Goal: Task Accomplishment & Management: Manage account settings

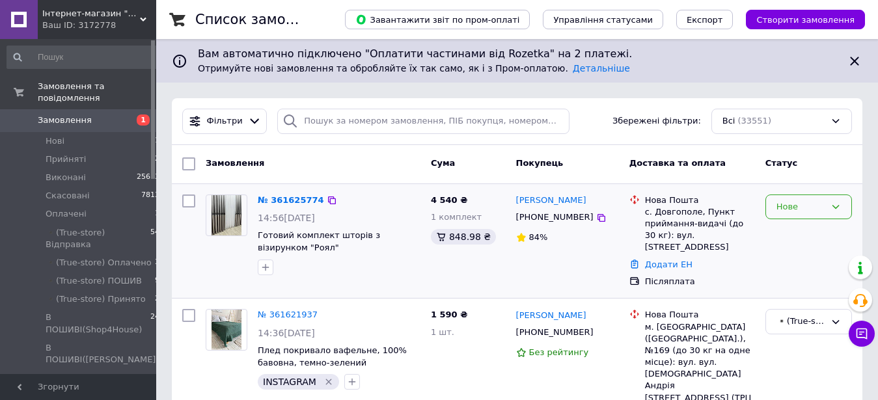
click at [824, 210] on div "Нове" at bounding box center [801, 208] width 49 height 14
click at [809, 238] on li "Прийнято" at bounding box center [808, 234] width 85 height 24
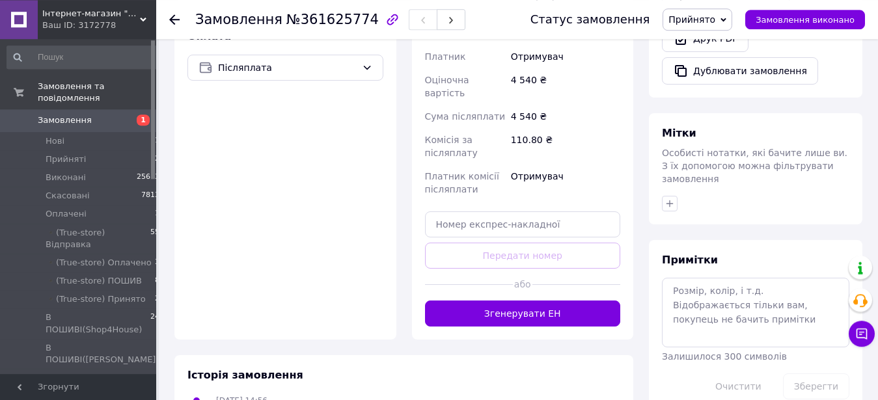
scroll to position [546, 0]
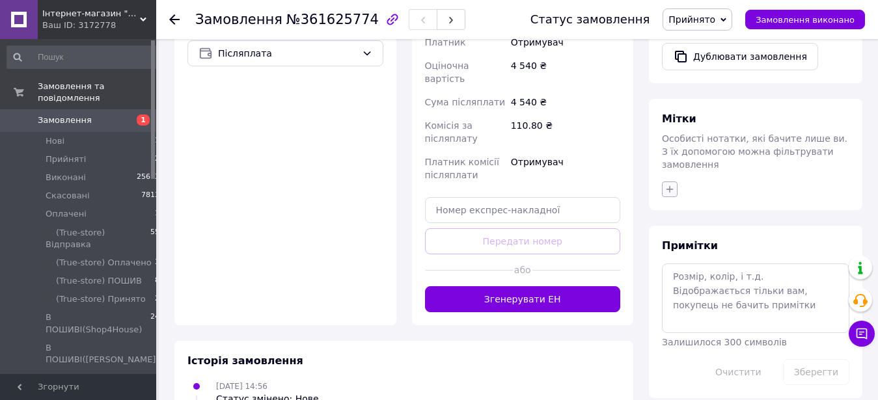
click at [671, 184] on icon "button" at bounding box center [670, 189] width 10 height 10
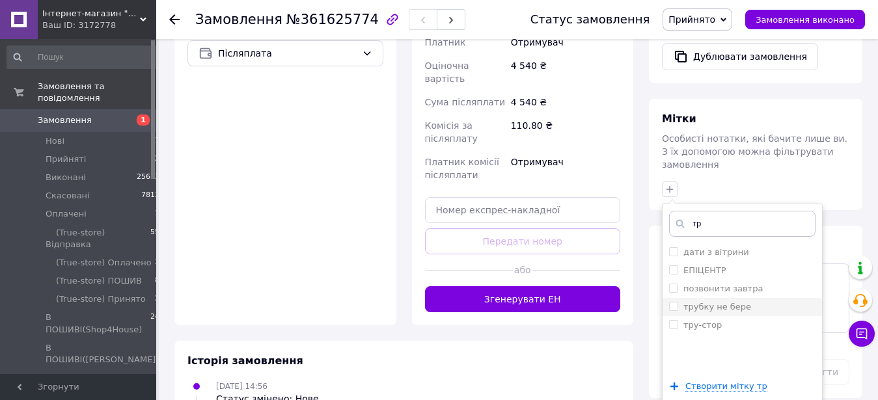
type input "тр"
click at [742, 301] on div "трубку не бере" at bounding box center [742, 307] width 147 height 12
checkbox input "true"
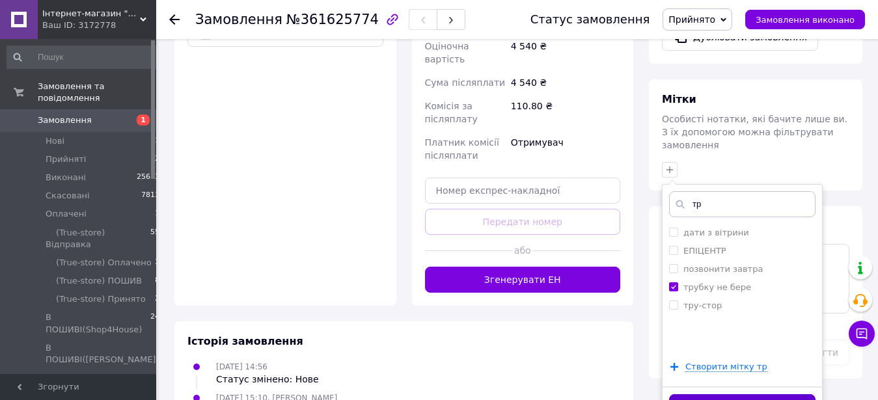
click at [792, 395] on button "Додати мітку" at bounding box center [742, 407] width 147 height 25
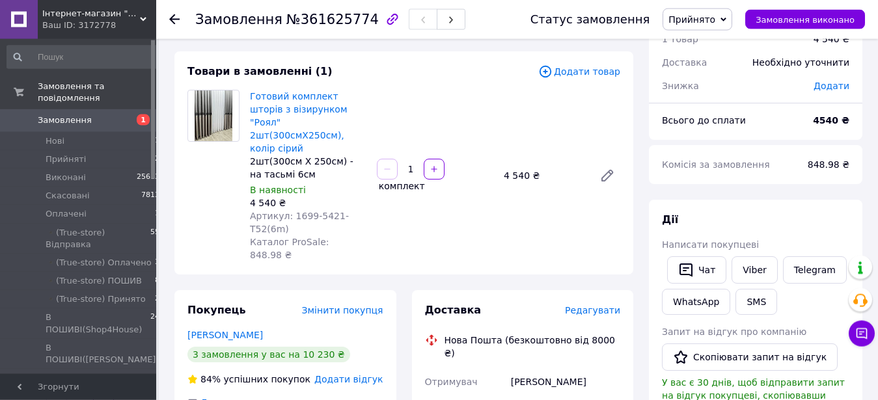
scroll to position [15, 0]
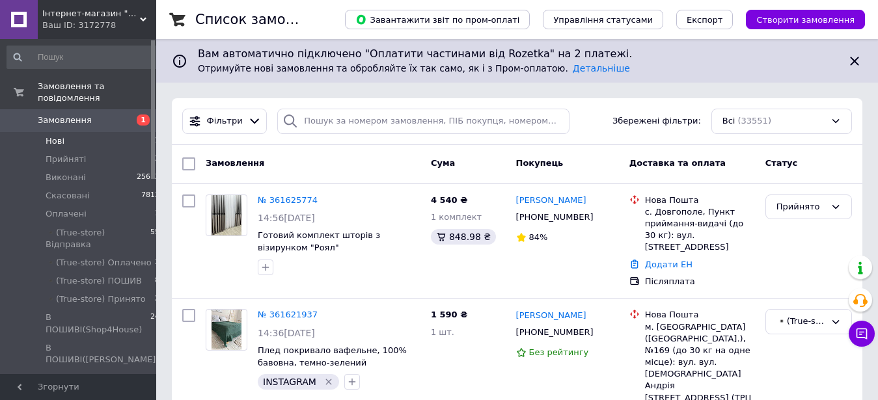
click at [124, 132] on li "Нові 1" at bounding box center [83, 141] width 167 height 18
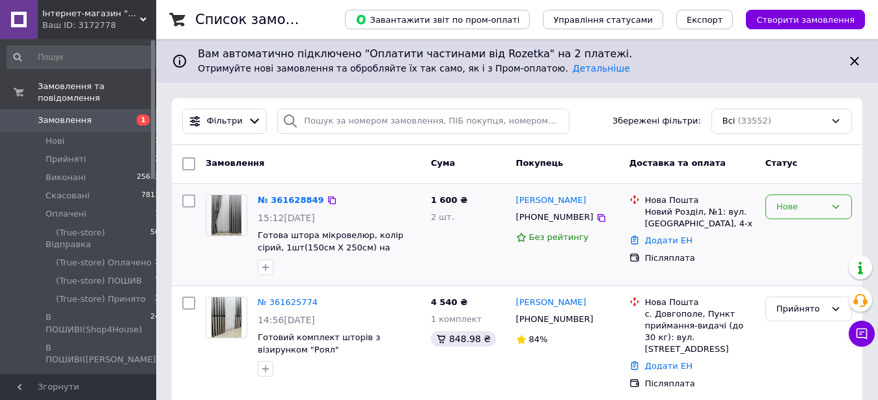
click at [767, 214] on div "Нове" at bounding box center [809, 207] width 87 height 25
click at [782, 229] on li "Прийнято" at bounding box center [808, 234] width 85 height 24
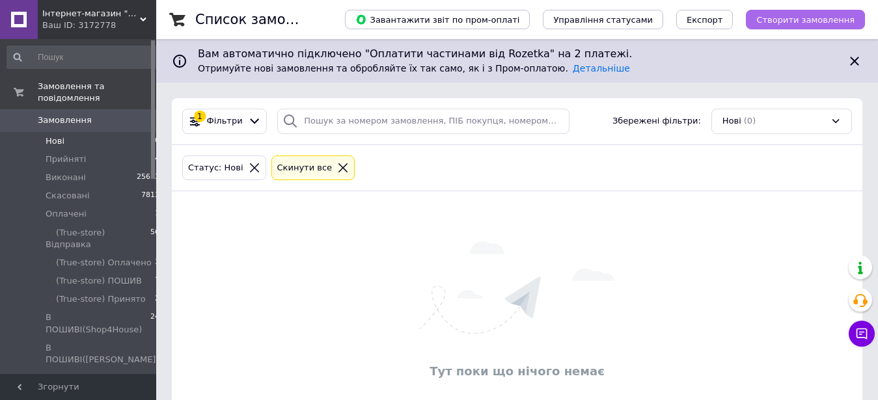
click at [803, 24] on span "Створити замовлення" at bounding box center [806, 20] width 98 height 10
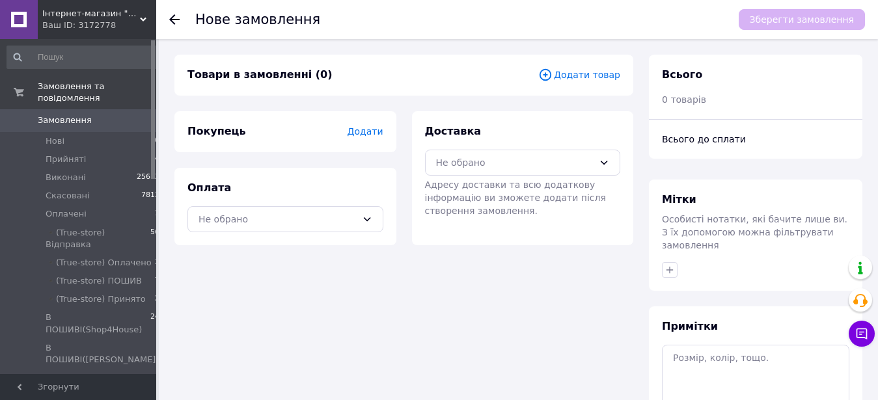
click at [590, 79] on span "Додати товар" at bounding box center [579, 75] width 82 height 14
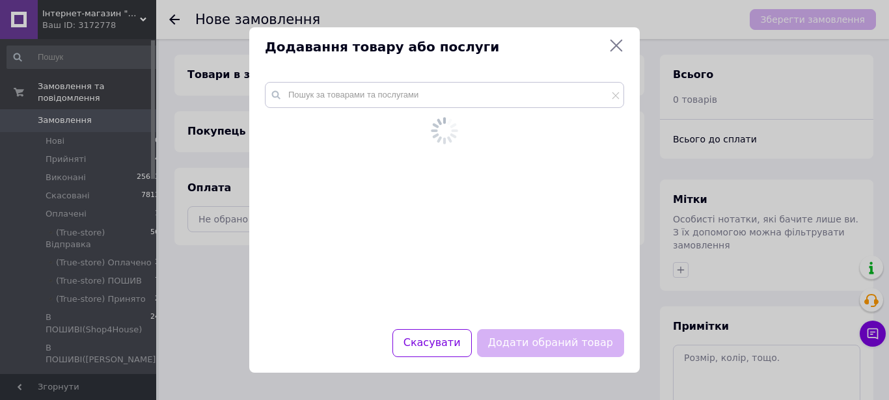
click at [472, 109] on div at bounding box center [444, 184] width 359 height 205
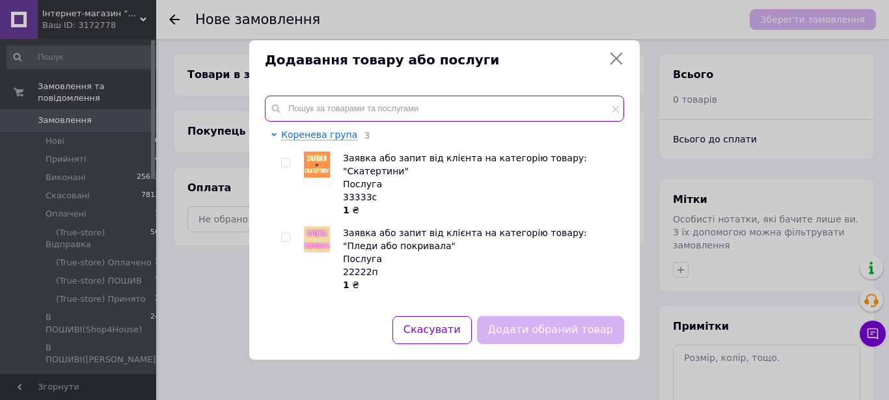
click at [364, 116] on input "text" at bounding box center [444, 109] width 359 height 26
paste input "140905-T32"
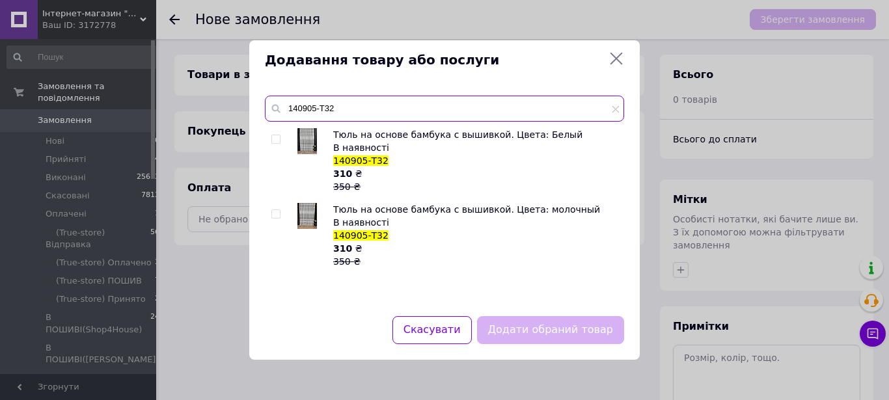
type input "140905-T32"
click at [275, 142] on input "checkbox" at bounding box center [276, 139] width 8 height 8
checkbox input "true"
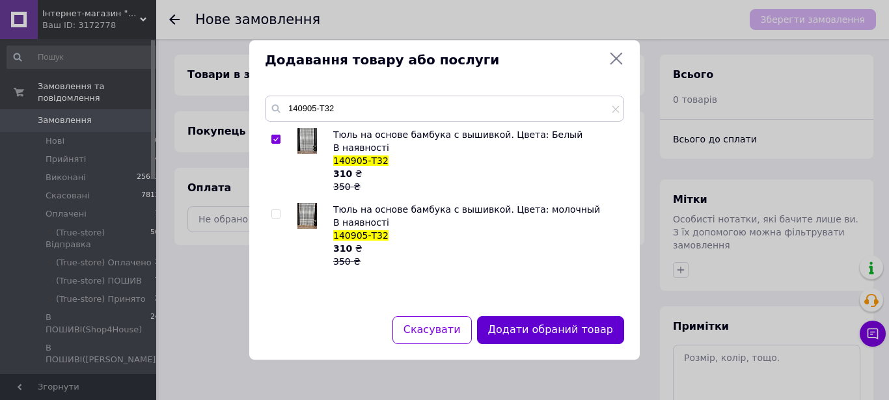
click at [561, 331] on button "Додати обраний товар" at bounding box center [550, 330] width 147 height 28
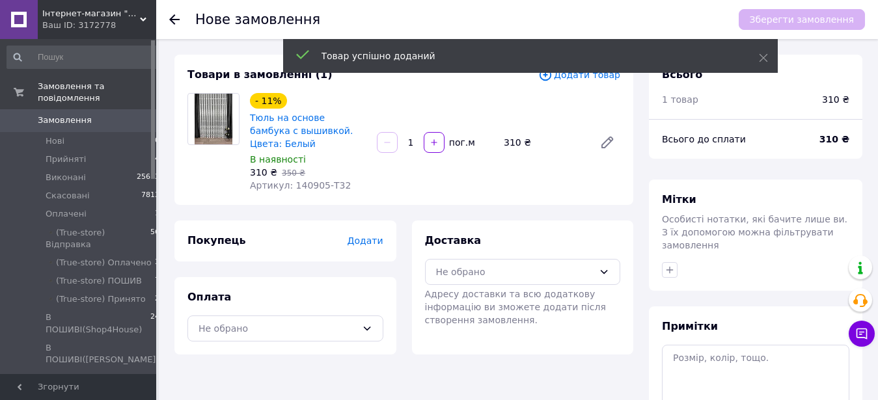
click at [415, 138] on input "1" at bounding box center [410, 143] width 21 height 10
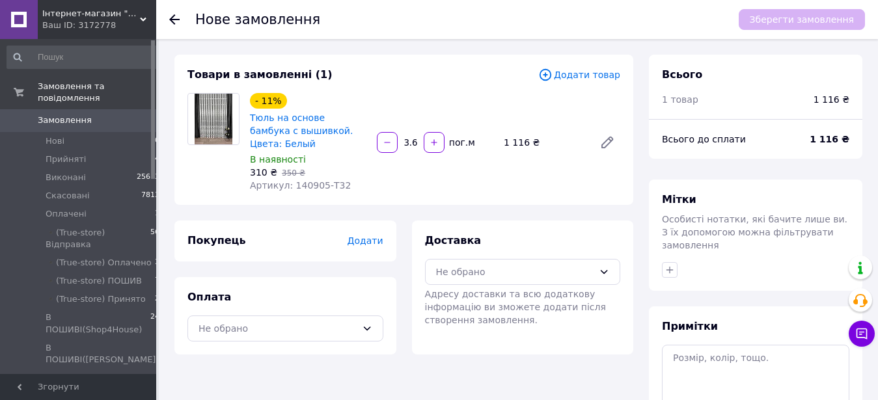
scroll to position [136, 0]
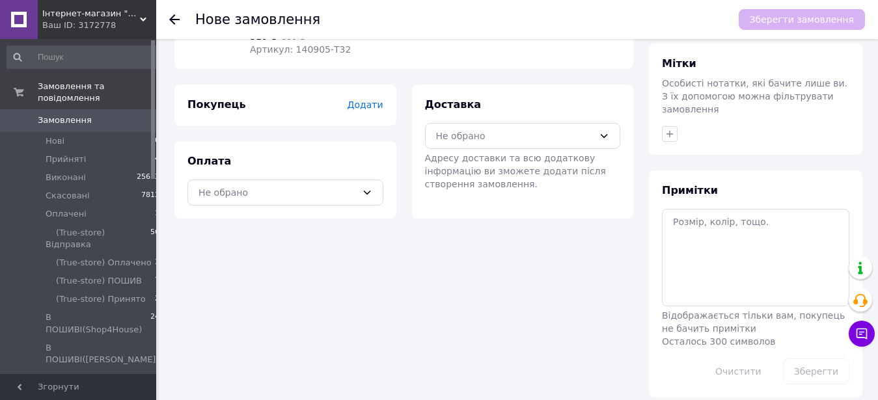
type input "3.6"
click at [759, 228] on textarea at bounding box center [756, 258] width 188 height 98
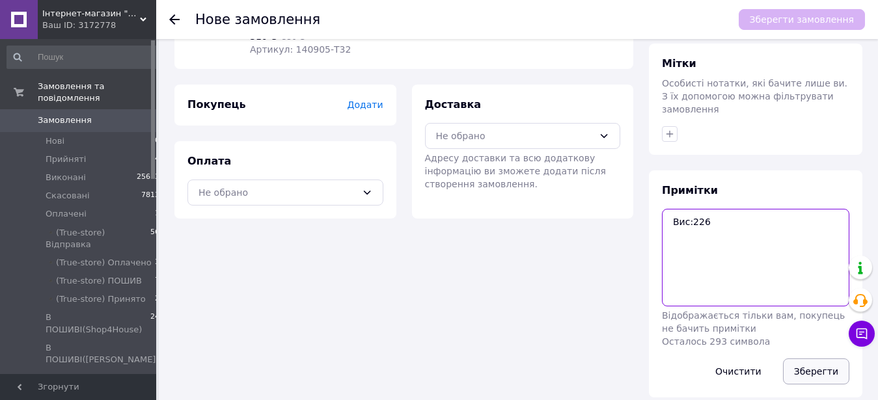
type textarea "Вис:226"
click at [823, 359] on button "Зберегти" at bounding box center [816, 372] width 66 height 26
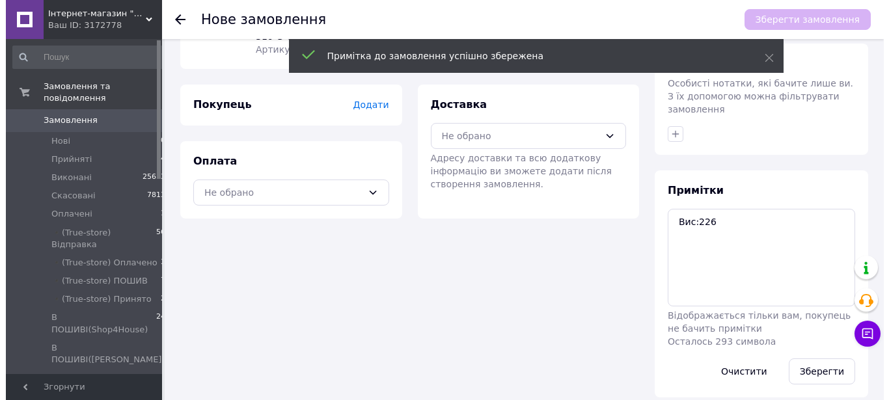
scroll to position [0, 0]
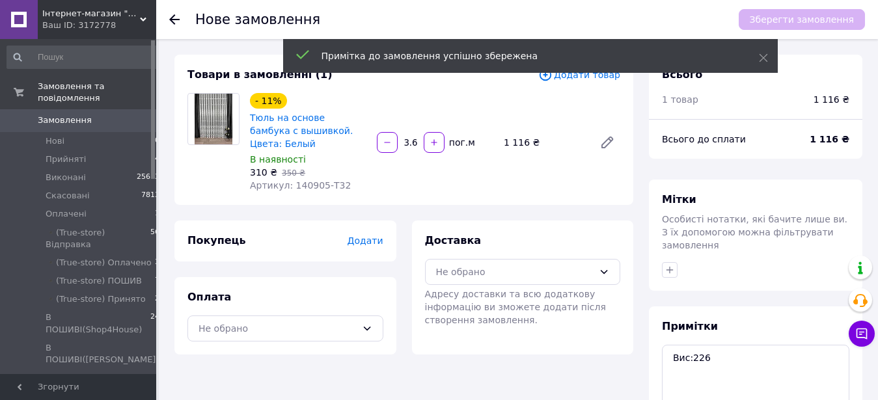
click at [608, 77] on span "Додати товар" at bounding box center [579, 75] width 82 height 14
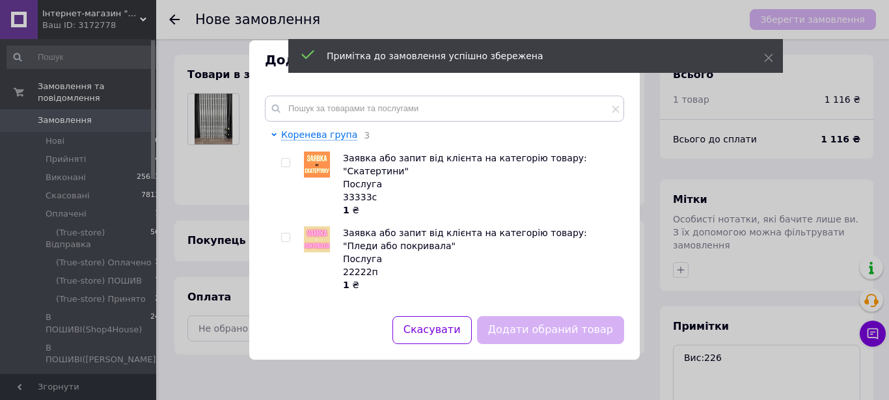
scroll to position [227, 0]
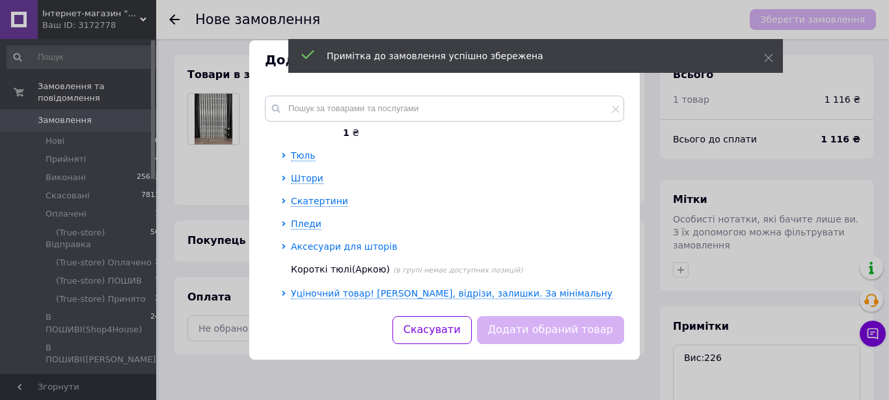
click at [350, 242] on span "Аксесуари для шторів" at bounding box center [344, 247] width 106 height 10
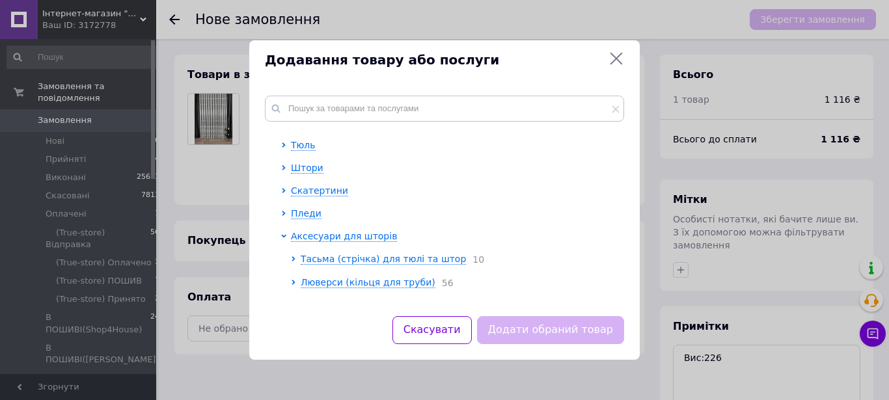
scroll to position [372, 0]
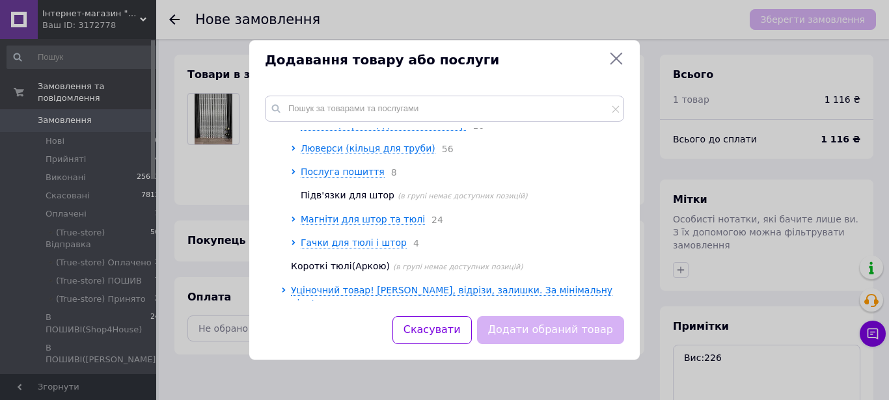
click at [333, 184] on ul "Тасьма (стрічка) для тюлі та штор 10 Люверси (кільця для труби) 56 Послуга поши…" at bounding box center [454, 185] width 326 height 132
click at [336, 174] on span "Послуга пошиття" at bounding box center [343, 172] width 84 height 10
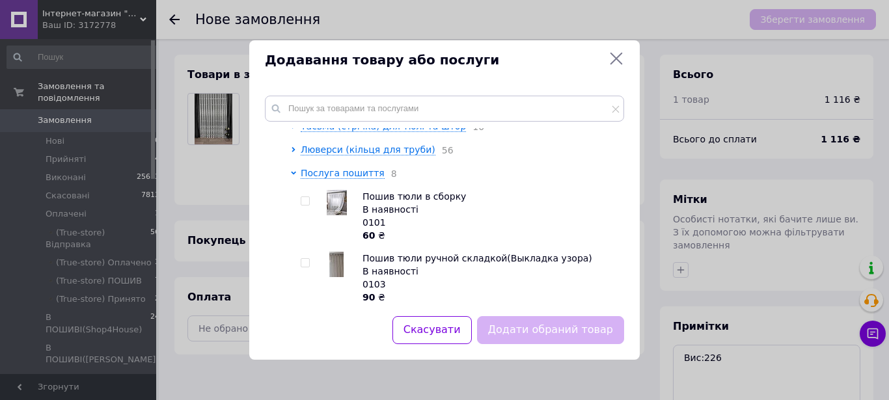
click at [303, 204] on input "checkbox" at bounding box center [305, 201] width 8 height 8
checkbox input "true"
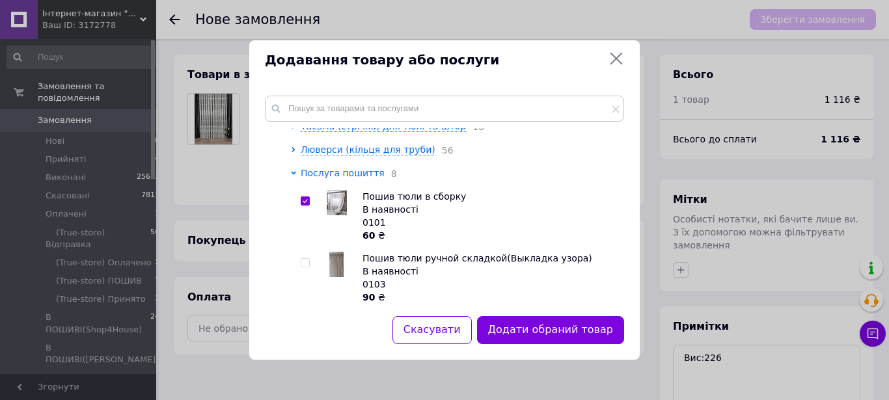
click at [352, 178] on span "Послуга пошиття" at bounding box center [343, 173] width 84 height 10
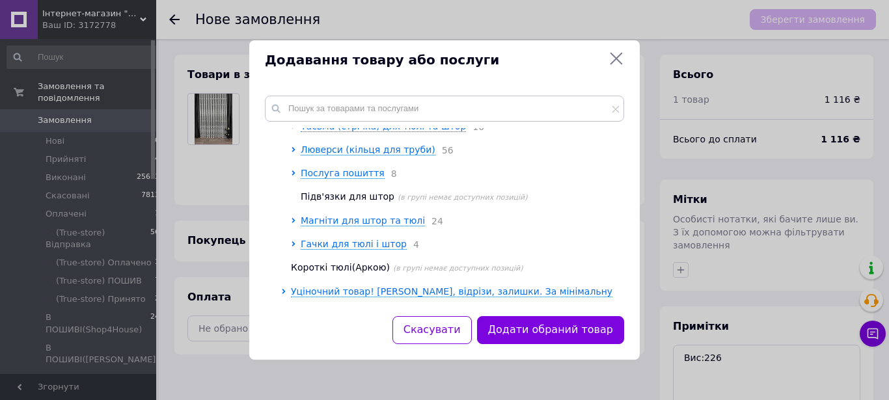
scroll to position [296, 0]
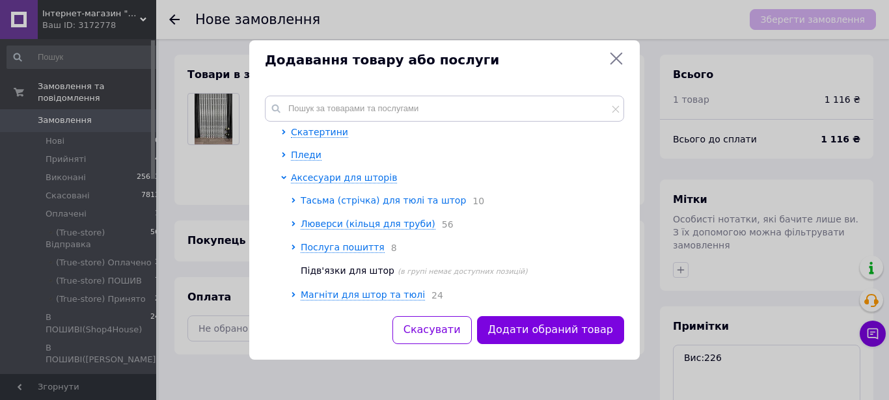
click at [362, 200] on span "Тасьма (стрічка) для тюлі та штор" at bounding box center [383, 200] width 165 height 10
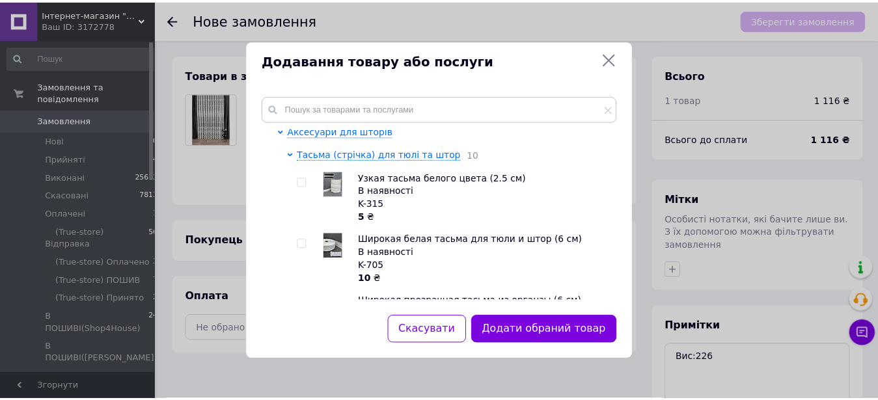
scroll to position [370, 0]
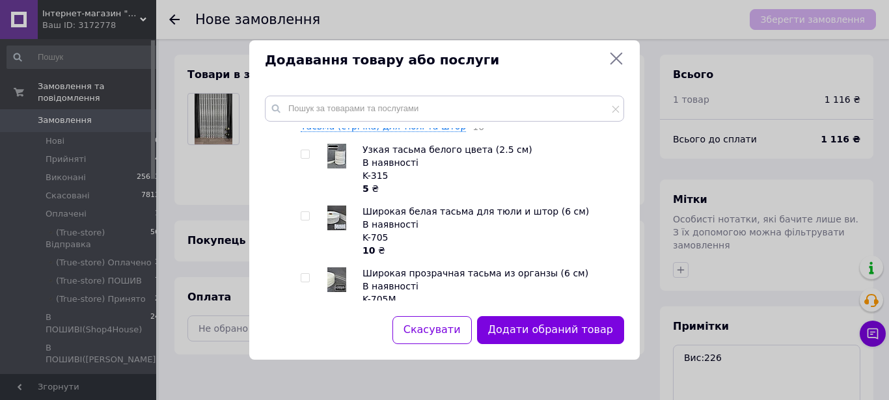
click at [307, 213] on span at bounding box center [305, 216] width 9 height 9
click at [307, 213] on input "checkbox" at bounding box center [305, 216] width 8 height 8
checkbox input "true"
click at [596, 328] on button "Додати обрані товари" at bounding box center [552, 330] width 143 height 28
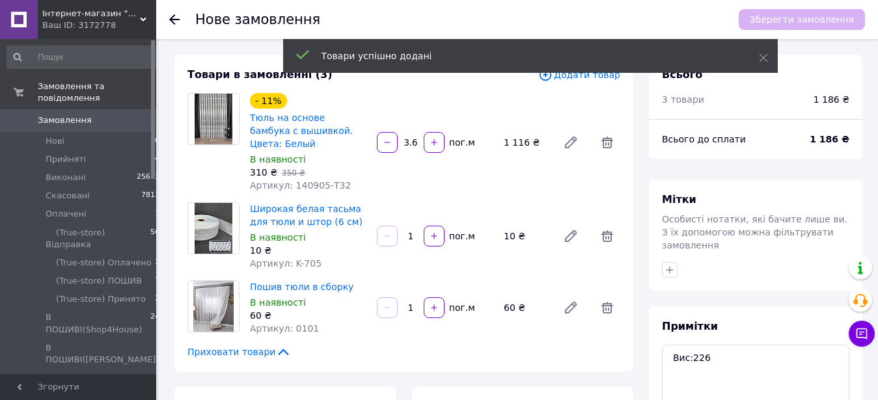
click at [413, 232] on input "1" at bounding box center [410, 237] width 21 height 10
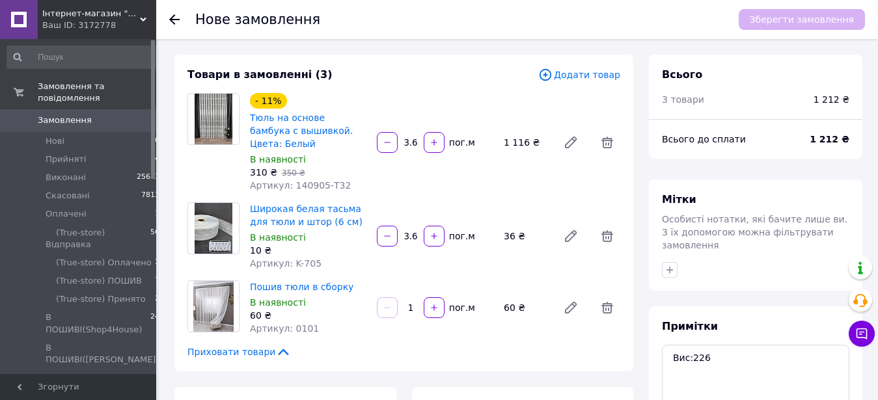
type input "3.6"
click at [413, 303] on input "1" at bounding box center [410, 308] width 21 height 10
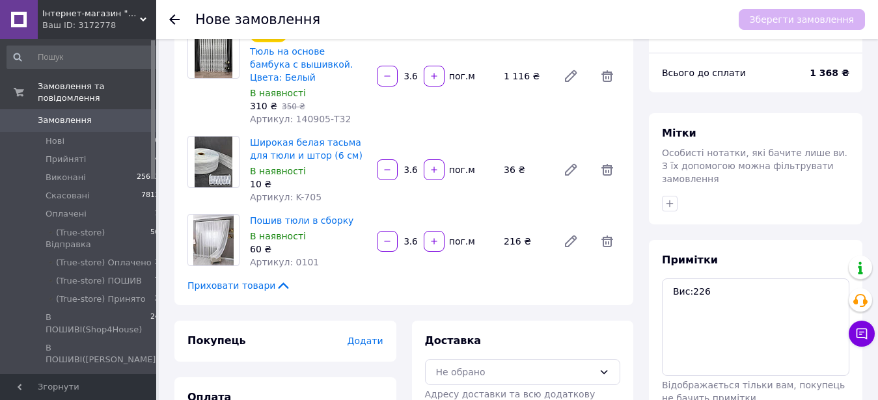
type input "3.6"
click at [470, 279] on div "Приховати товари" at bounding box center [404, 285] width 433 height 13
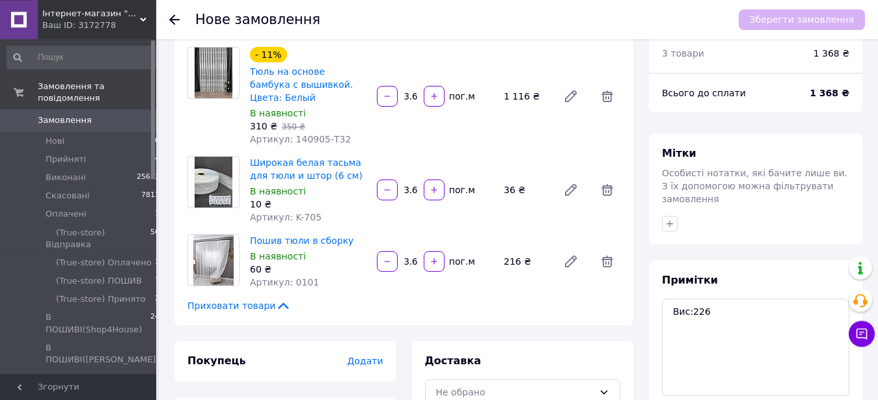
scroll to position [3, 0]
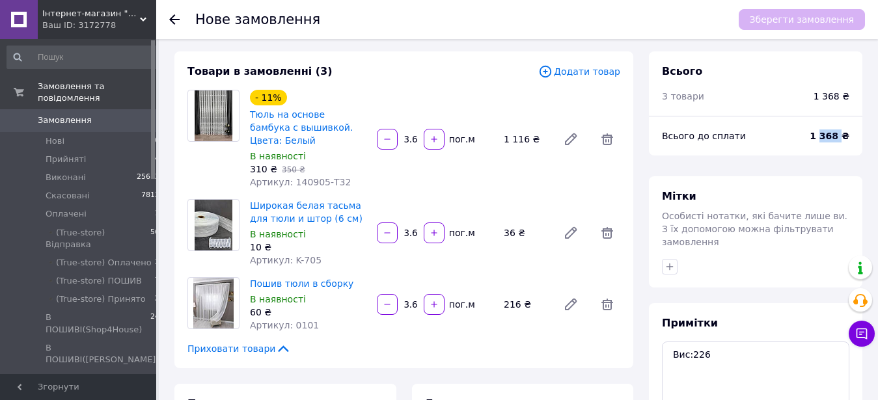
drag, startPoint x: 826, startPoint y: 136, endPoint x: 844, endPoint y: 138, distance: 18.3
click at [844, 138] on span "1 368 ₴" at bounding box center [830, 136] width 40 height 13
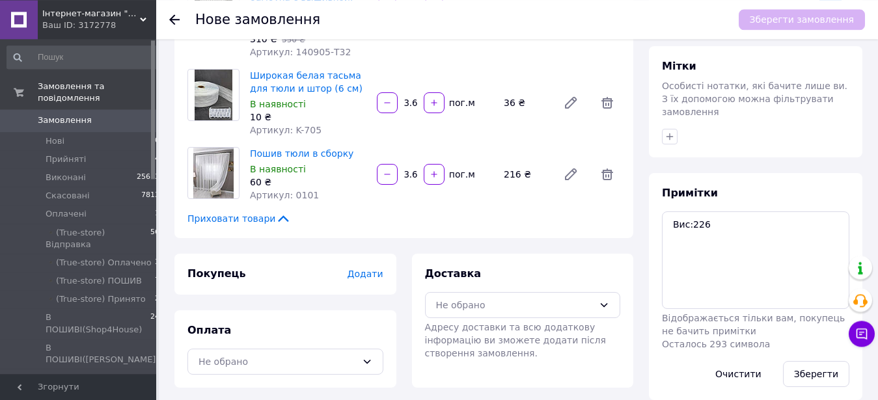
scroll to position [136, 0]
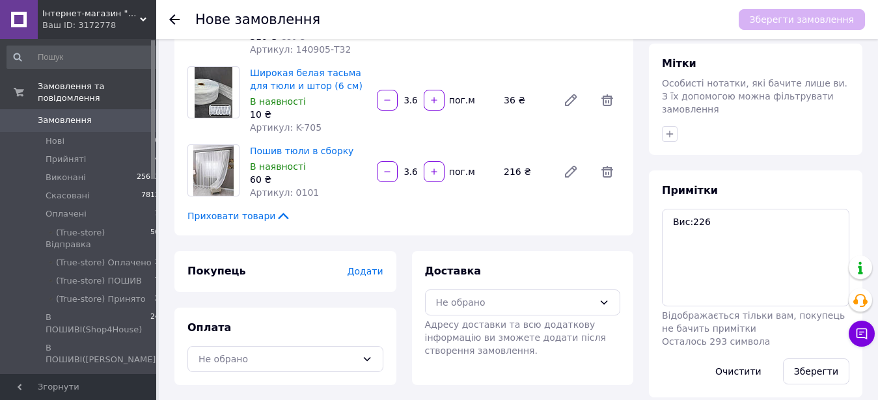
click at [360, 266] on span "Додати" at bounding box center [365, 271] width 36 height 10
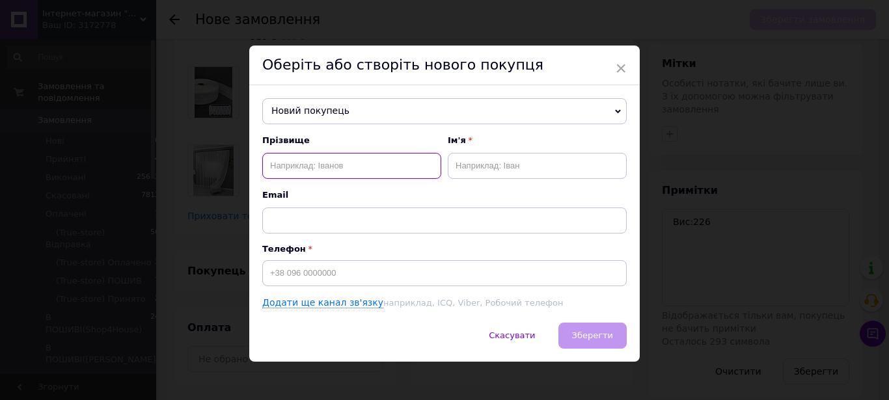
click at [364, 162] on input "text" at bounding box center [351, 166] width 179 height 26
type input "Москалюк"
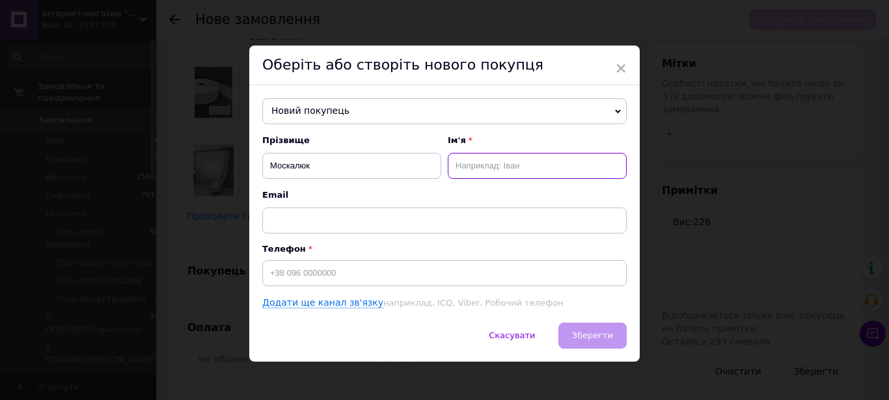
click at [585, 167] on input "text" at bounding box center [537, 166] width 179 height 26
type input "Любов"
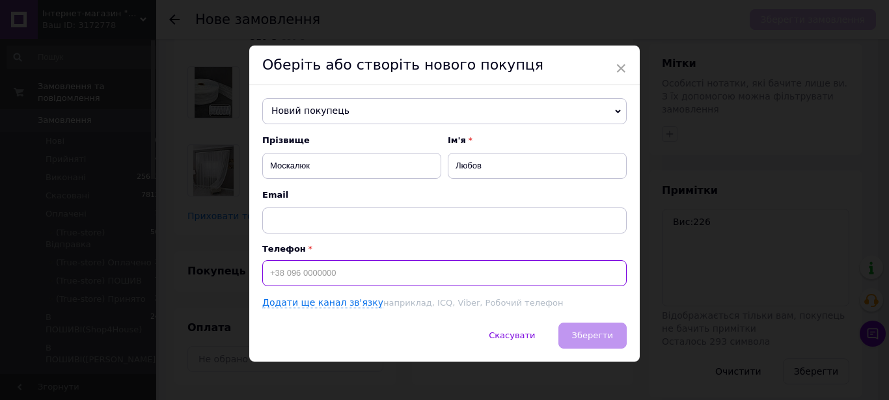
click at [331, 280] on input at bounding box center [444, 273] width 365 height 26
type input "[PHONE_NUMBER]"
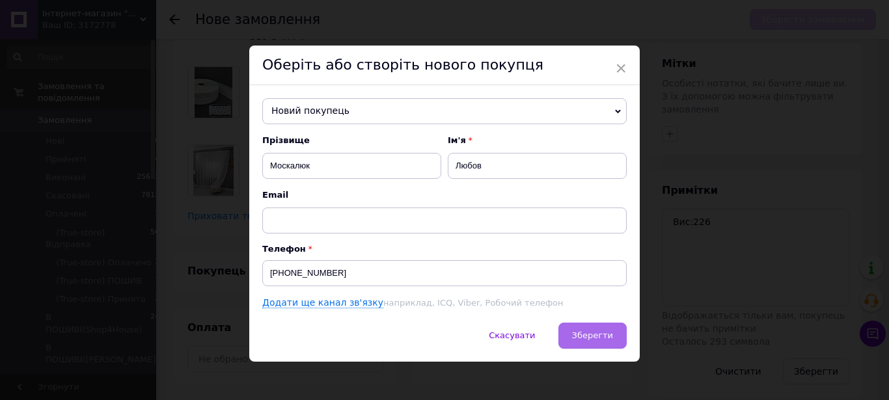
click at [582, 341] on span "Зберегти" at bounding box center [592, 336] width 41 height 10
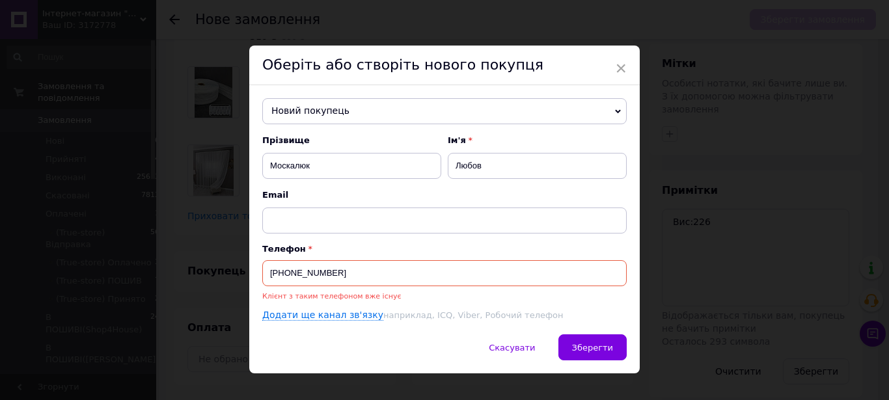
drag, startPoint x: 268, startPoint y: 273, endPoint x: 344, endPoint y: 285, distance: 77.7
click at [344, 285] on input "[PHONE_NUMBER]" at bounding box center [444, 273] width 365 height 26
click at [371, 115] on span "Новий покупець" at bounding box center [444, 111] width 365 height 26
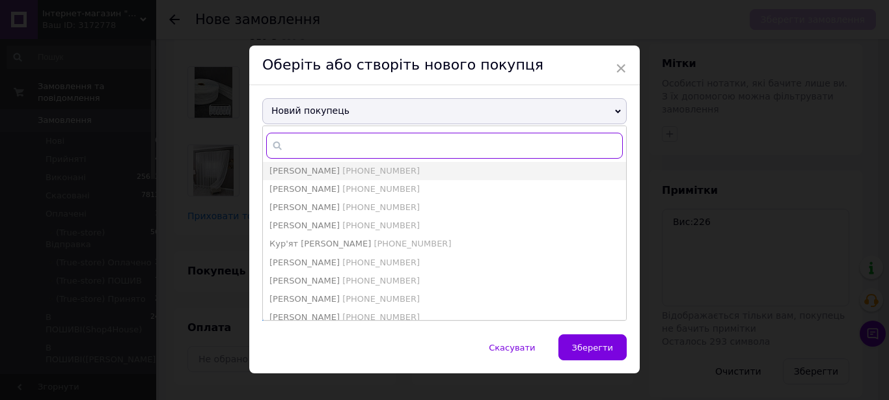
paste input "+380679259059"
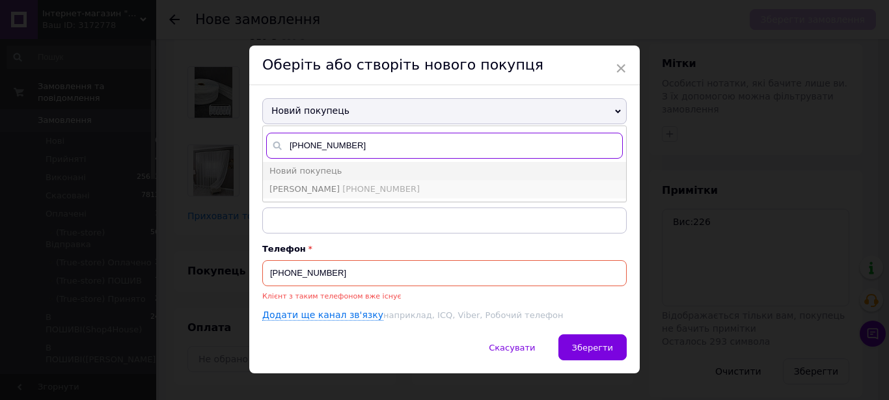
type input "+380679259059"
drag, startPoint x: 335, startPoint y: 195, endPoint x: 569, endPoint y: 365, distance: 289.5
click at [335, 194] on span "Москалюк Любов +380679259059" at bounding box center [345, 189] width 150 height 10
type input "Москалюк Любов"
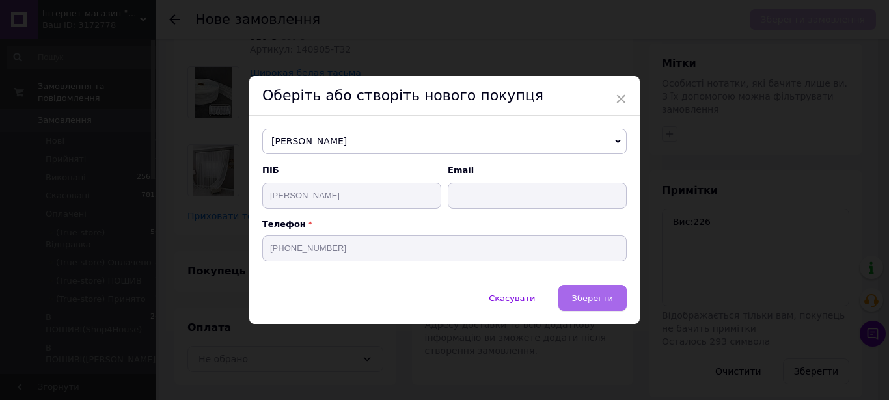
click at [588, 301] on span "Зберегти" at bounding box center [592, 299] width 41 height 10
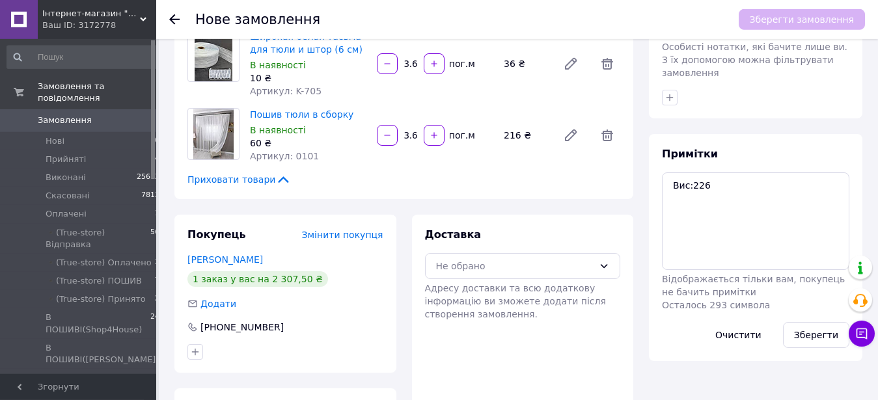
scroll to position [241, 0]
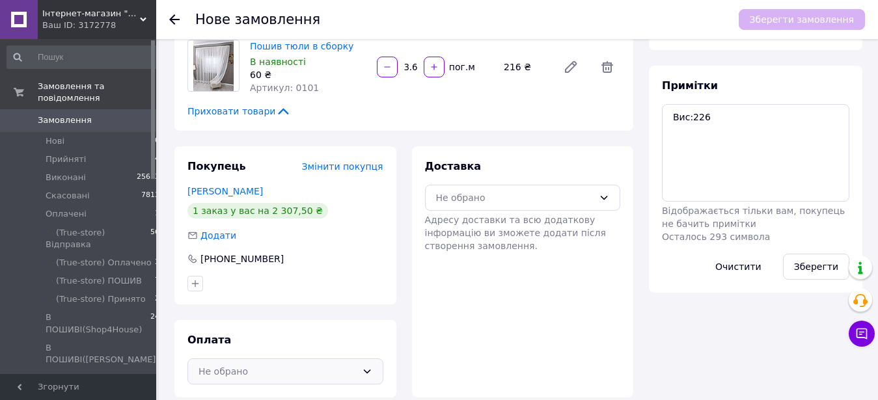
click at [314, 365] on div "Не обрано" at bounding box center [278, 372] width 158 height 14
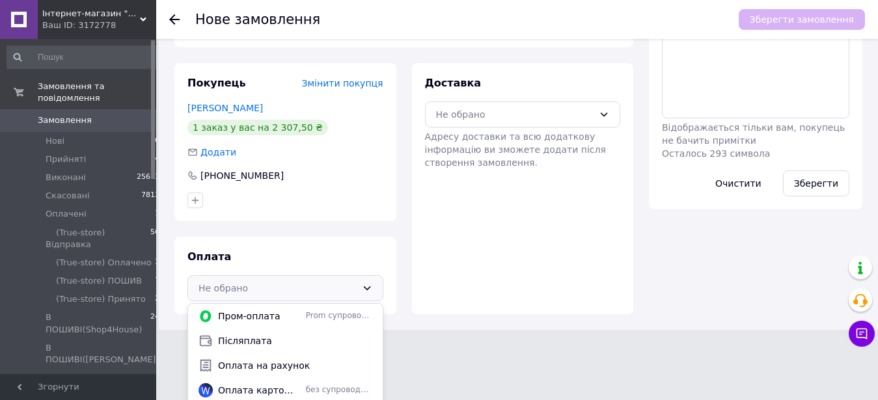
scroll to position [328, 0]
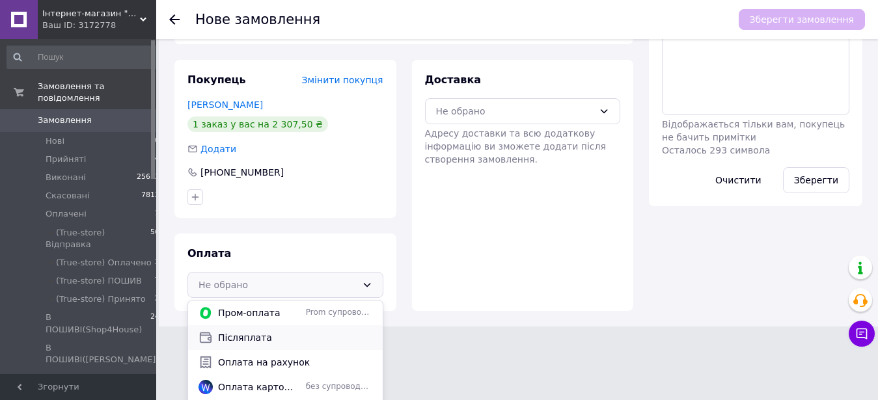
click at [311, 331] on span "Післяплата" at bounding box center [295, 337] width 154 height 13
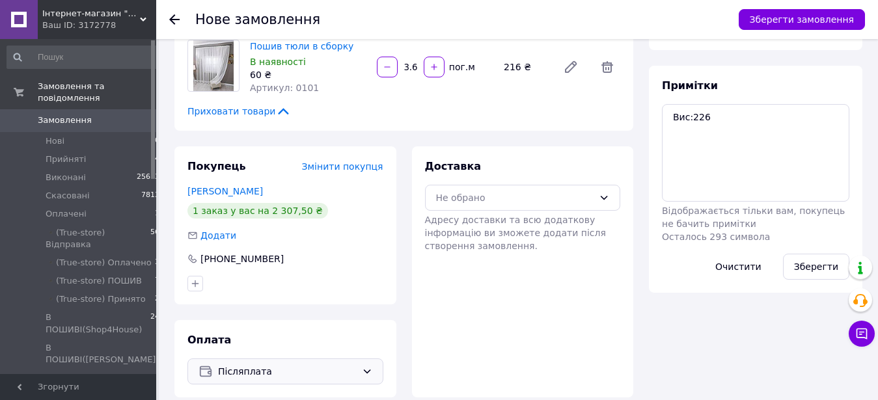
click at [307, 365] on span "Післяплата" at bounding box center [287, 372] width 139 height 14
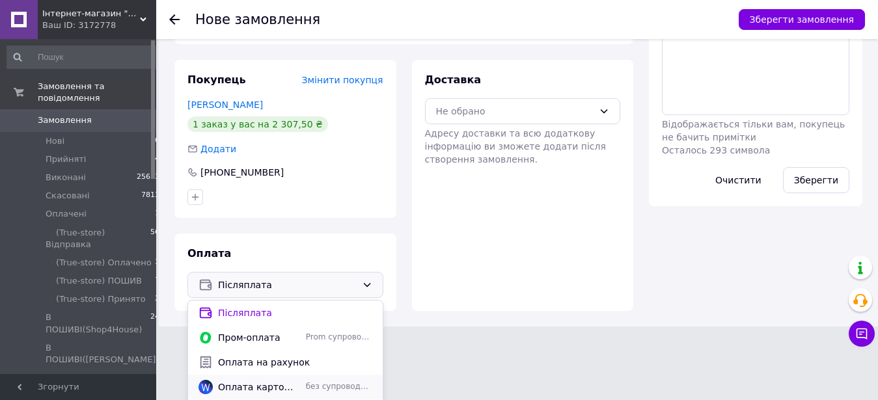
scroll to position [10, 0]
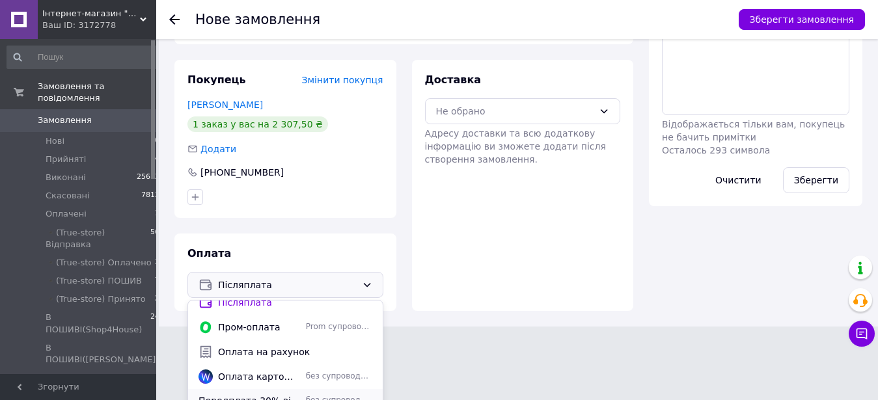
click at [316, 395] on span "без супроводу Prom" at bounding box center [339, 400] width 66 height 11
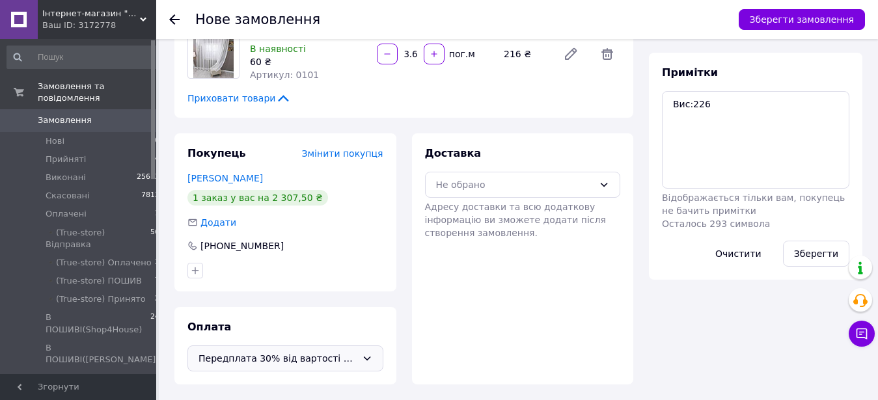
scroll to position [241, 0]
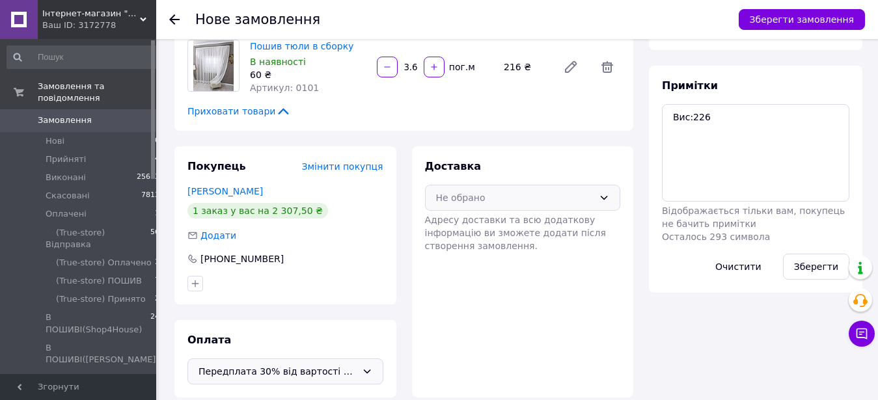
click at [553, 185] on div "Не обрано" at bounding box center [523, 198] width 196 height 26
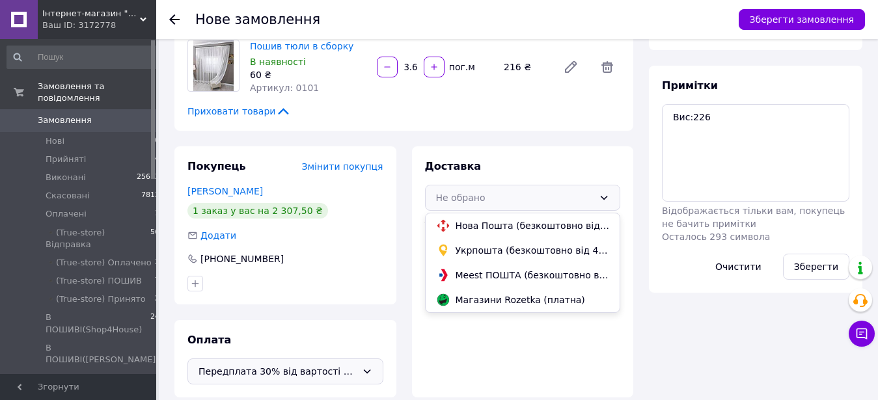
click at [547, 220] on div "Нова Пошта (безкоштовно від 8000 ₴)" at bounding box center [523, 226] width 195 height 25
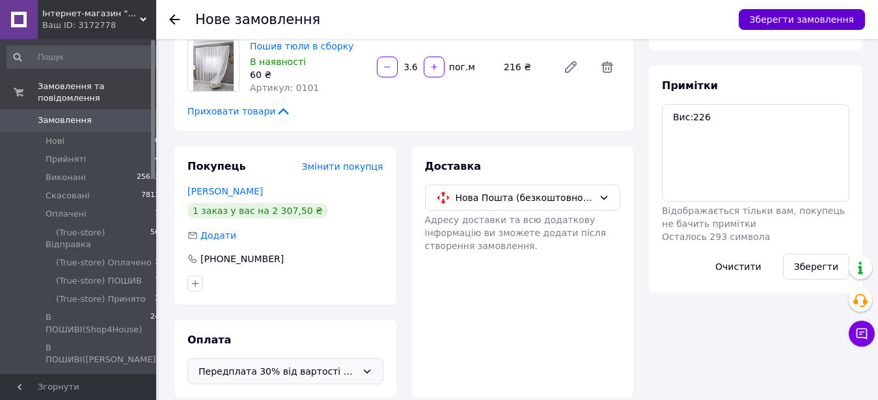
click at [787, 15] on button "Зберегти замовлення" at bounding box center [802, 19] width 126 height 21
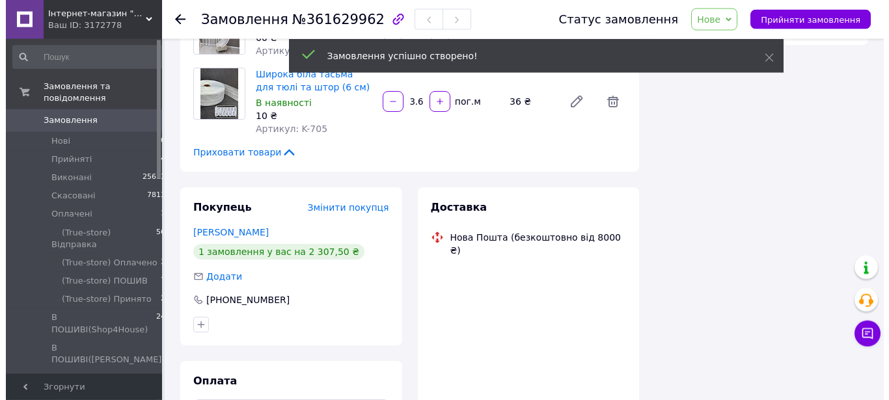
scroll to position [261, 0]
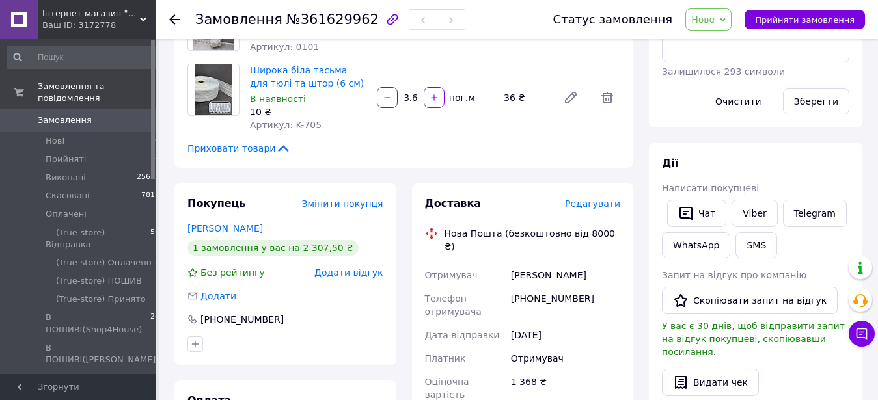
click at [609, 199] on span "Редагувати" at bounding box center [592, 204] width 55 height 10
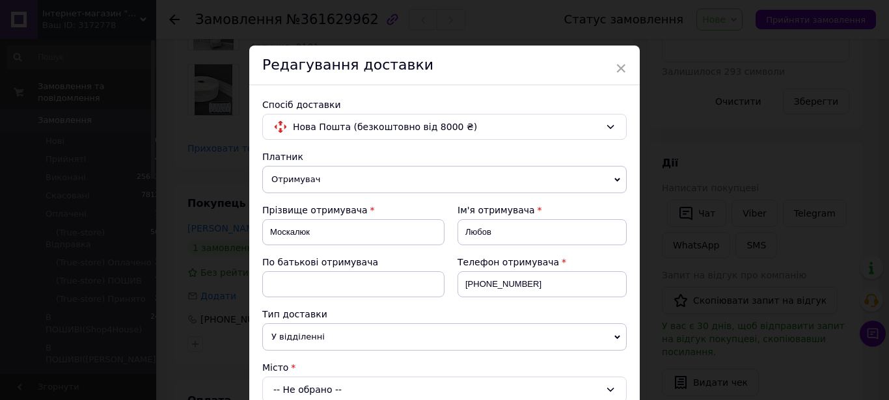
scroll to position [148, 0]
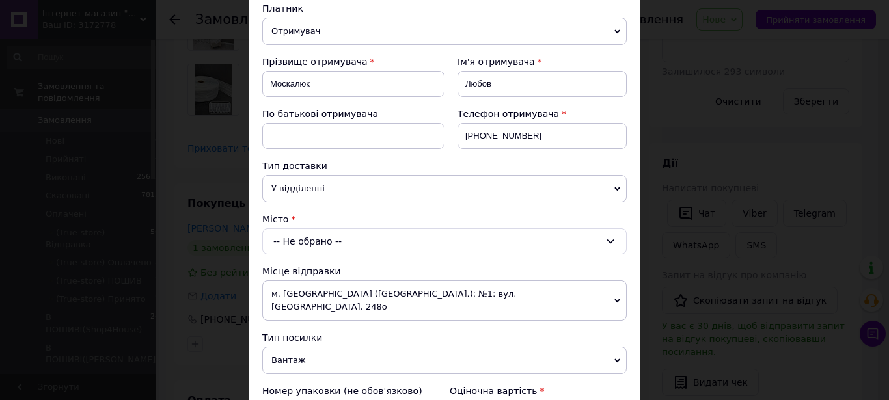
click at [308, 225] on div "Місто" at bounding box center [444, 219] width 365 height 13
click at [305, 246] on div "-- Не обрано --" at bounding box center [444, 242] width 365 height 26
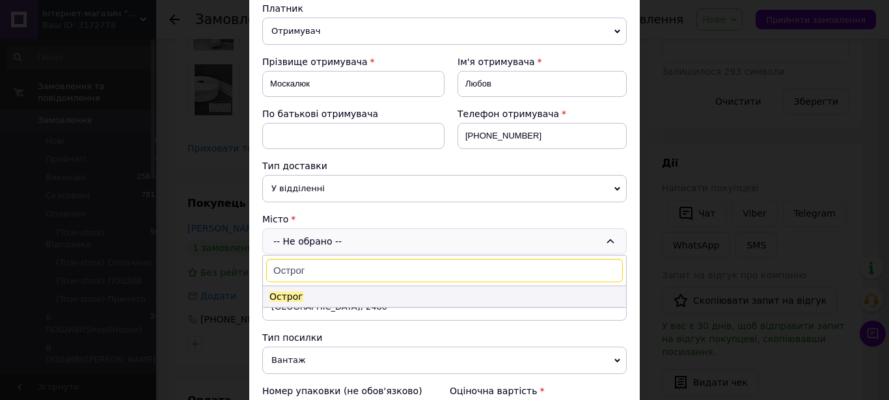
type input "Острог"
click at [326, 300] on li "Острог" at bounding box center [444, 296] width 363 height 21
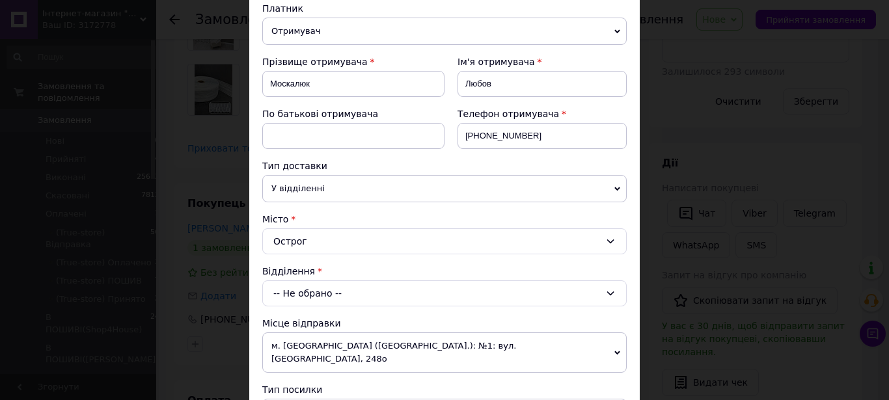
click at [326, 300] on div "-- Не обрано --" at bounding box center [444, 294] width 365 height 26
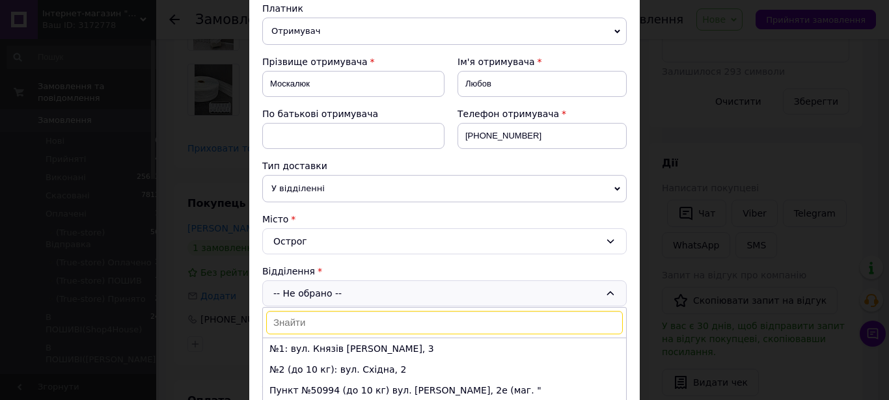
scroll to position [223, 0]
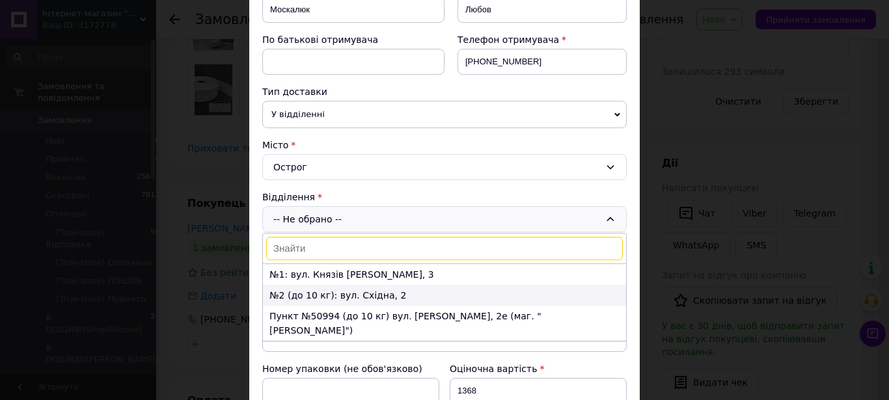
click at [451, 290] on li "№2 (до 10 кг): вул. Східна, 2" at bounding box center [444, 295] width 363 height 21
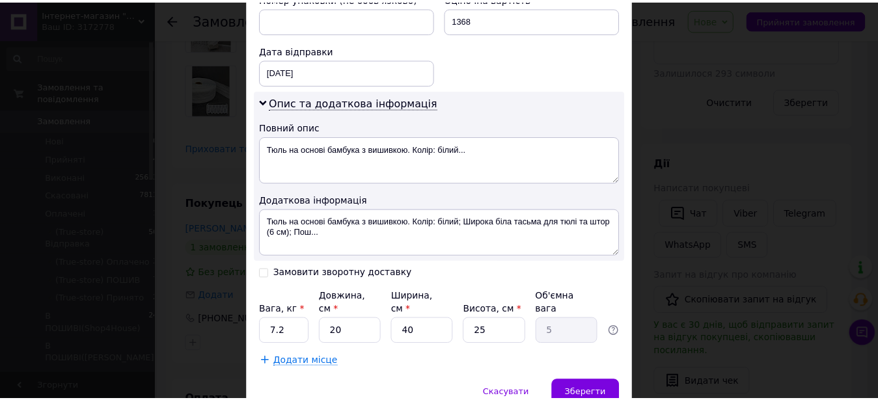
scroll to position [634, 0]
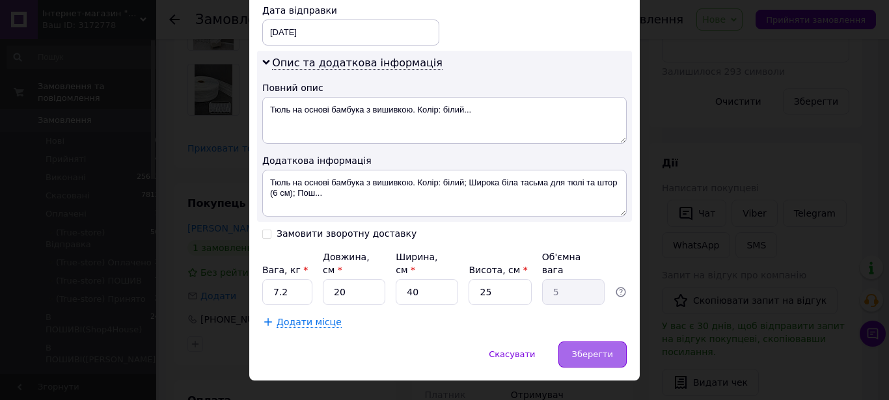
click at [587, 350] on span "Зберегти" at bounding box center [592, 355] width 41 height 10
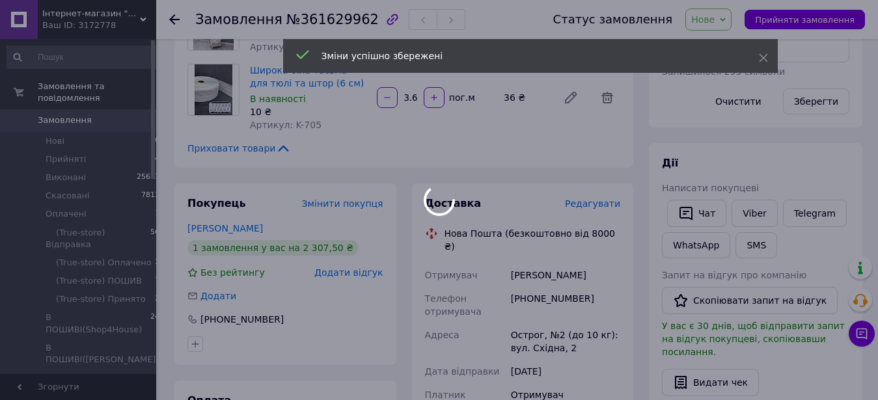
scroll to position [128, 0]
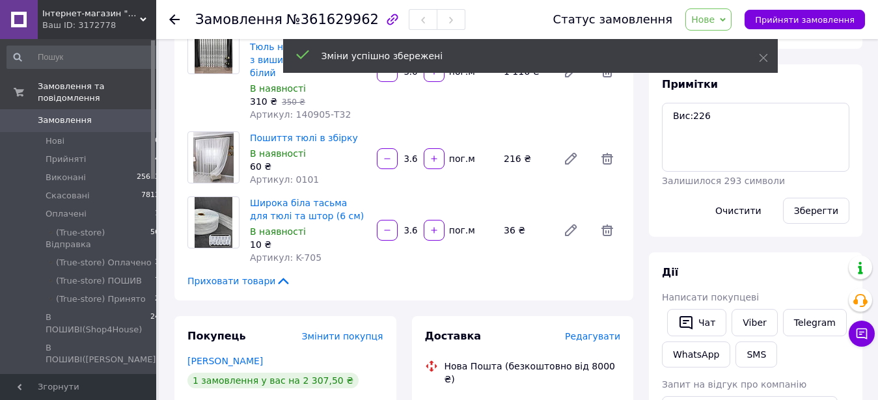
click at [713, 23] on span "Нове" at bounding box center [702, 19] width 23 height 10
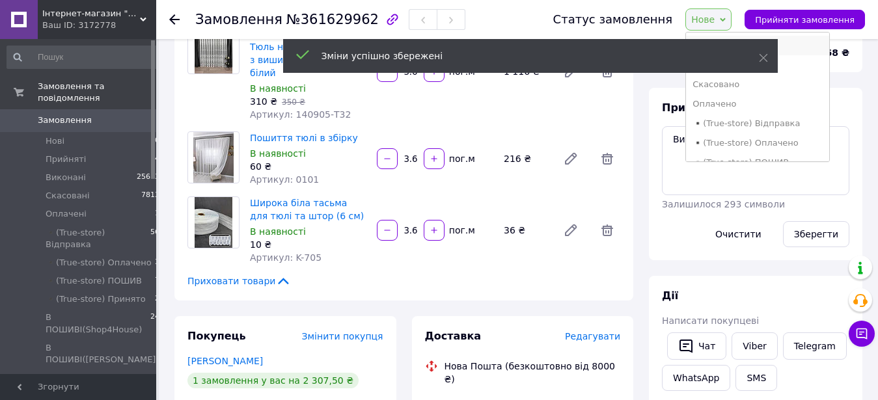
click at [788, 37] on li "Прийнято" at bounding box center [757, 46] width 143 height 20
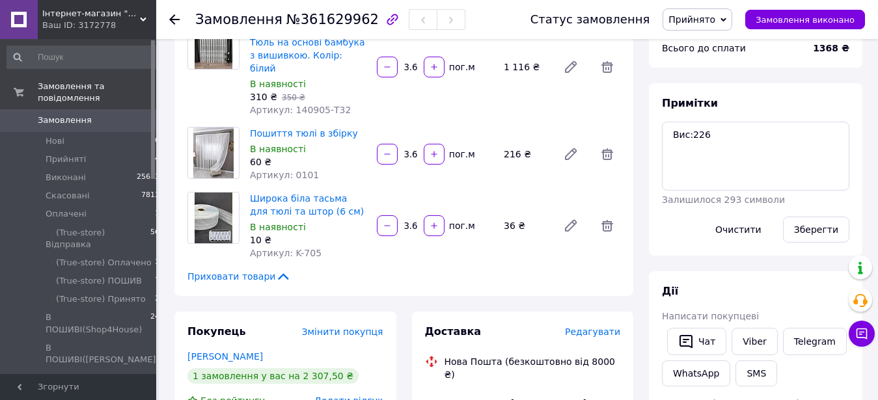
scroll to position [199, 0]
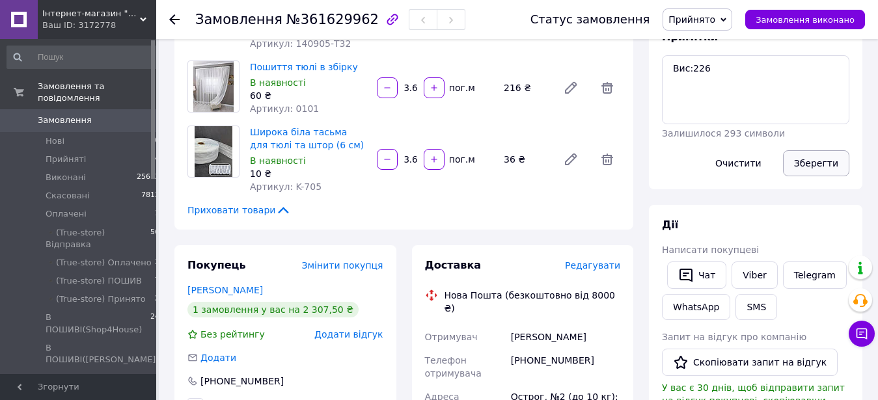
click at [812, 160] on button "Зберегти" at bounding box center [816, 163] width 66 height 26
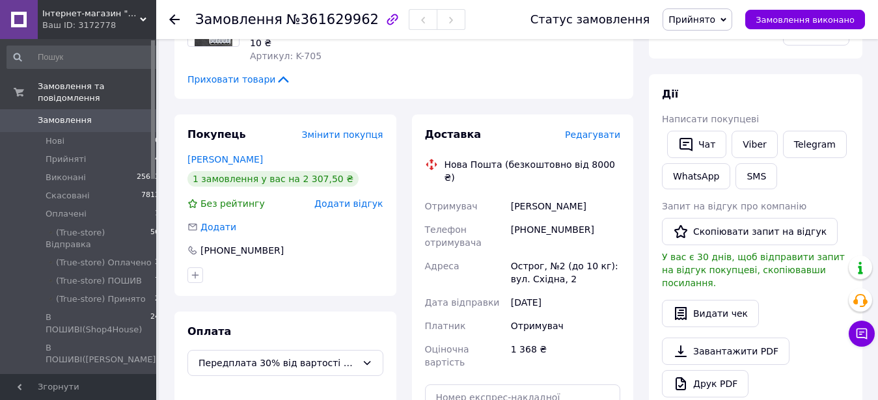
scroll to position [332, 0]
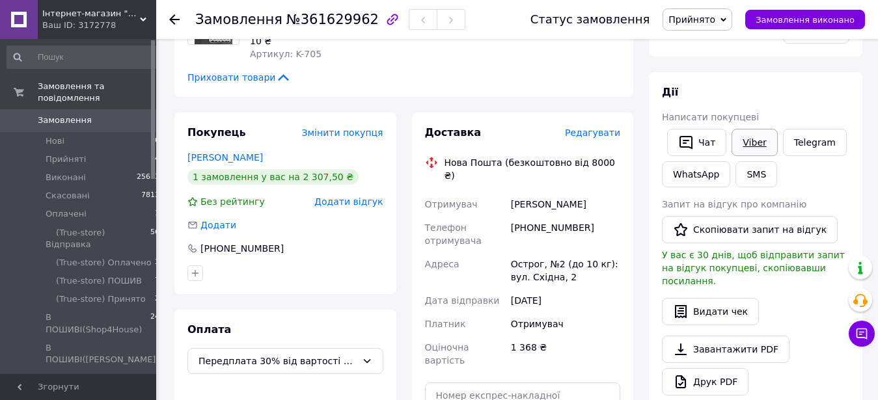
click at [755, 147] on link "Viber" at bounding box center [755, 142] width 46 height 27
drag, startPoint x: 576, startPoint y: 286, endPoint x: 553, endPoint y: 312, distance: 33.7
click at [867, 171] on div "Всього 3 товари 1 368 ₴ Доставка Необхідно уточнити Знижка Додати Всього до спл…" at bounding box center [755, 256] width 229 height 1067
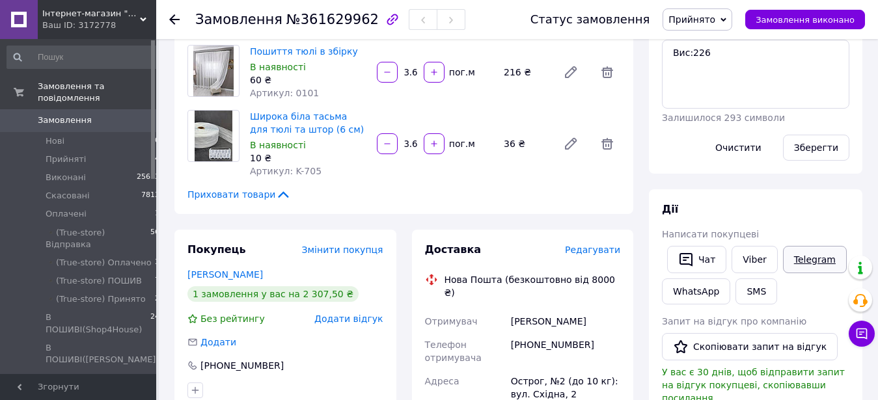
scroll to position [232, 0]
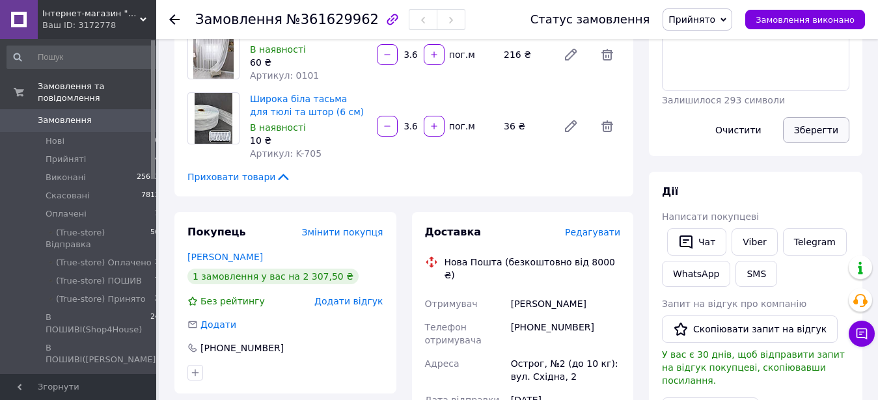
click at [802, 133] on button "Зберегти" at bounding box center [816, 130] width 66 height 26
click at [716, 22] on span "Прийнято" at bounding box center [692, 19] width 47 height 10
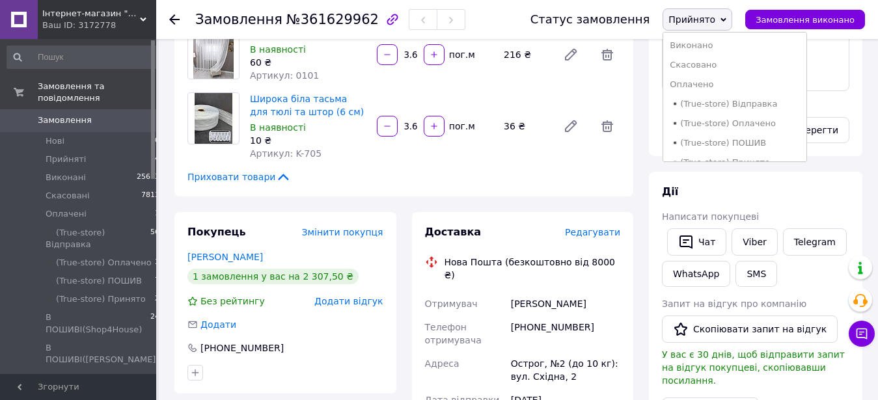
scroll to position [221, 0]
click at [742, 119] on li "Реквізити надано" at bounding box center [734, 129] width 143 height 20
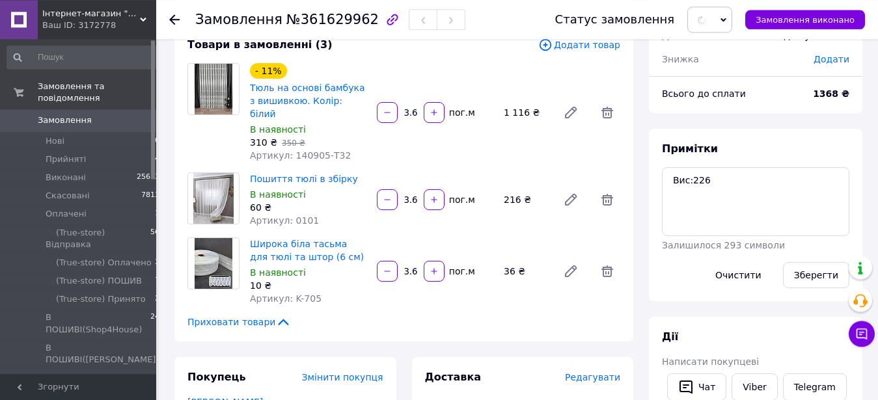
scroll to position [33, 0]
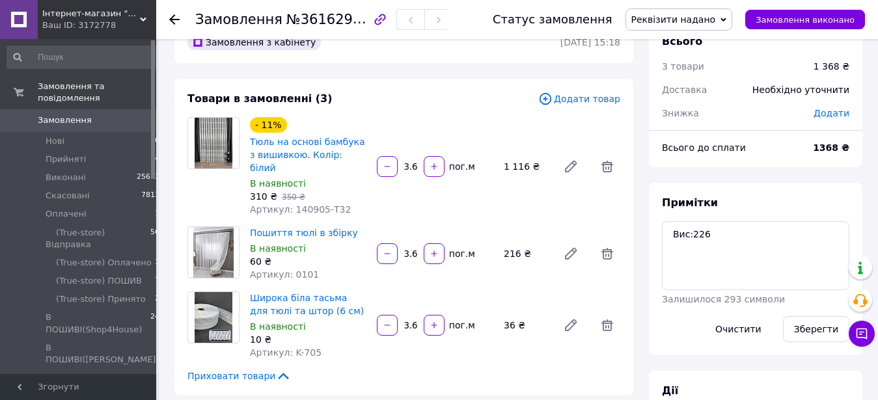
click at [90, 109] on link "Замовлення 0" at bounding box center [83, 120] width 167 height 22
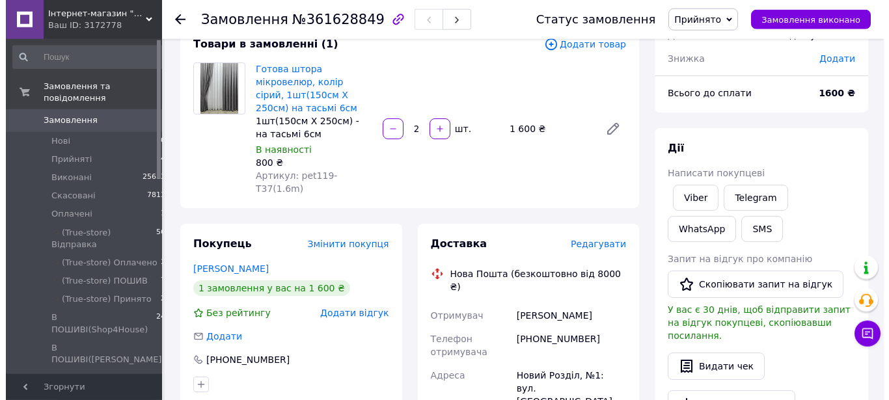
scroll to position [66, 0]
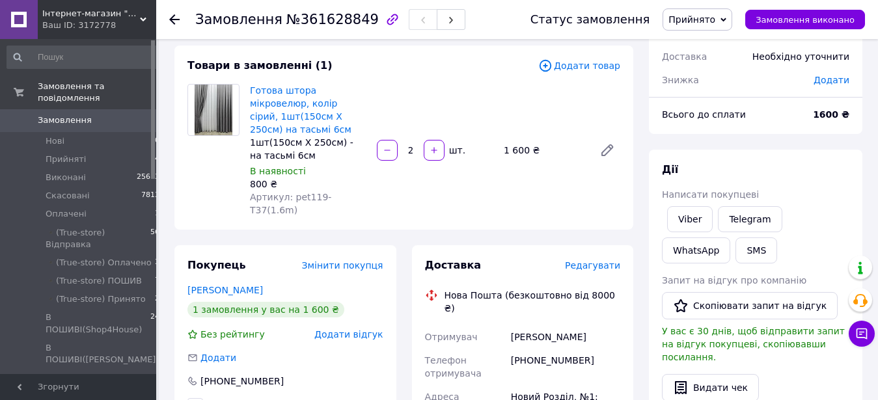
click at [568, 65] on span "Додати товар" at bounding box center [579, 66] width 82 height 14
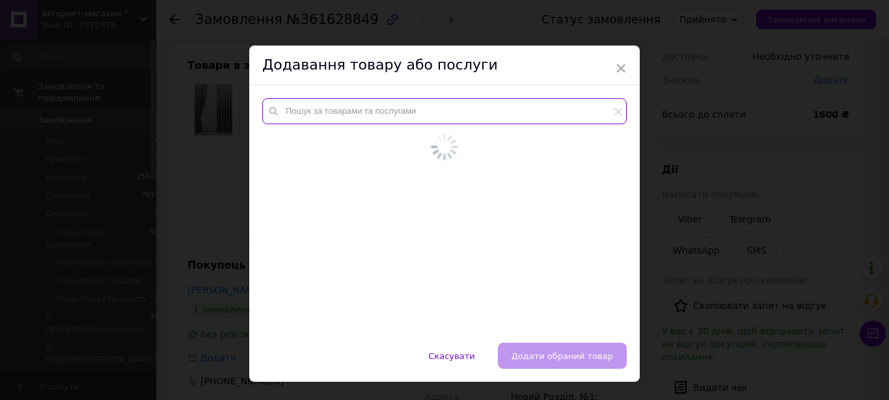
click at [355, 117] on input "text" at bounding box center [444, 111] width 365 height 26
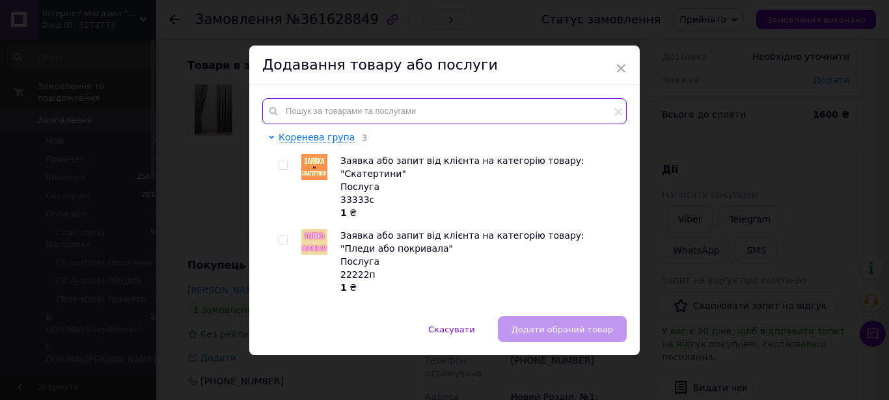
paste input "1546-T22"
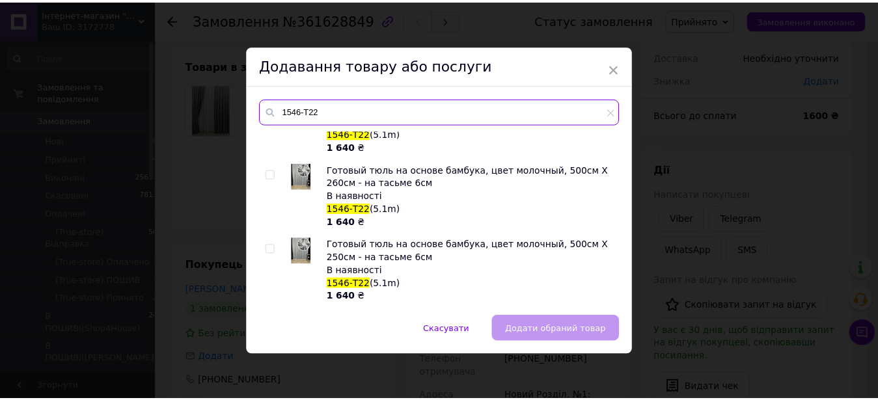
scroll to position [0, 0]
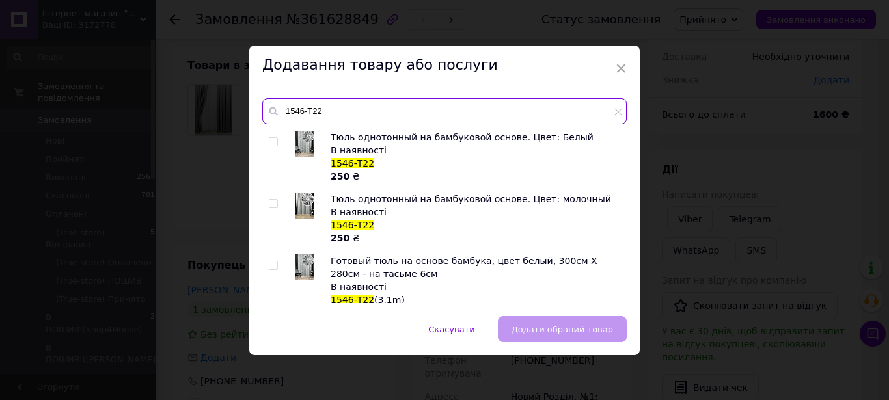
type input "1546-T22"
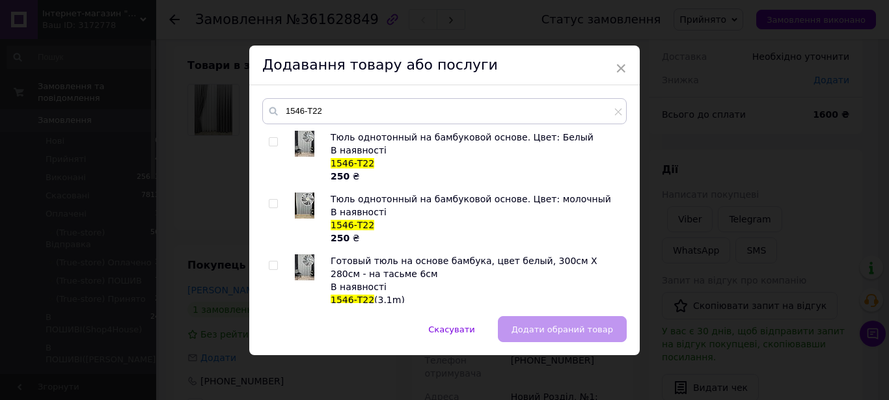
click at [269, 145] on input "checkbox" at bounding box center [273, 142] width 8 height 8
checkbox input "true"
click at [544, 329] on span "Додати обраний товар" at bounding box center [563, 330] width 102 height 10
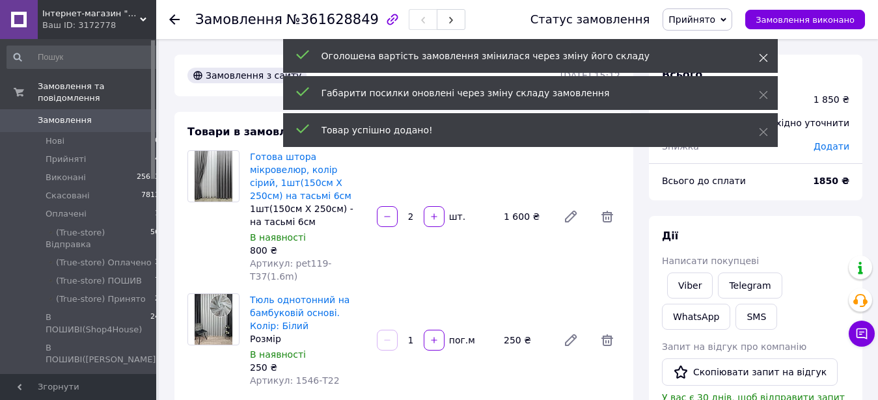
click at [763, 57] on use at bounding box center [763, 58] width 8 height 8
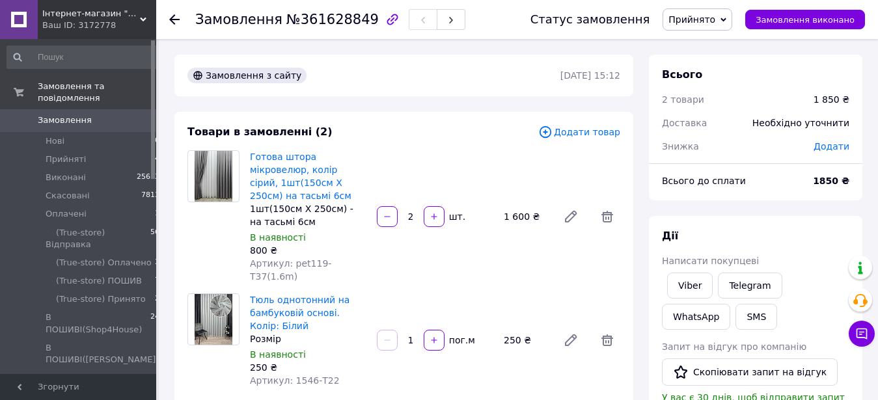
click at [611, 136] on span "Додати товар" at bounding box center [579, 132] width 82 height 14
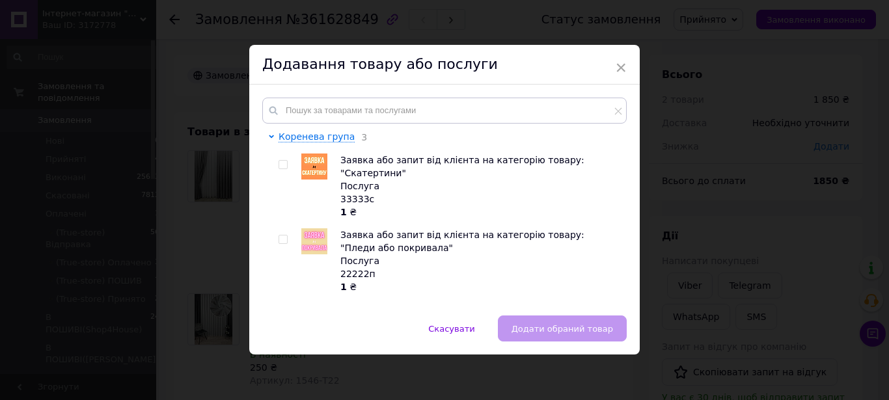
scroll to position [214, 0]
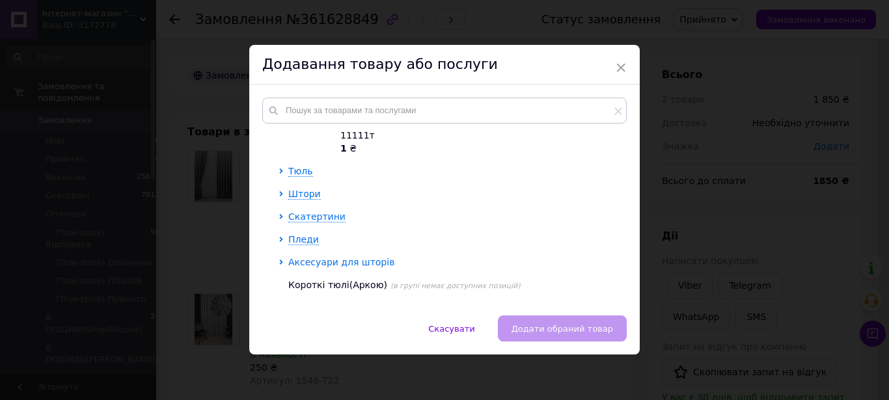
click at [369, 257] on span "Аксесуари для шторів" at bounding box center [341, 262] width 106 height 10
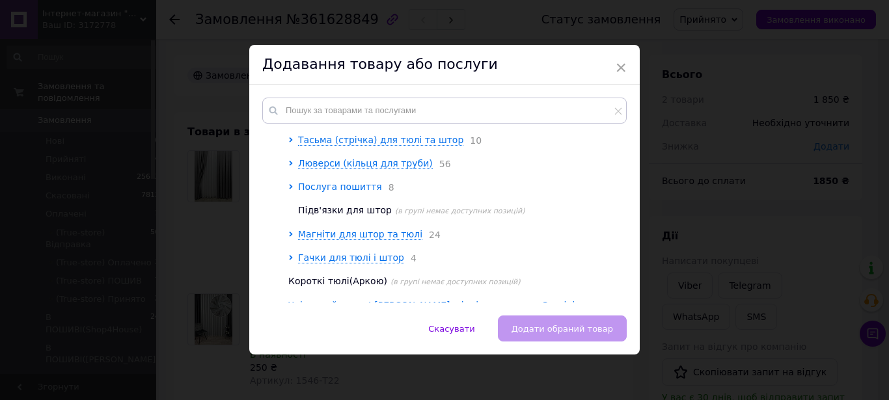
click at [342, 182] on span "Послуга пошиття" at bounding box center [340, 187] width 84 height 10
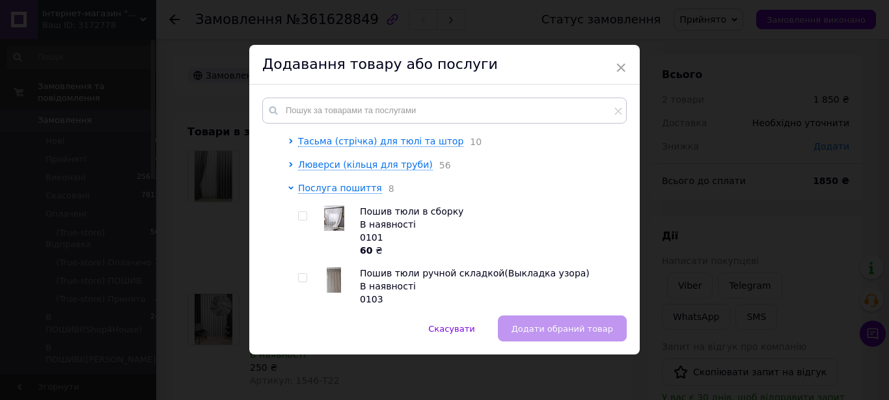
click at [298, 212] on input "checkbox" at bounding box center [302, 216] width 8 height 8
checkbox input "true"
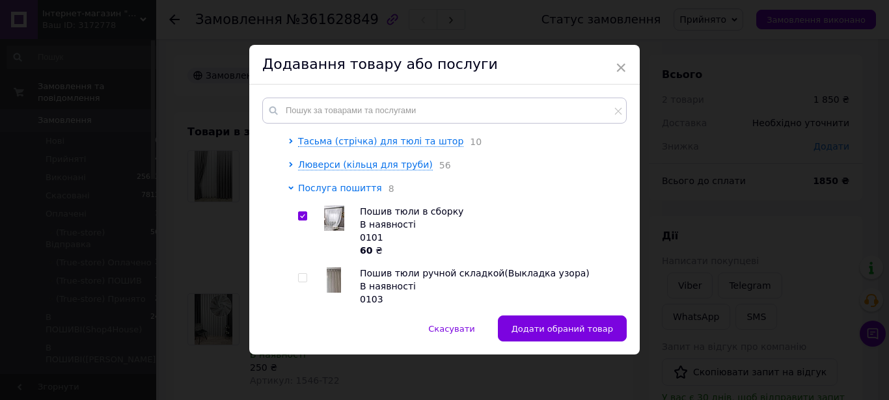
click at [306, 183] on span "Послуга пошиття" at bounding box center [340, 188] width 84 height 10
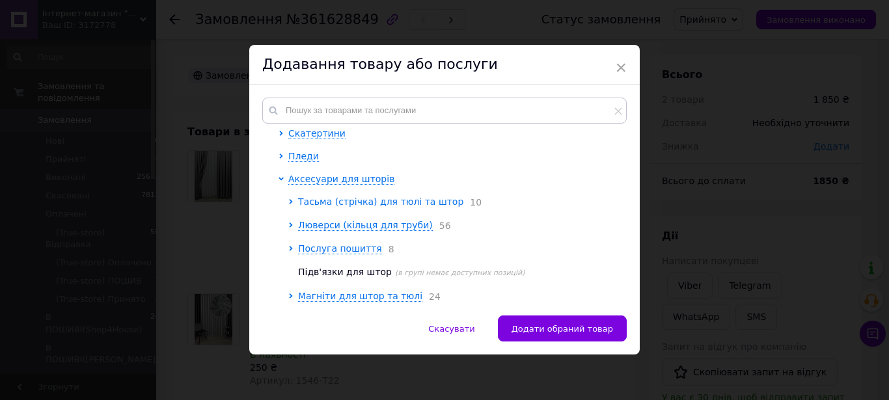
scroll to position [283, 0]
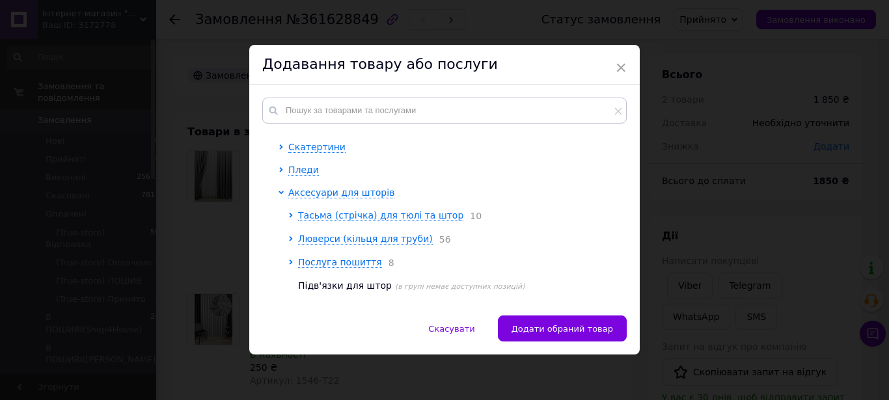
click at [348, 194] on div "Аксесуари для шторів Тасьма (стрічка) для тюлі та штор 10 Люверси (кільця для т…" at bounding box center [453, 263] width 331 height 154
click at [351, 210] on span "Тасьма (стрічка) для тюлі та штор" at bounding box center [380, 215] width 165 height 10
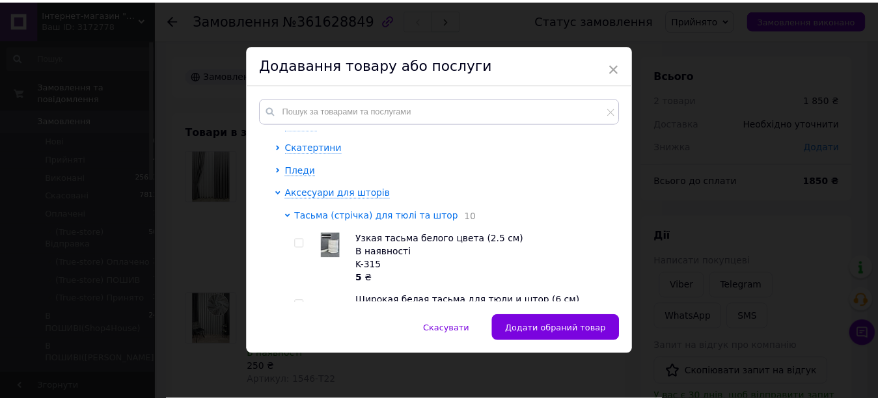
scroll to position [357, 0]
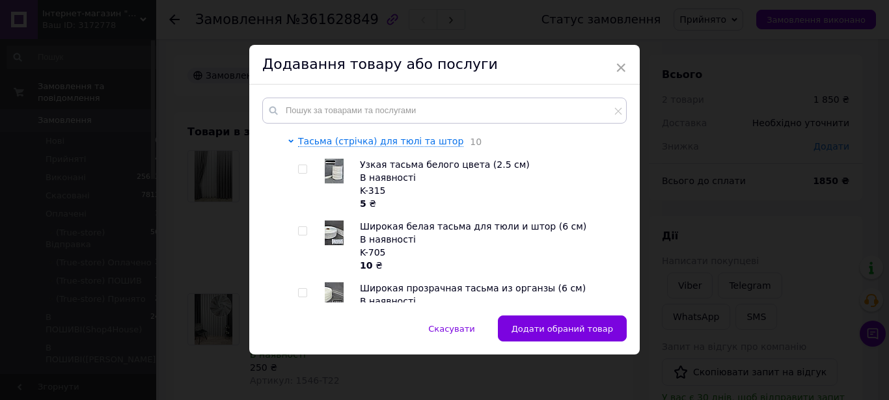
click at [298, 227] on input "checkbox" at bounding box center [302, 231] width 8 height 8
checkbox input "true"
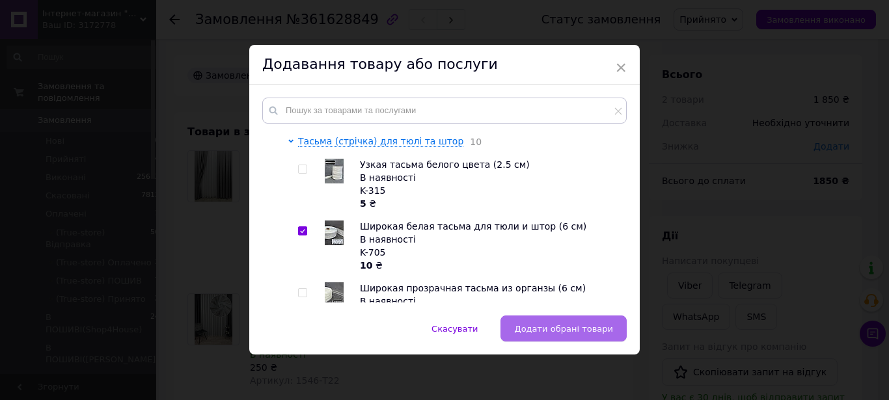
click at [601, 324] on span "Додати обрані товари" at bounding box center [563, 329] width 99 height 10
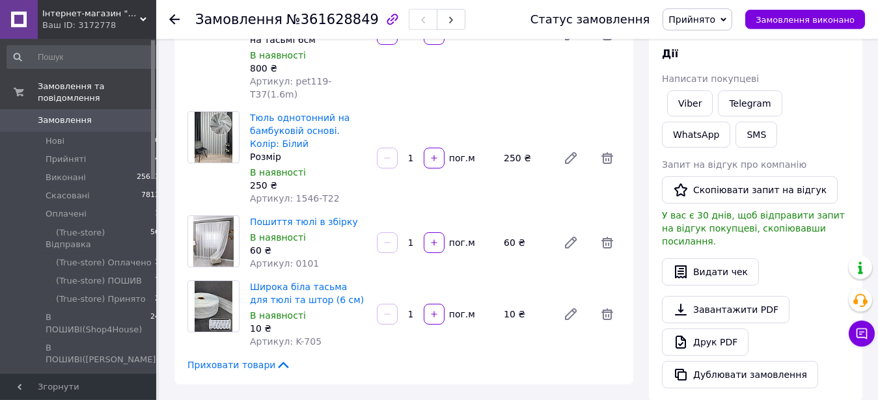
scroll to position [199, 0]
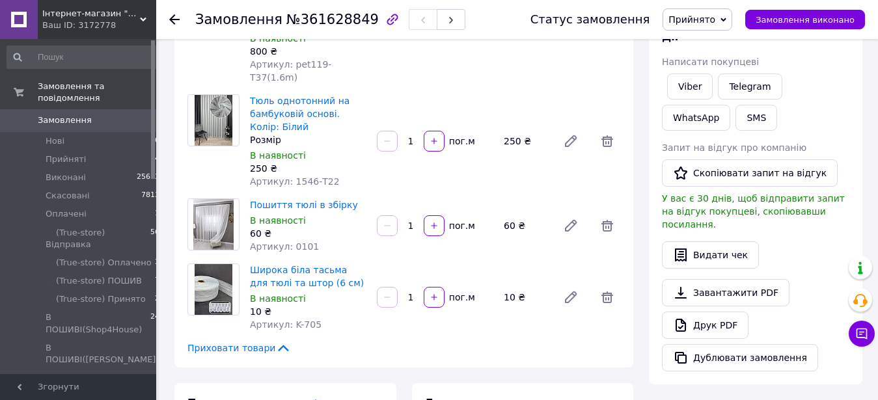
click at [419, 137] on input "1" at bounding box center [410, 142] width 21 height 10
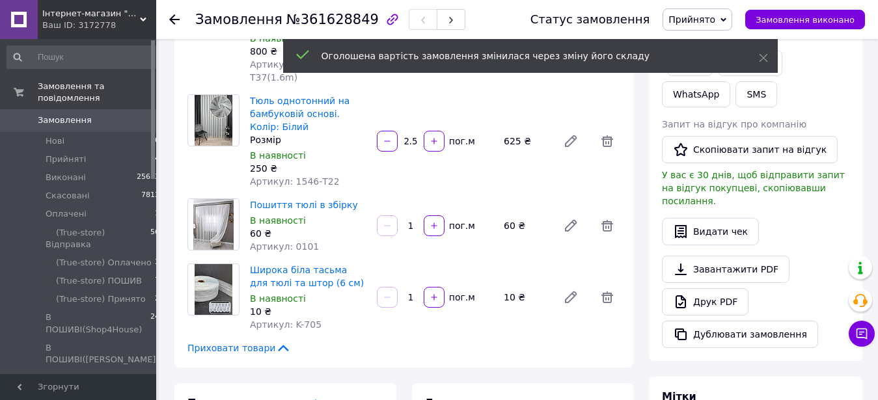
type input "2.5"
click at [421, 221] on input "1" at bounding box center [410, 226] width 21 height 10
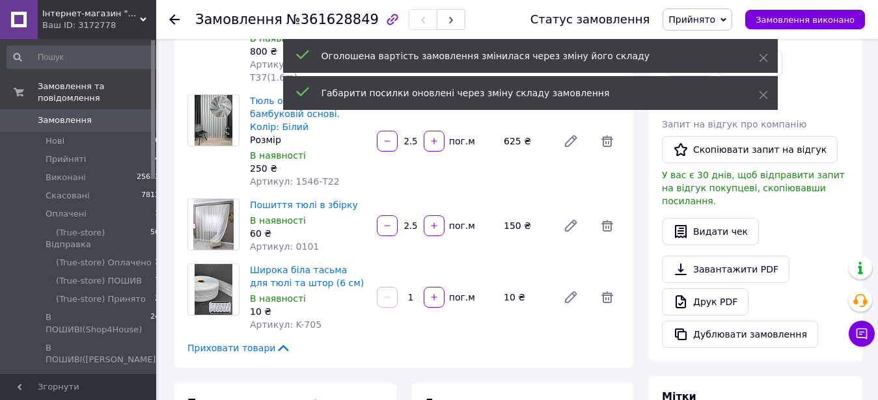
type input "2.5"
click at [416, 293] on input "1" at bounding box center [410, 298] width 21 height 10
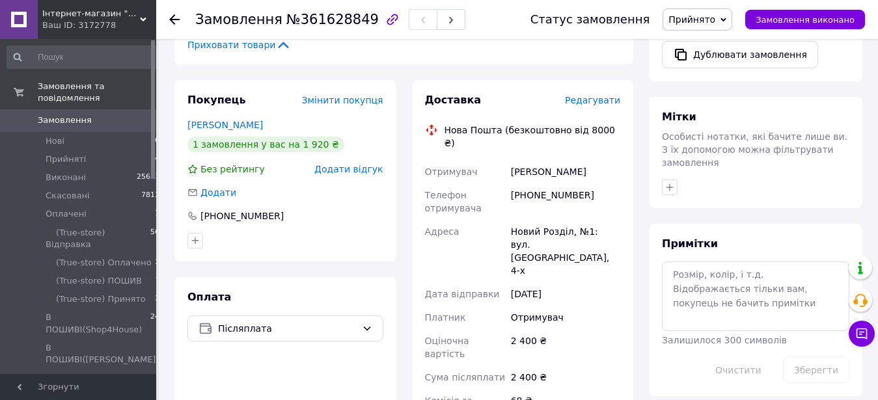
scroll to position [531, 0]
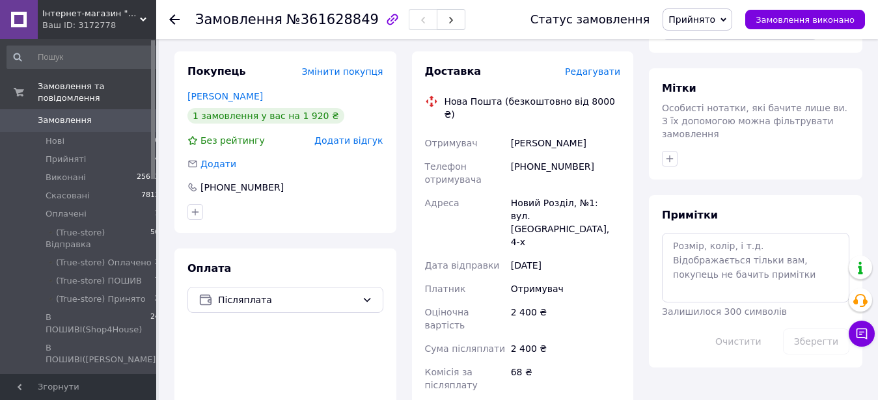
type input "2.5"
click at [680, 264] on textarea at bounding box center [756, 267] width 188 height 69
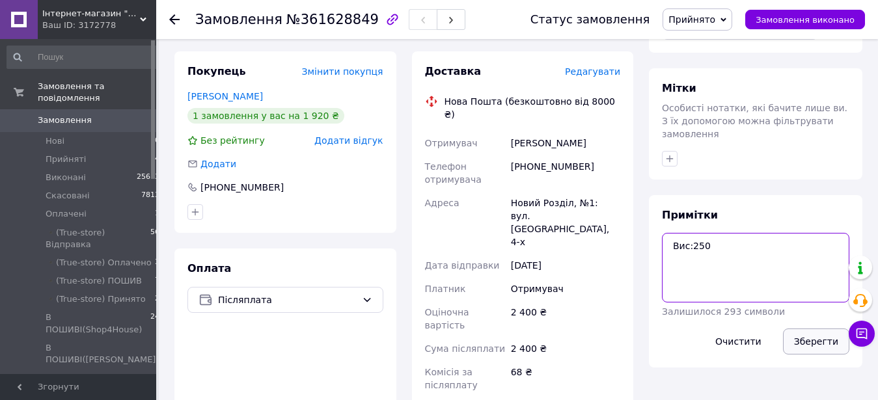
type textarea "Вис:250"
click at [818, 329] on button "Зберегти" at bounding box center [816, 342] width 66 height 26
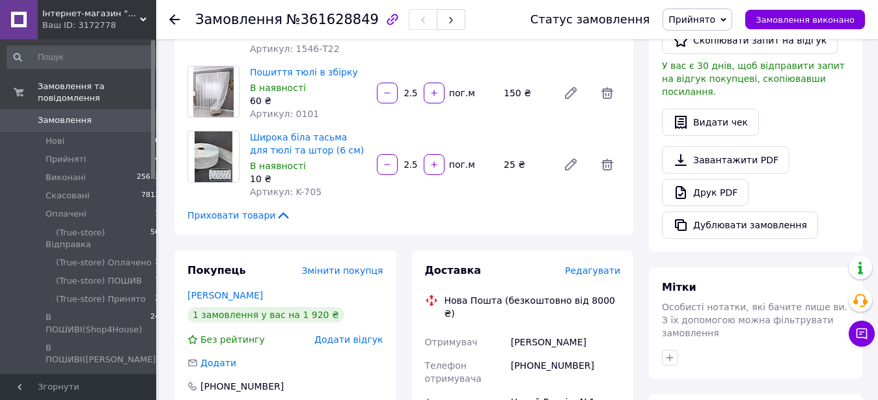
scroll to position [598, 0]
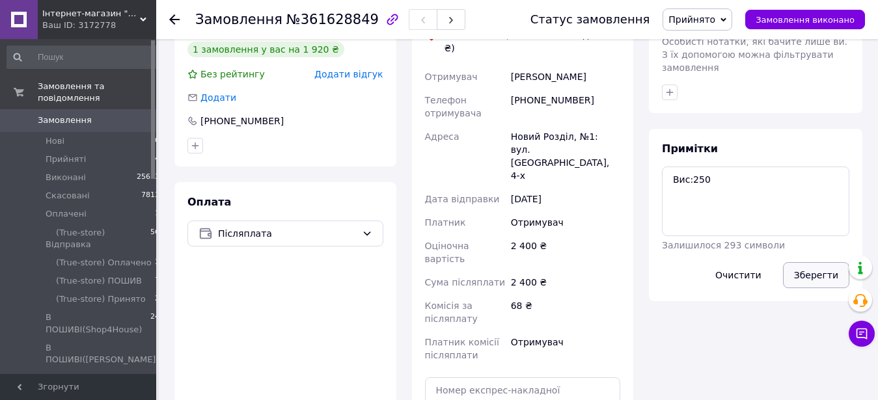
click at [807, 262] on button "Зберегти" at bounding box center [816, 275] width 66 height 26
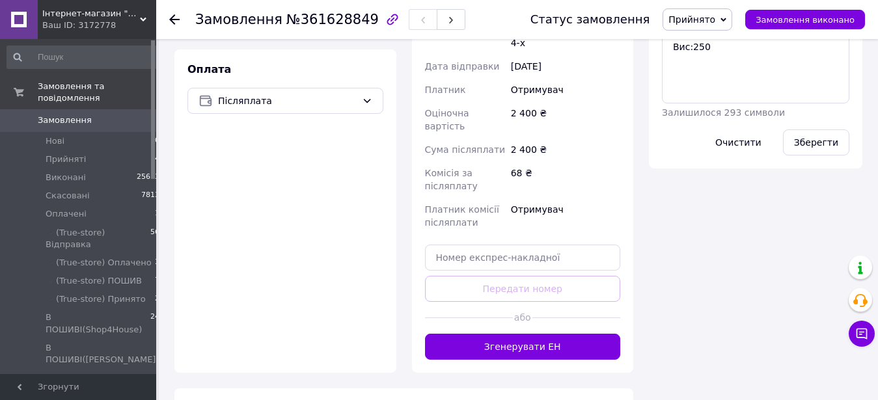
drag, startPoint x: 802, startPoint y: 112, endPoint x: 800, endPoint y: 132, distance: 20.4
click at [802, 130] on button "Зберегти" at bounding box center [816, 143] width 66 height 26
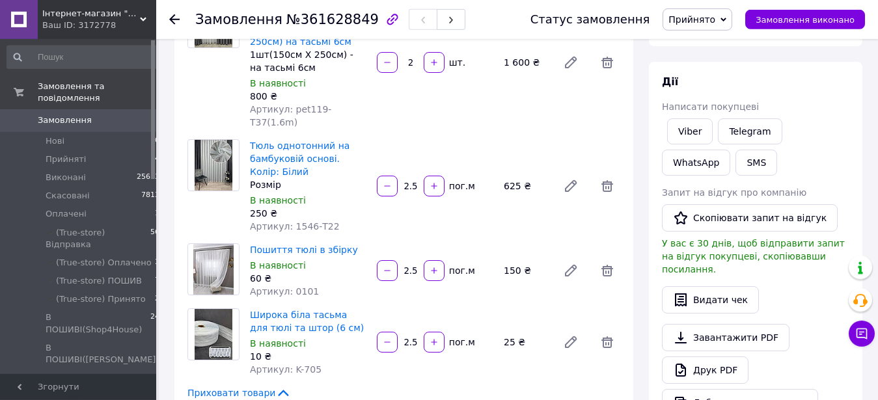
scroll to position [133, 0]
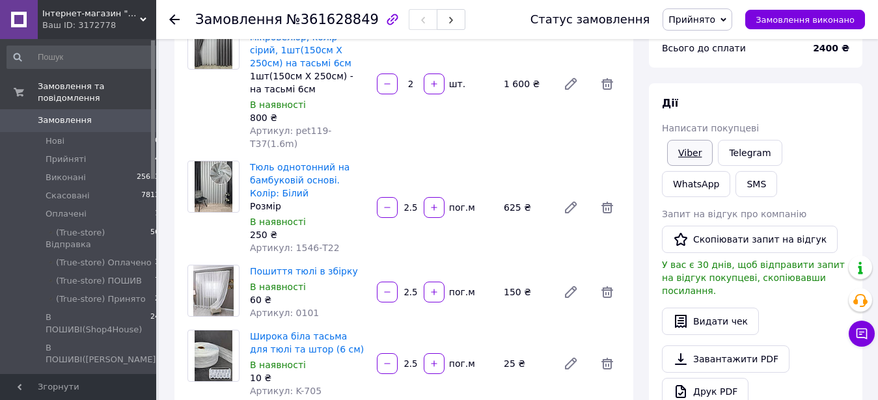
click at [688, 153] on link "Viber" at bounding box center [690, 153] width 46 height 26
click at [719, 12] on span "Прийнято" at bounding box center [698, 19] width 70 height 22
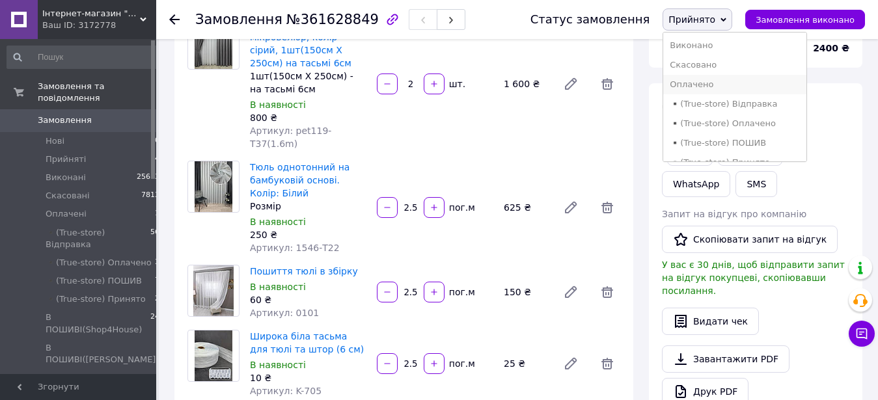
scroll to position [221, 0]
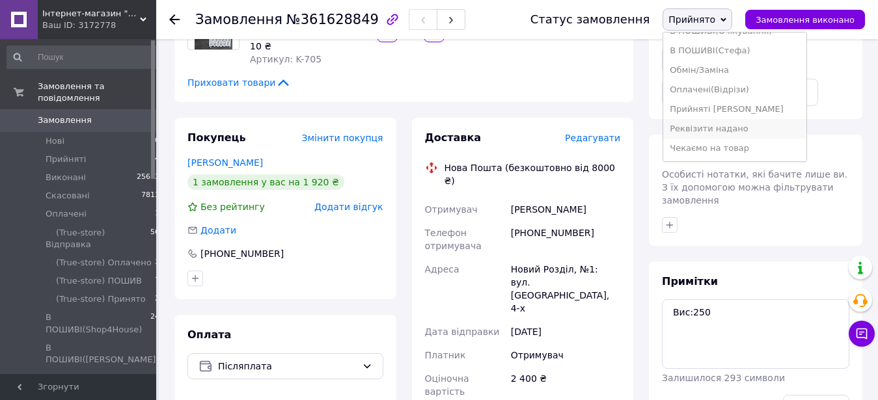
click at [739, 119] on li "Реквізити надано" at bounding box center [734, 129] width 143 height 20
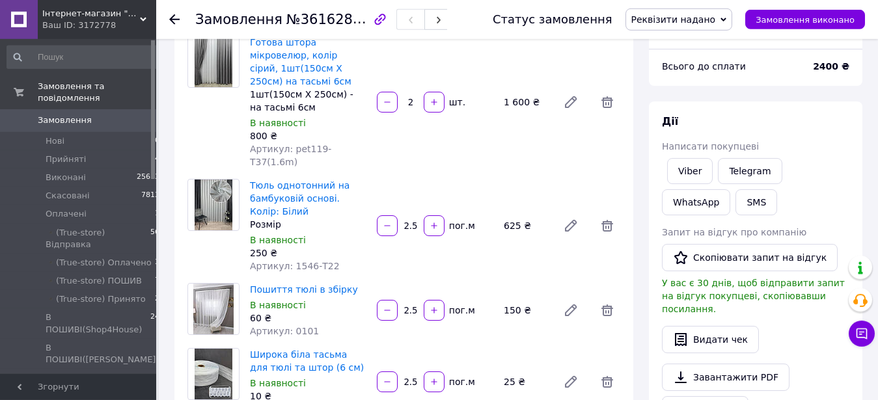
scroll to position [0, 0]
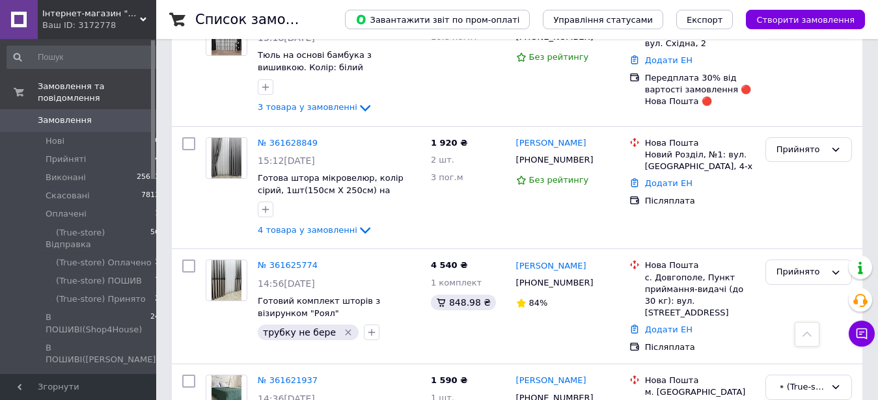
scroll to position [33, 0]
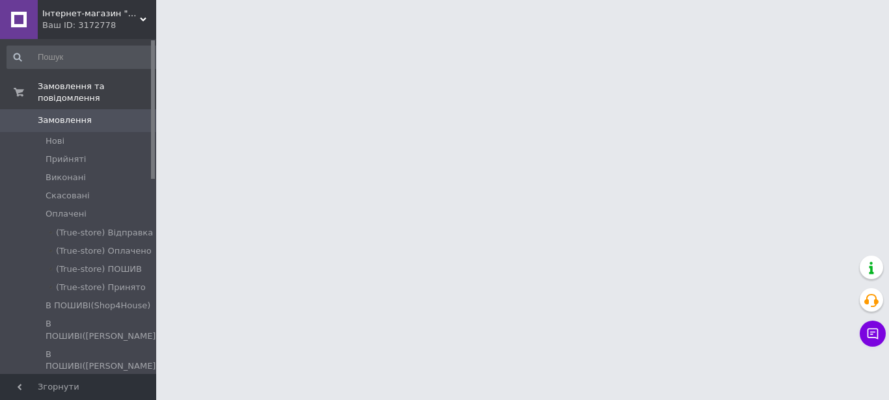
click at [493, 33] on html "Інтернет-магазин "Shop For House" Ваш ID: 3172778 Сайт Інтернет-магазин "Shop F…" at bounding box center [444, 16] width 889 height 33
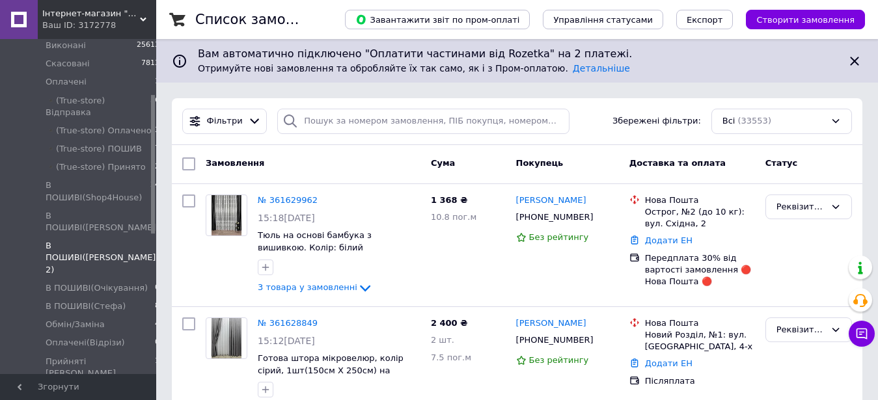
scroll to position [133, 0]
click at [99, 385] on span "Реквізити надано" at bounding box center [85, 391] width 78 height 12
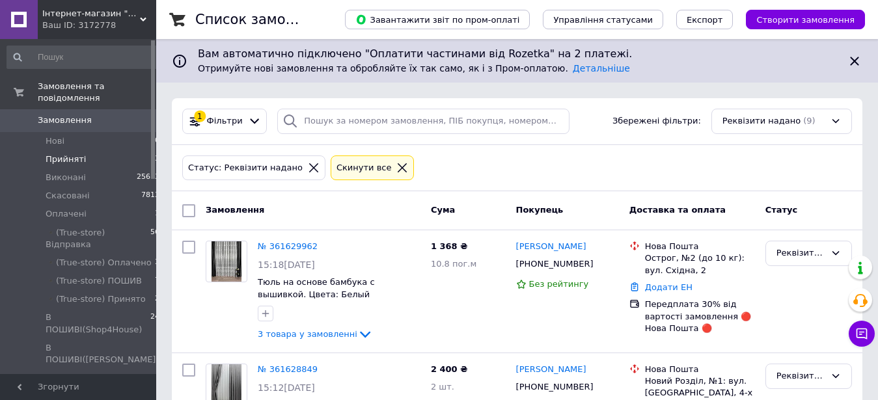
click at [83, 150] on li "Прийняті 3" at bounding box center [83, 159] width 167 height 18
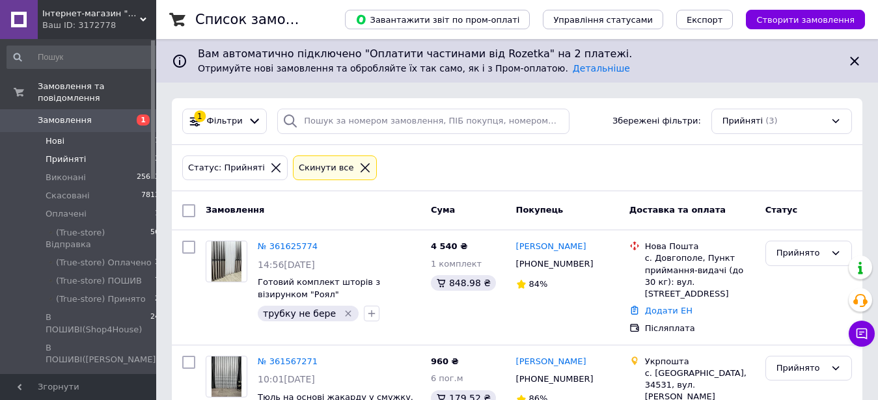
click at [116, 132] on li "Нові 1" at bounding box center [83, 141] width 167 height 18
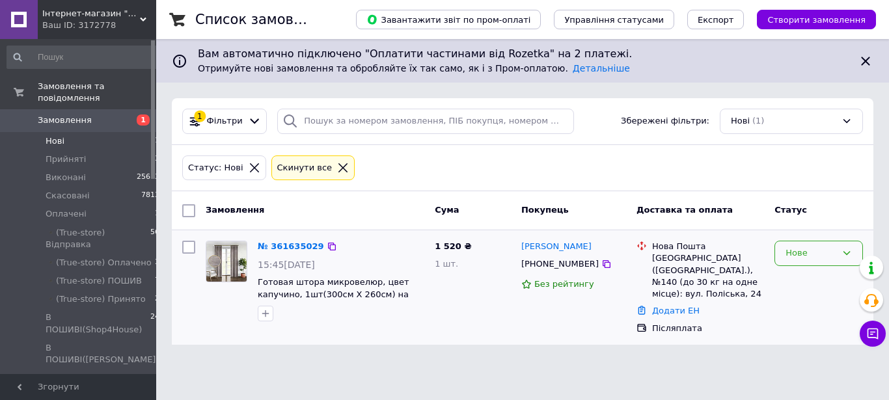
click at [814, 258] on div "Нове" at bounding box center [811, 254] width 51 height 14
click at [809, 276] on li "Прийнято" at bounding box center [818, 281] width 87 height 24
click at [337, 163] on icon at bounding box center [343, 168] width 12 height 12
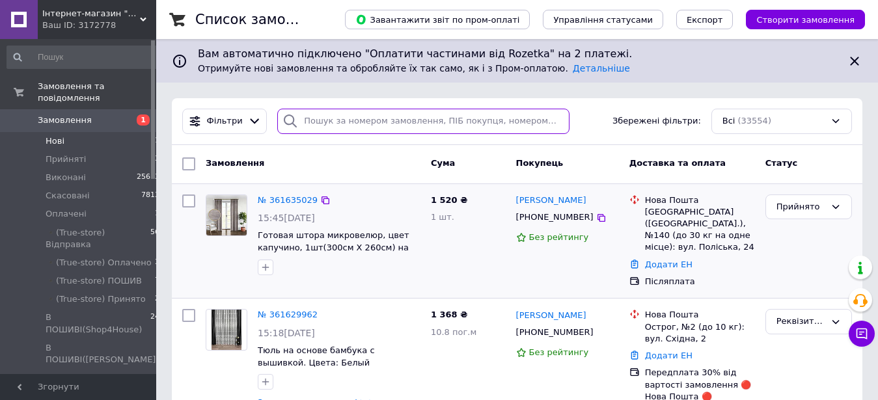
paste input "[PHONE_NUMBER]"
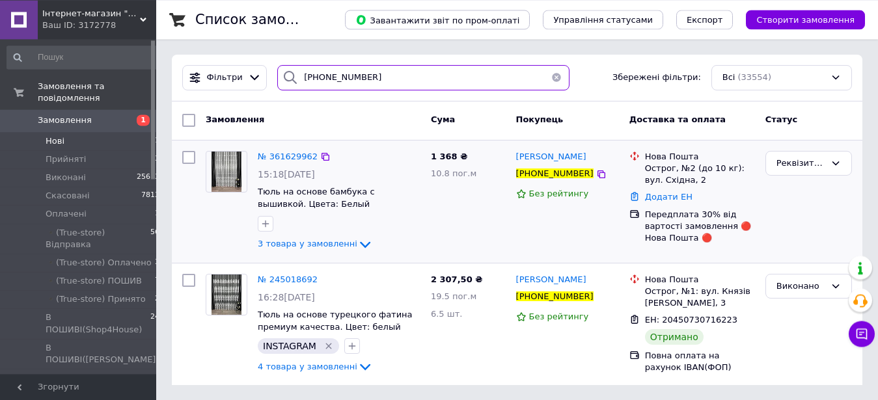
scroll to position [44, 0]
type input "+380679259059"
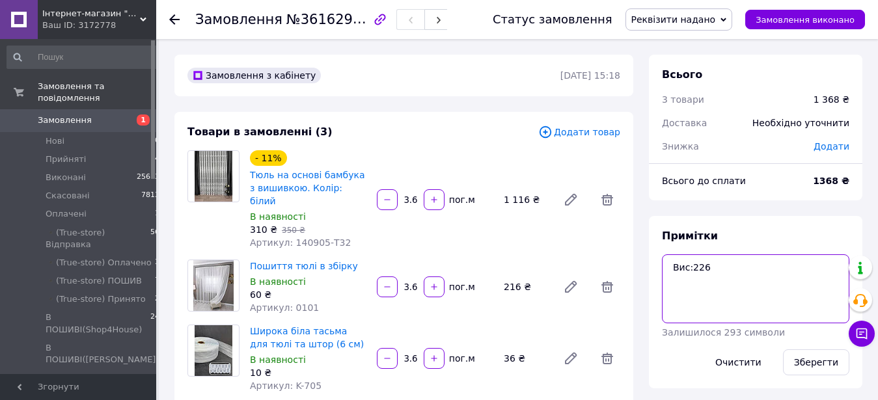
click at [667, 268] on textarea "Вис:226" at bounding box center [756, 289] width 188 height 69
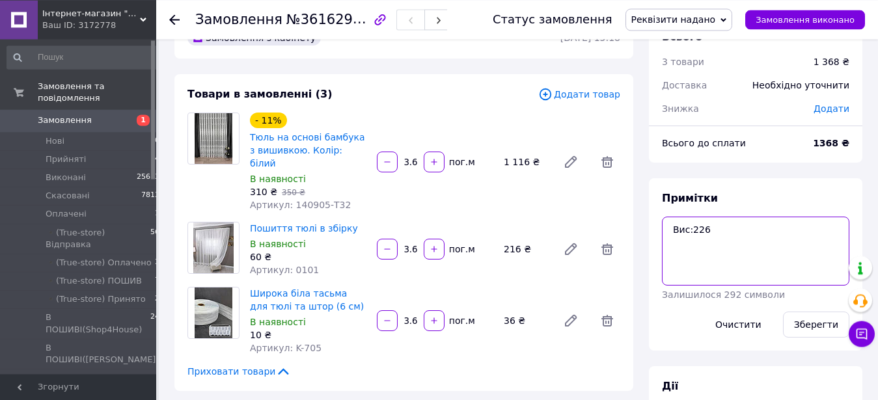
scroll to position [66, 0]
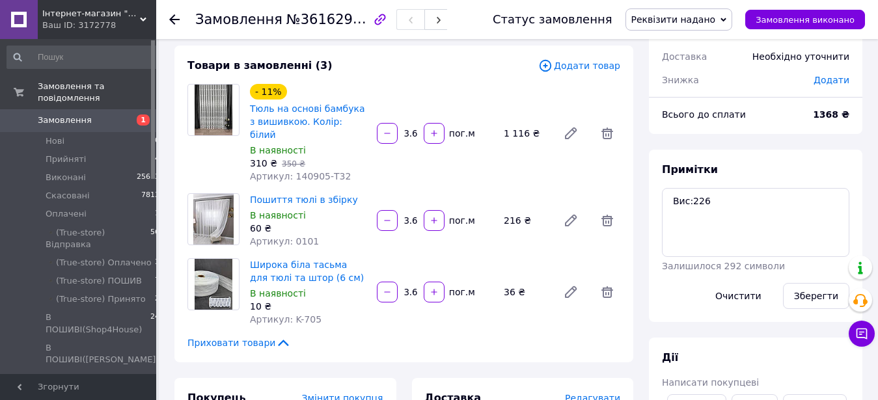
click at [292, 171] on span "Артикул: 140905-T32" at bounding box center [300, 176] width 101 height 10
drag, startPoint x: 289, startPoint y: 163, endPoint x: 316, endPoint y: 168, distance: 27.8
click at [316, 171] on span "Артикул: 140905-T32" at bounding box center [300, 176] width 101 height 10
copy span "140905"
click at [687, 195] on textarea "Вис:226" at bounding box center [756, 222] width 188 height 69
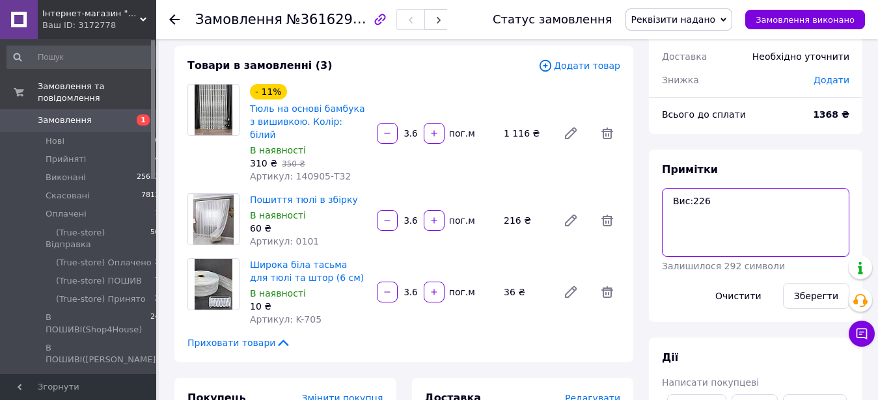
paste textarea "140905"
click at [671, 232] on textarea "140905 білий ([PERSON_NAME] з вишивкою) Вис:226" at bounding box center [756, 222] width 188 height 69
click at [785, 239] on textarea "140905 білий ([PERSON_NAME] з вишивкою) 3.6 м Вис:226" at bounding box center [756, 222] width 188 height 69
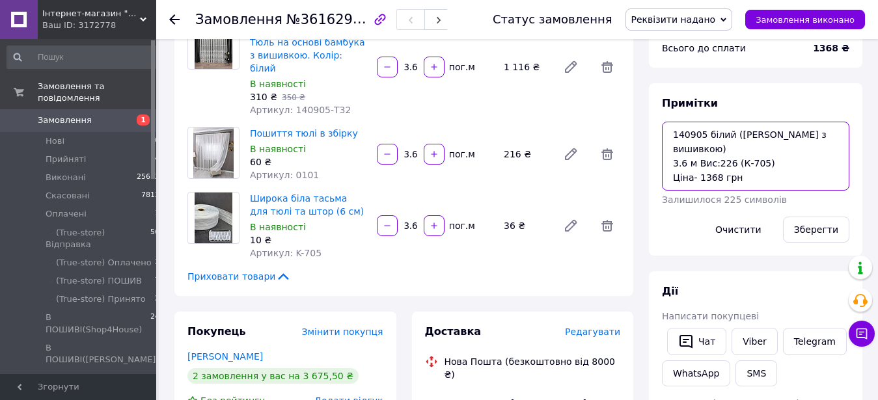
scroll to position [9, 0]
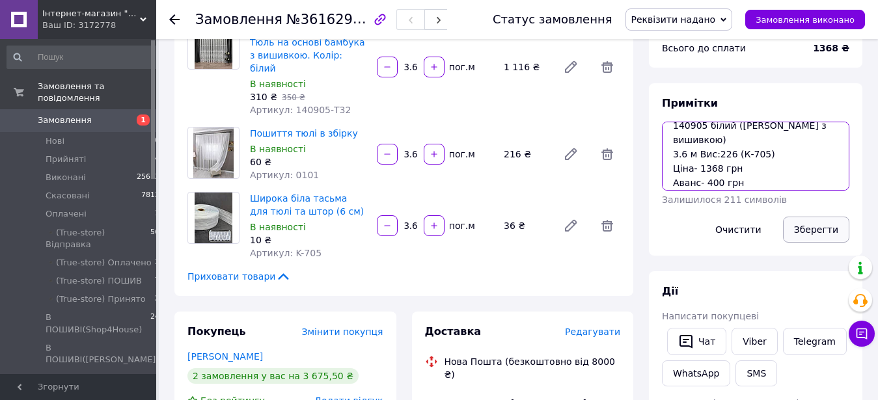
type textarea "140905 білий ([PERSON_NAME] з вишивкою) 3.6 м Вис:226 (К-705) Ціна- 1368 грн Ав…"
click at [834, 227] on button "Зберегти" at bounding box center [816, 230] width 66 height 26
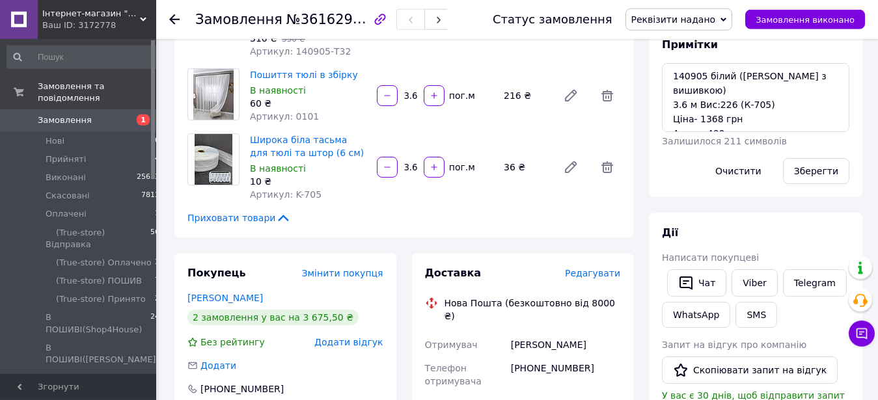
scroll to position [199, 0]
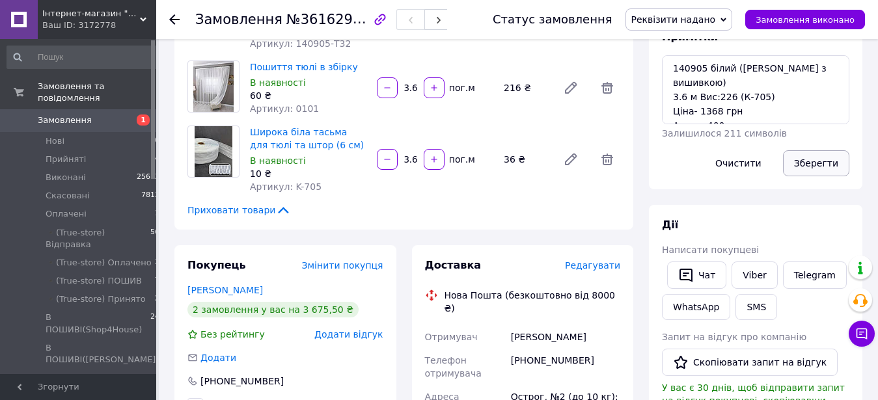
click at [820, 167] on button "Зберегти" at bounding box center [816, 163] width 66 height 26
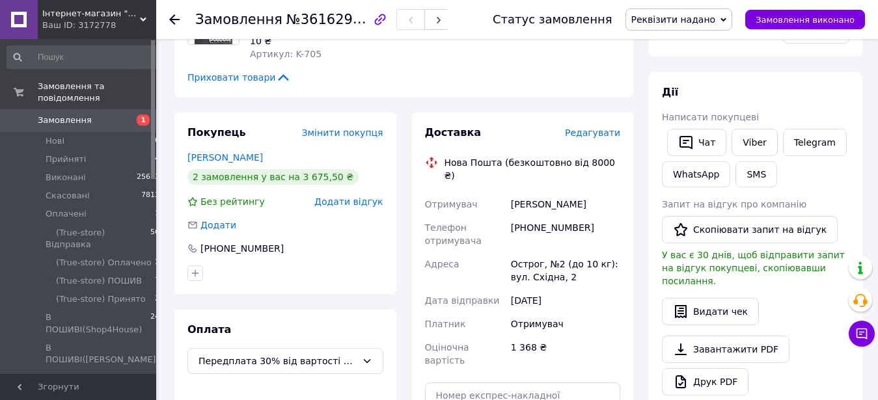
scroll to position [133, 0]
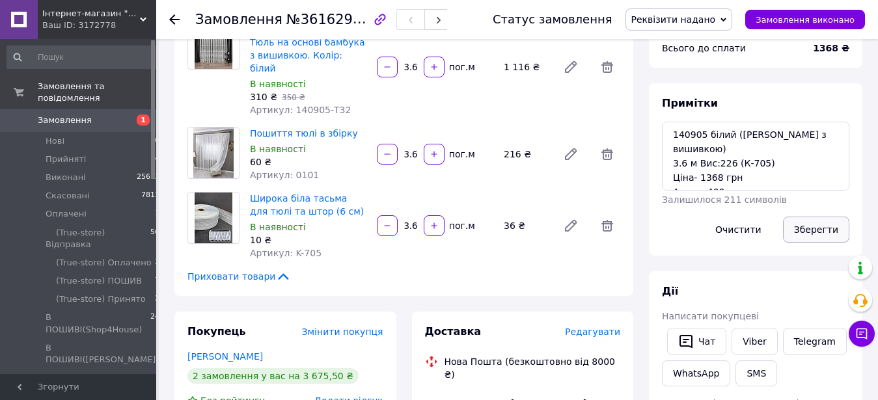
click at [824, 227] on button "Зберегти" at bounding box center [816, 230] width 66 height 26
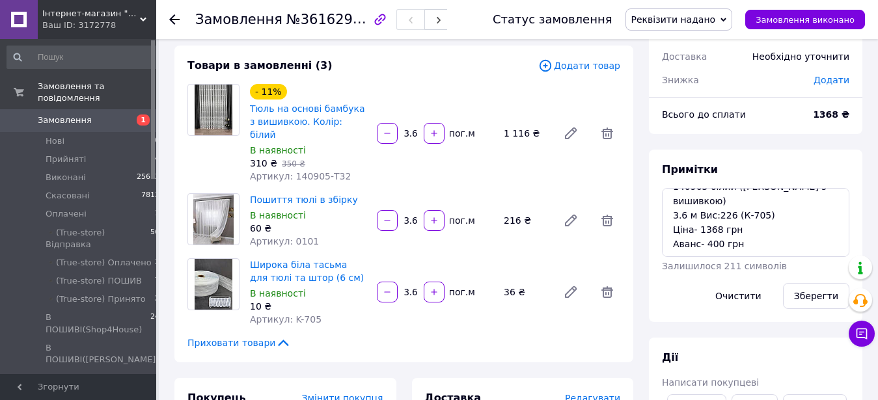
scroll to position [0, 0]
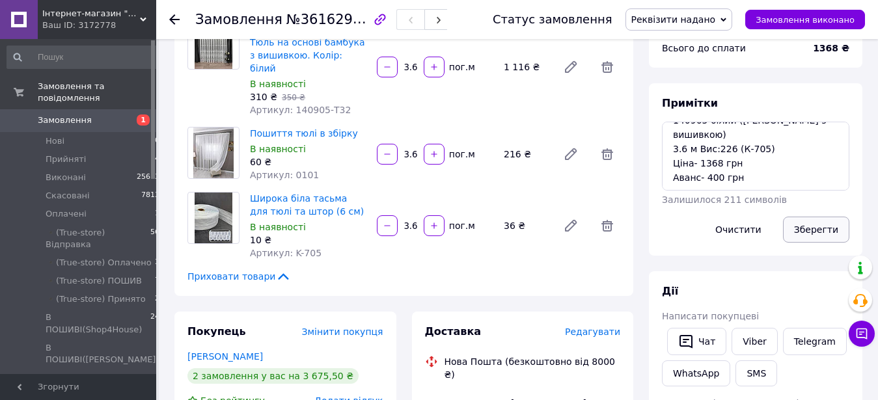
click at [821, 238] on button "Зберегти" at bounding box center [816, 230] width 66 height 26
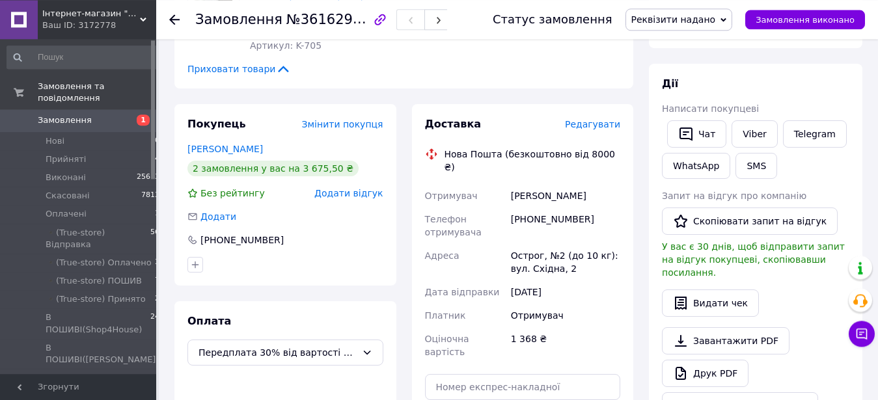
scroll to position [266, 0]
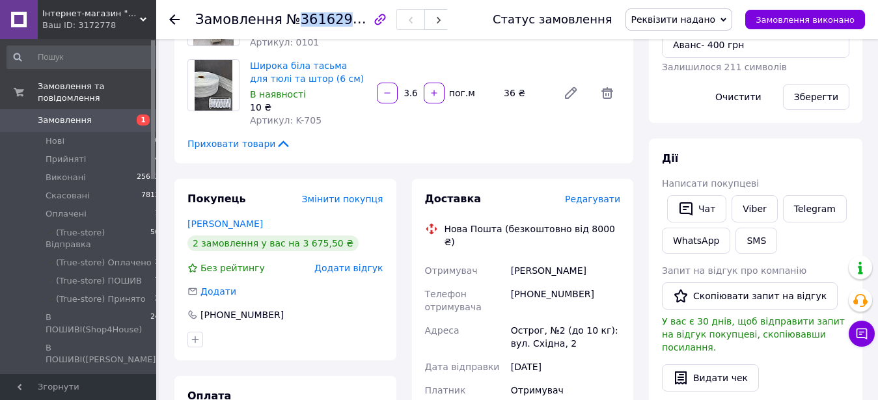
drag, startPoint x: 290, startPoint y: 19, endPoint x: 354, endPoint y: 22, distance: 64.5
click at [354, 22] on span "№361629962" at bounding box center [332, 19] width 92 height 16
copy span "361629962"
click at [837, 104] on button "Зберегти" at bounding box center [816, 97] width 66 height 26
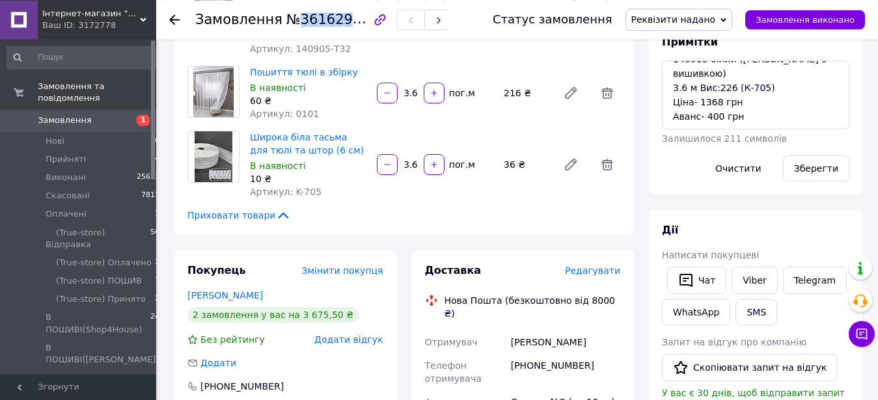
scroll to position [133, 0]
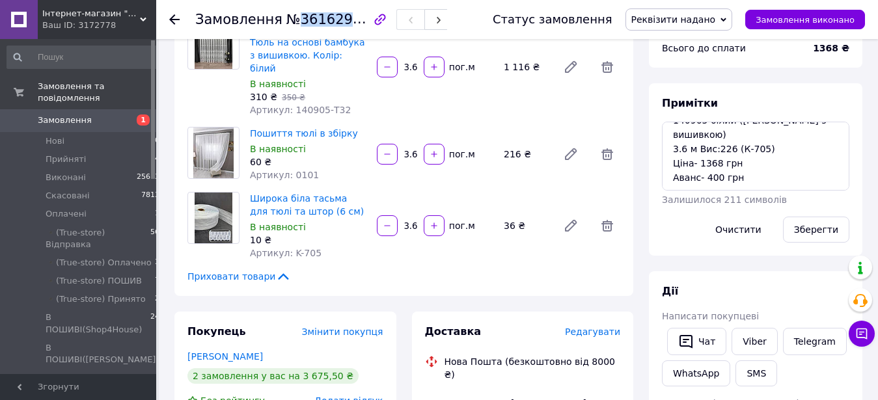
drag, startPoint x: 820, startPoint y: 225, endPoint x: 792, endPoint y: 211, distance: 31.2
click at [818, 225] on button "Зберегти" at bounding box center [816, 230] width 66 height 26
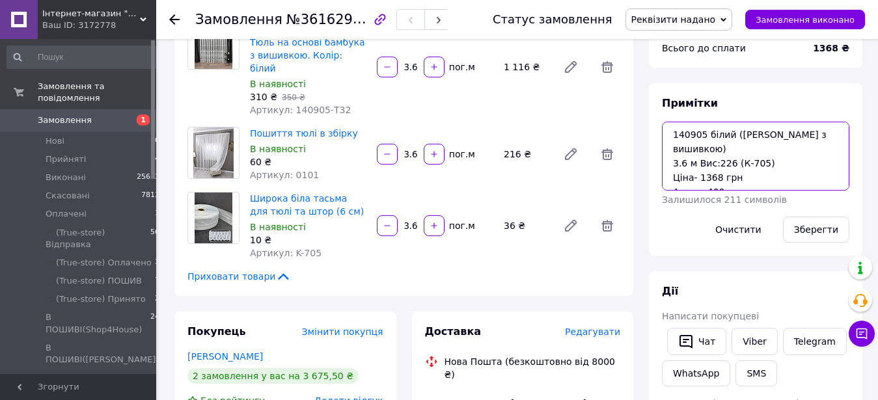
drag, startPoint x: 761, startPoint y: 169, endPoint x: 729, endPoint y: 165, distance: 32.1
click at [687, 144] on textarea "140905 білий (тюль бамбук з вишивкою) 3.6 м Вис:226 (К-705) Ціна- 1368 грн Аван…" at bounding box center [756, 156] width 188 height 69
click at [768, 167] on textarea "140905 білий (тюль бамбук з вишивкою) 3.6 м Вис:226 (К-705) Ціна- 1368 грн Аван…" at bounding box center [756, 156] width 188 height 69
drag, startPoint x: 766, startPoint y: 162, endPoint x: 660, endPoint y: 124, distance: 112.9
click at [662, 124] on textarea "140905 білий (тюль бамбук з вишивкою) 3.6 м Вис:226 (К-705) Ціна- 1368 грн Аван…" at bounding box center [756, 156] width 188 height 69
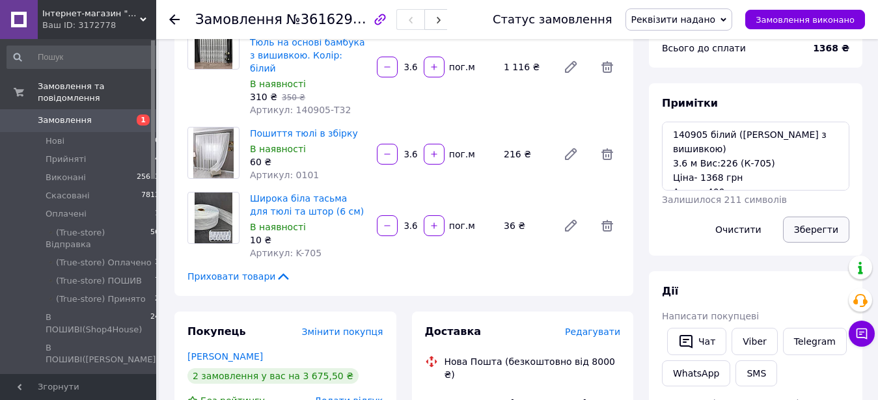
click at [811, 234] on button "Зберегти" at bounding box center [816, 230] width 66 height 26
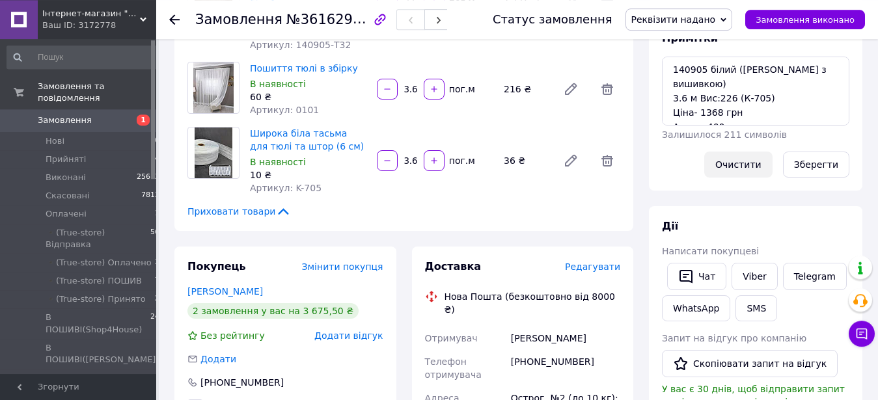
scroll to position [199, 0]
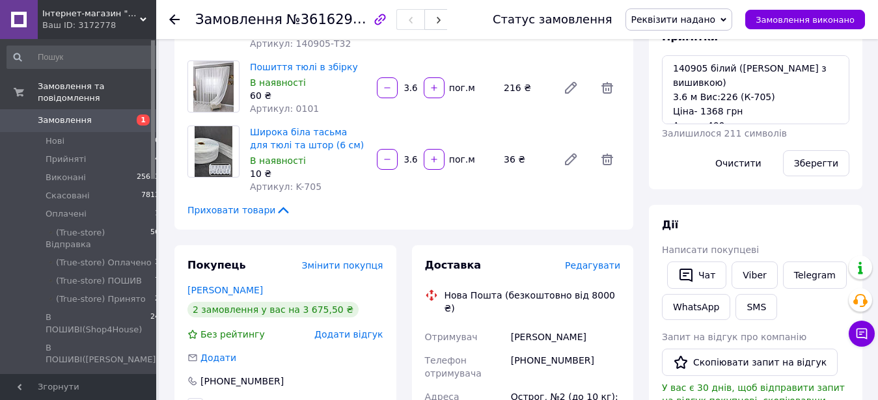
click at [790, 160] on div "Зберегти" at bounding box center [816, 163] width 77 height 36
click at [800, 165] on button "Зберегти" at bounding box center [816, 163] width 66 height 26
drag, startPoint x: 833, startPoint y: 202, endPoint x: 785, endPoint y: 200, distance: 47.6
click at [833, 202] on div "Всього 3 товари 1 368 ₴ Доставка Необхідно уточнити Знижка Додати Всього до спл…" at bounding box center [756, 278] width 214 height 846
click at [815, 159] on button "Зберегти" at bounding box center [816, 163] width 66 height 26
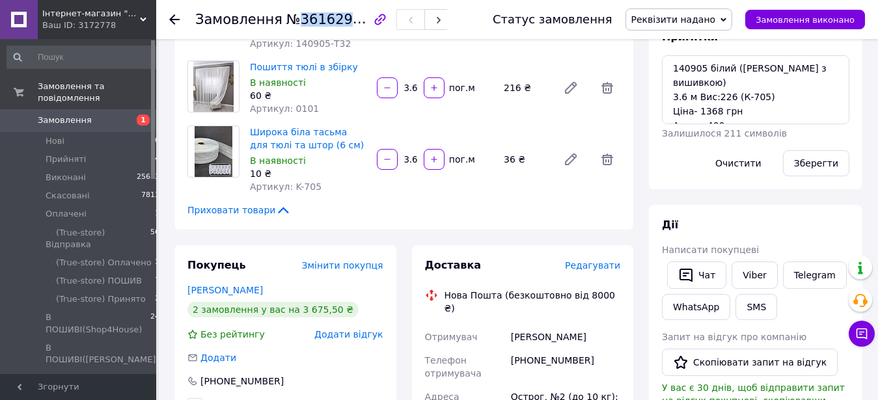
drag, startPoint x: 354, startPoint y: 20, endPoint x: 292, endPoint y: 16, distance: 62.0
click at [292, 16] on span "№361629962" at bounding box center [332, 19] width 92 height 16
copy span "361629962"
click at [815, 169] on button "Зберегти" at bounding box center [816, 163] width 66 height 26
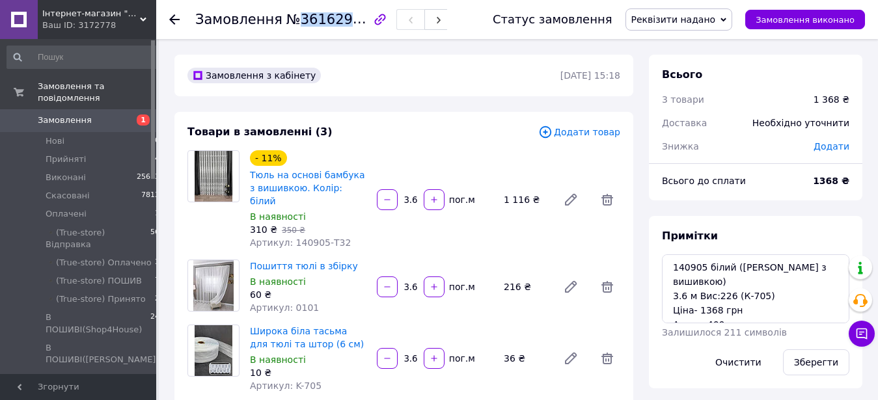
click at [729, 17] on span "Реквізити надано" at bounding box center [679, 19] width 107 height 22
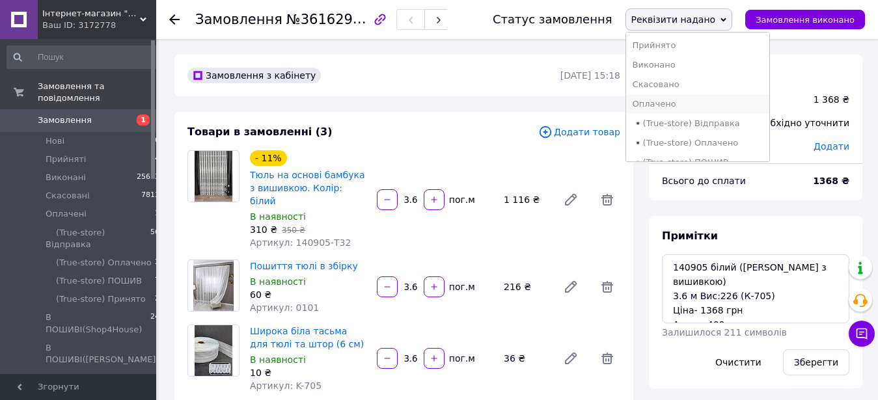
click at [699, 101] on li "Оплачено" at bounding box center [697, 104] width 143 height 20
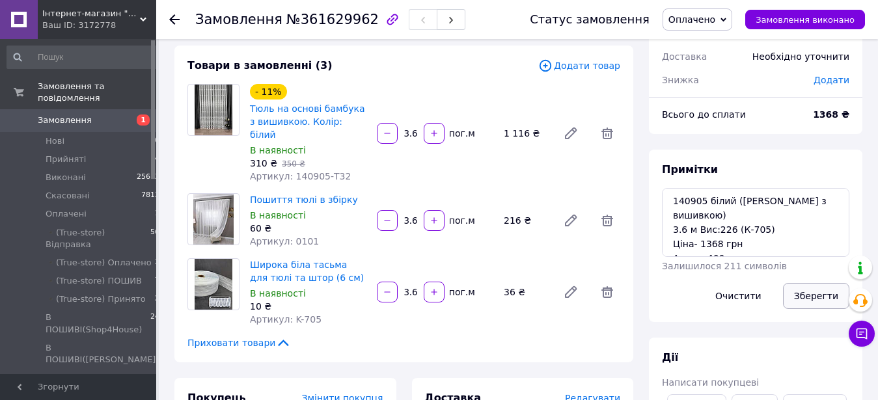
click at [802, 298] on button "Зберегти" at bounding box center [816, 296] width 66 height 26
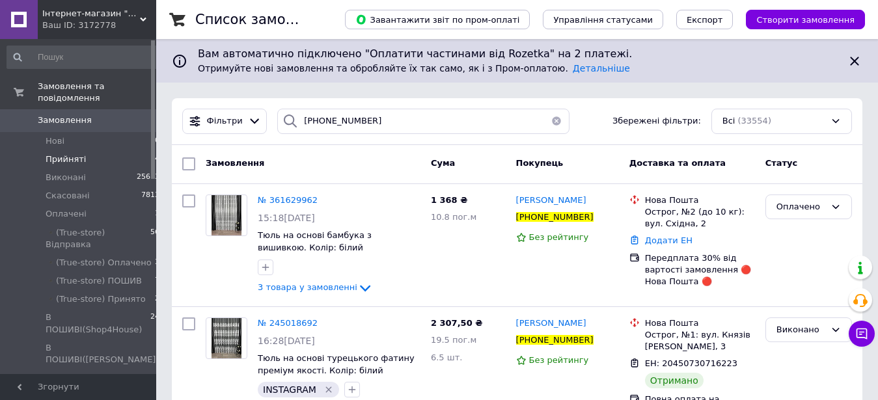
click at [93, 153] on li "Прийняті 4" at bounding box center [83, 159] width 167 height 18
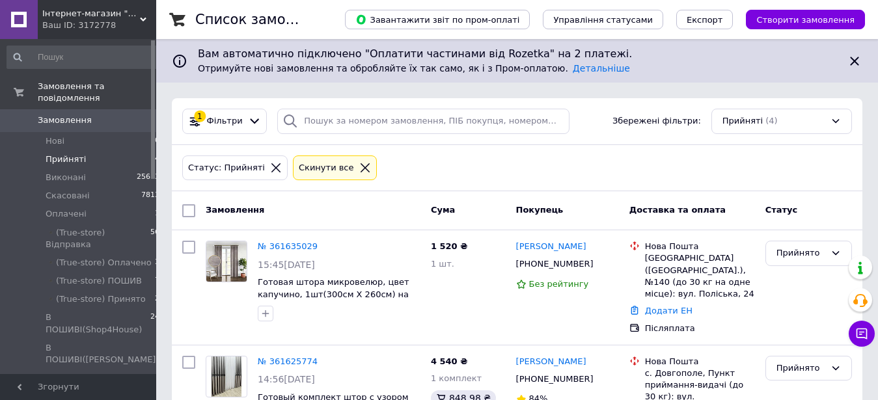
click at [361, 165] on icon at bounding box center [365, 167] width 9 height 9
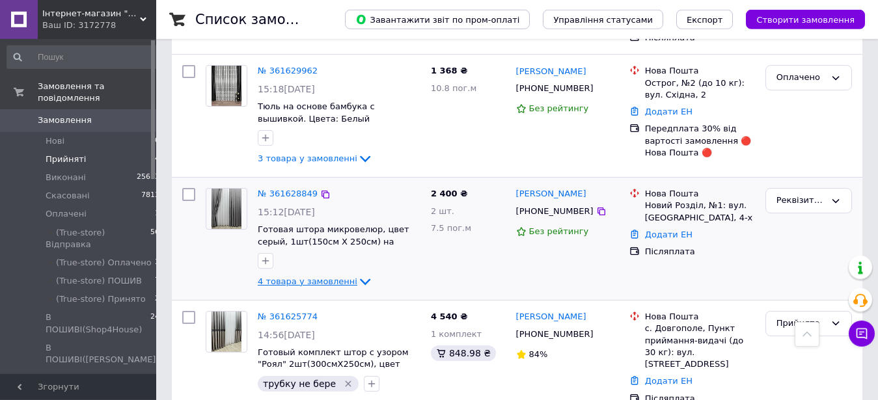
scroll to position [266, 0]
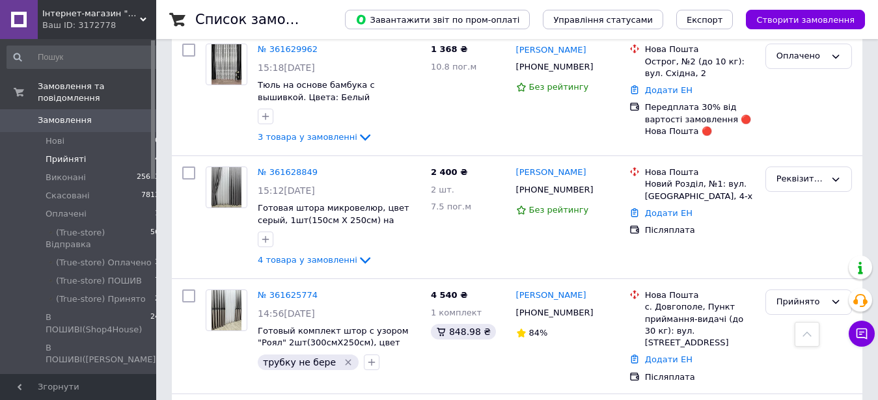
click at [124, 150] on li "Прийняті 4" at bounding box center [83, 159] width 167 height 18
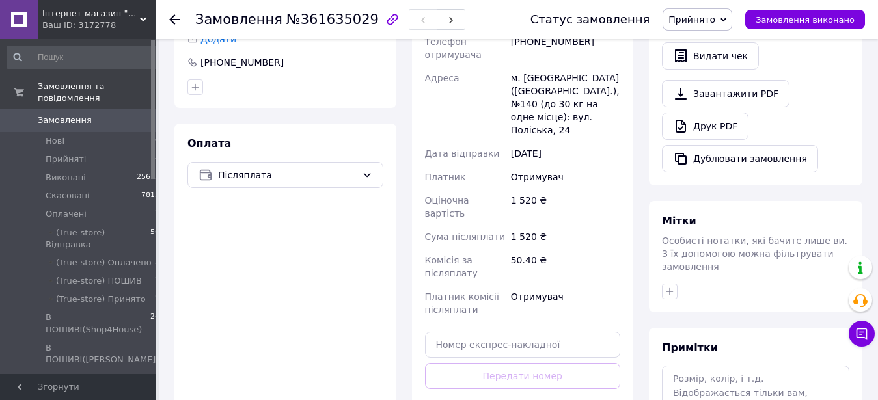
scroll to position [520, 0]
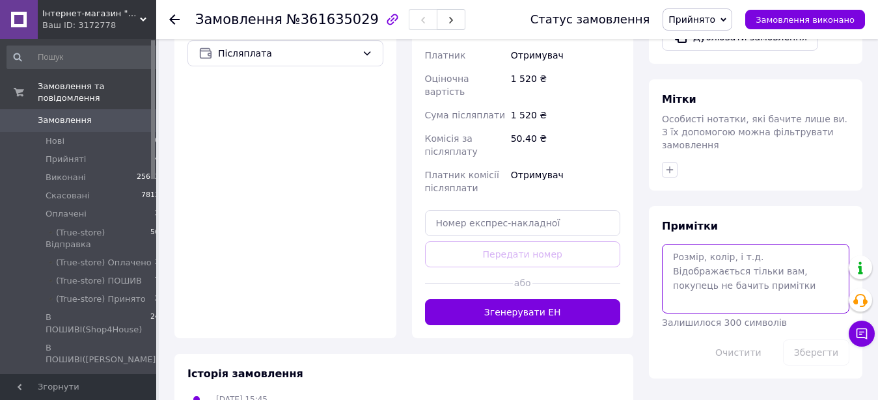
click at [729, 260] on textarea at bounding box center [756, 278] width 188 height 69
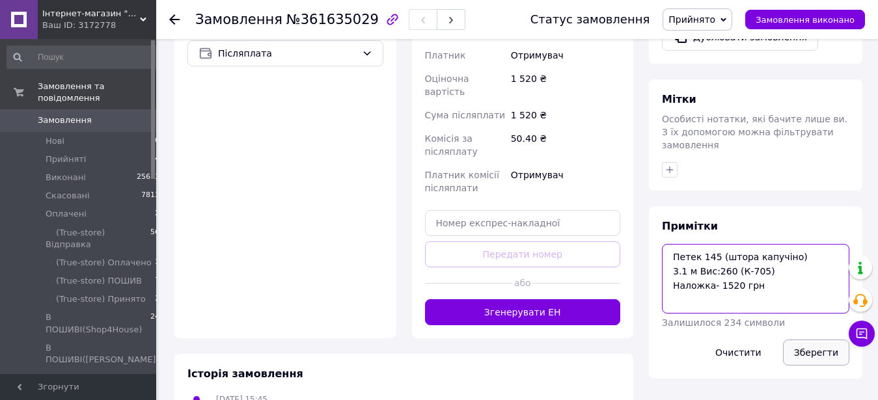
type textarea "Петек 145 (штора капучіно) 3.1 м Вис:260 (К-705) Наложка- 1520 грн"
click at [802, 340] on button "Зберегти" at bounding box center [816, 353] width 66 height 26
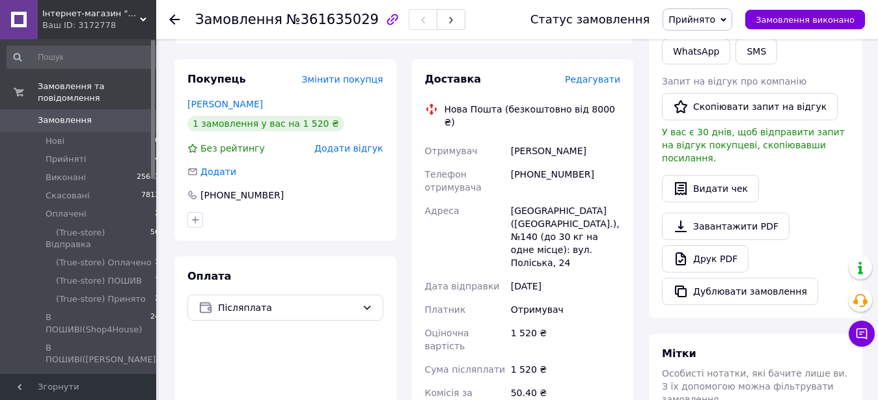
scroll to position [0, 0]
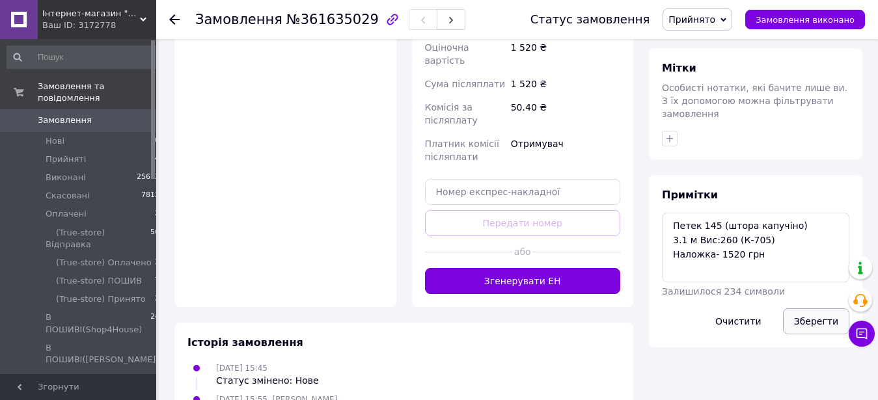
click at [830, 309] on button "Зберегти" at bounding box center [816, 322] width 66 height 26
click at [704, 12] on span "Прийнято" at bounding box center [698, 19] width 70 height 22
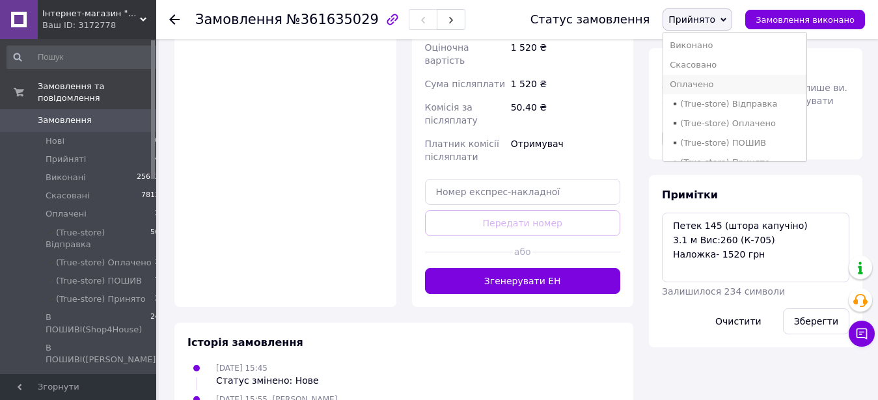
click at [765, 77] on li "Оплачено" at bounding box center [734, 85] width 143 height 20
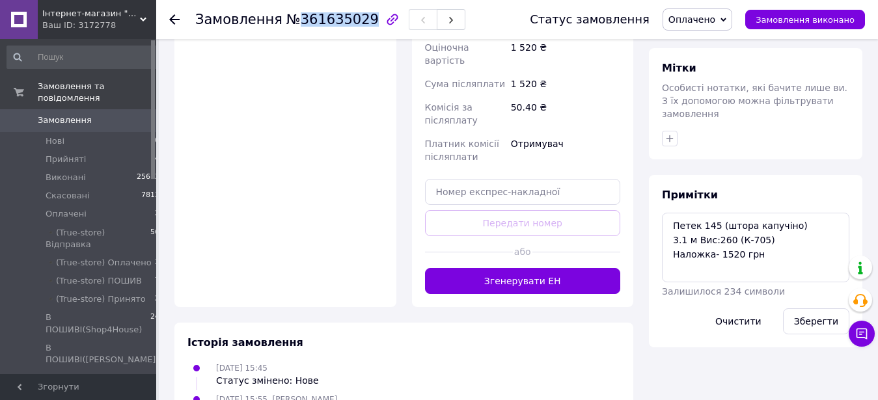
drag, startPoint x: 294, startPoint y: 23, endPoint x: 356, endPoint y: 20, distance: 61.9
click at [356, 20] on span "№361635029" at bounding box center [332, 20] width 92 height 16
copy span "361635029"
click at [826, 128] on div at bounding box center [756, 138] width 193 height 21
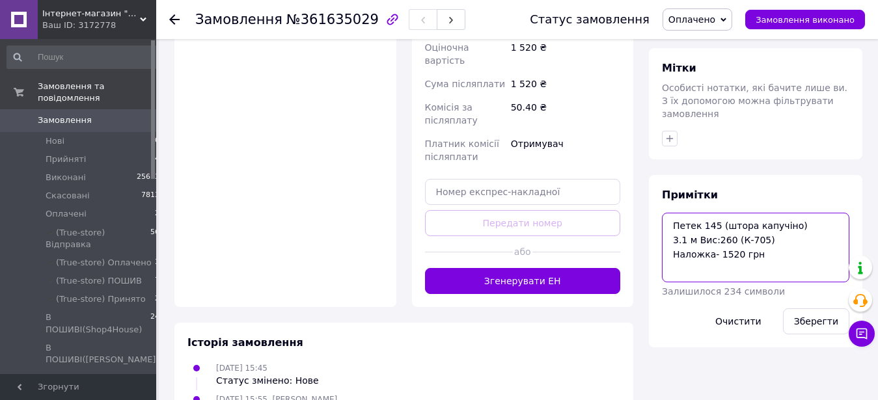
drag, startPoint x: 758, startPoint y: 217, endPoint x: 663, endPoint y: 196, distance: 97.3
click at [662, 213] on textarea "Петек 145 (штора капучіно) 3.1 м Вис:260 (К-705) Наложка- 1520 грн" at bounding box center [756, 247] width 188 height 69
click at [767, 220] on textarea "Петек 145 (штора капучіно) 3.1 м Вис:260 (К-705) Наложка- 1520 грн" at bounding box center [756, 247] width 188 height 69
drag, startPoint x: 770, startPoint y: 213, endPoint x: 681, endPoint y: 200, distance: 90.1
click at [669, 213] on textarea "Петек 145 (штора капучіно) 3.1 м Вис:260 (К-705) Наложка- 1520 грн" at bounding box center [756, 247] width 188 height 69
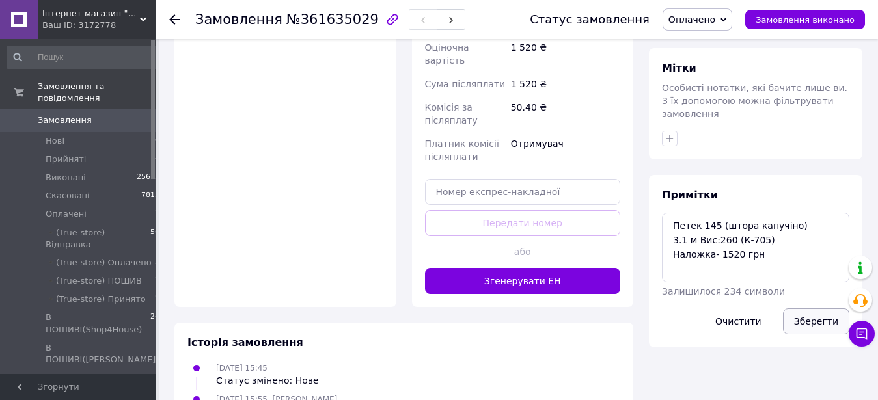
click at [811, 309] on button "Зберегти" at bounding box center [816, 322] width 66 height 26
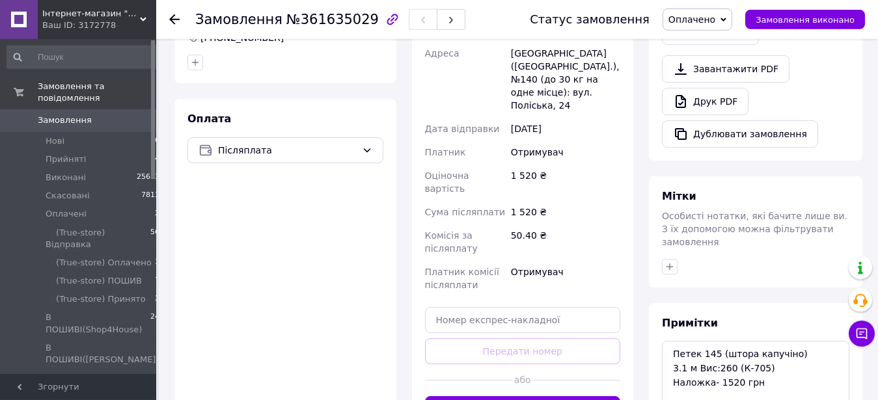
scroll to position [551, 0]
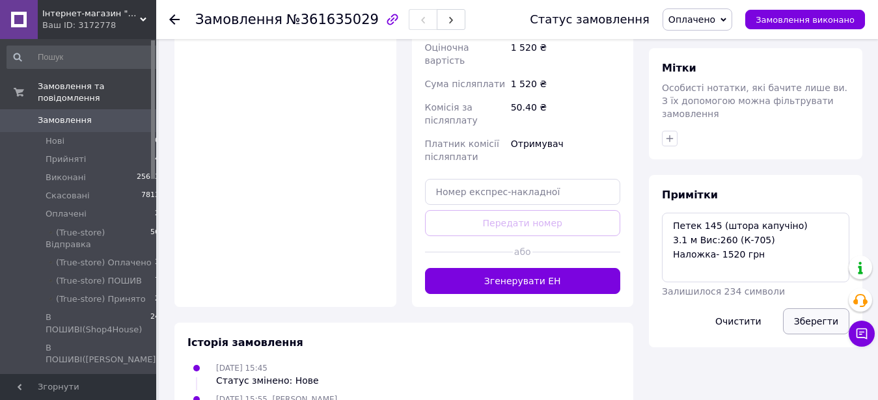
click at [815, 309] on button "Зберегти" at bounding box center [816, 322] width 66 height 26
click at [805, 309] on button "Зберегти" at bounding box center [816, 322] width 66 height 26
click at [803, 309] on button "Зберегти" at bounding box center [816, 322] width 66 height 26
click at [805, 309] on button "Зберегти" at bounding box center [816, 322] width 66 height 26
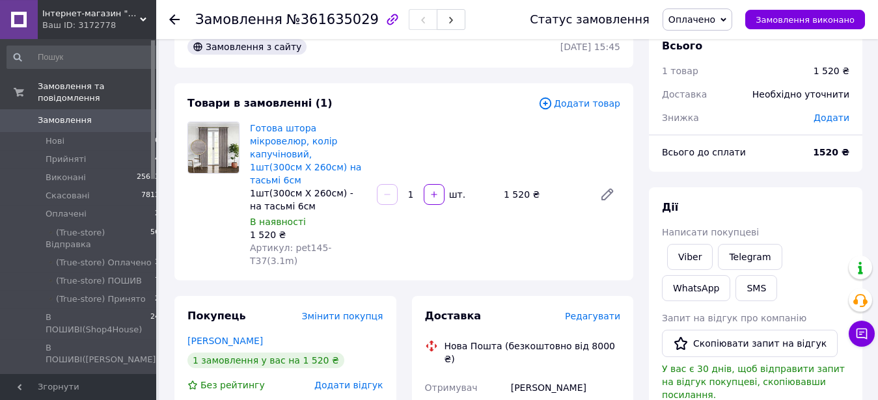
scroll to position [0, 0]
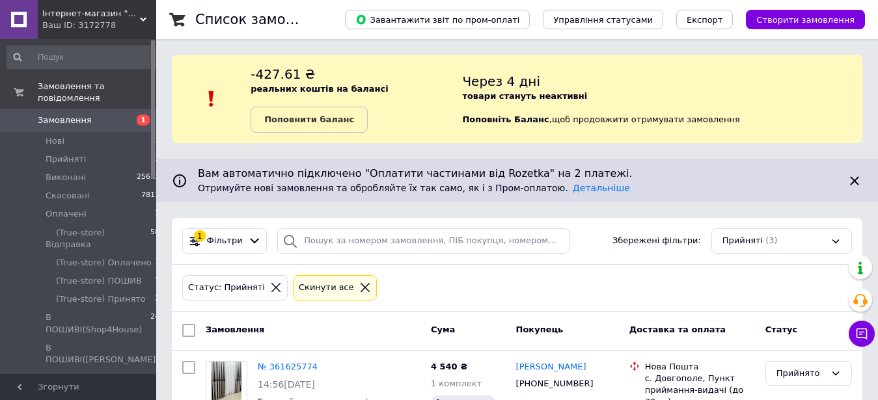
scroll to position [186, 0]
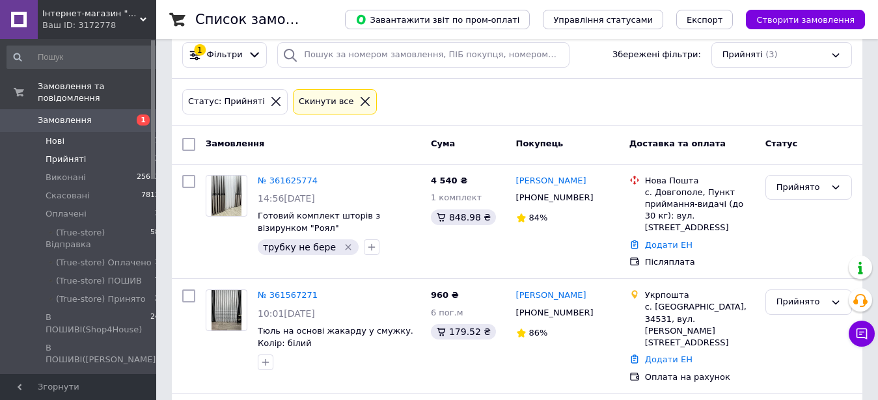
click at [105, 132] on li "Нові 1" at bounding box center [83, 141] width 167 height 18
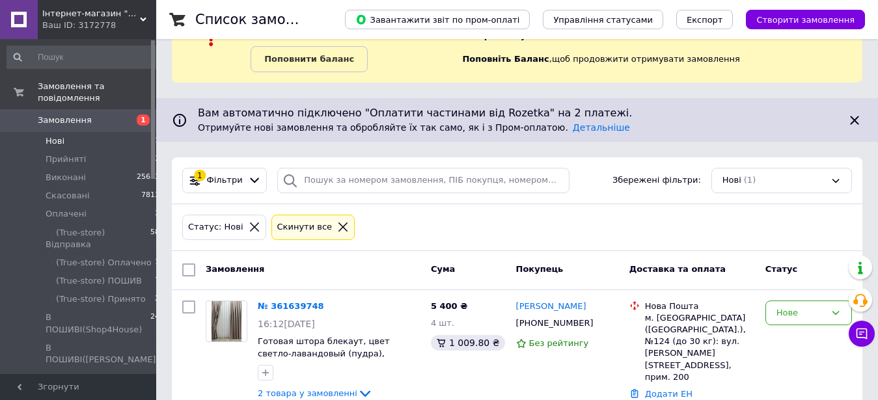
scroll to position [88, 0]
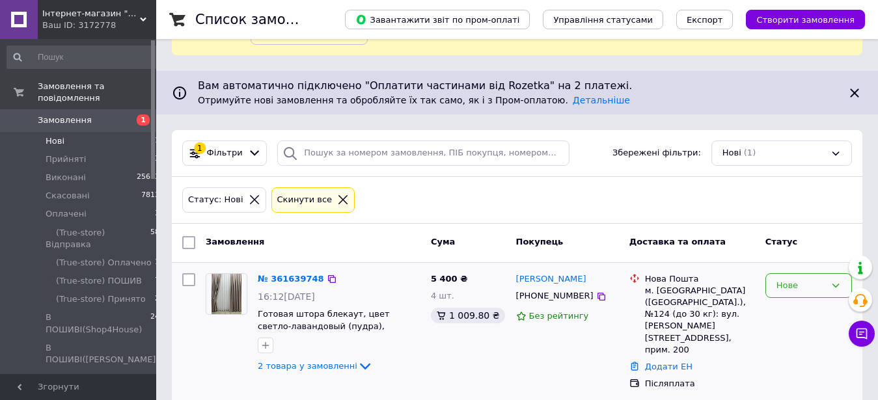
click at [798, 283] on div "Нове" at bounding box center [801, 286] width 49 height 14
click at [802, 315] on li "Прийнято" at bounding box center [808, 313] width 85 height 24
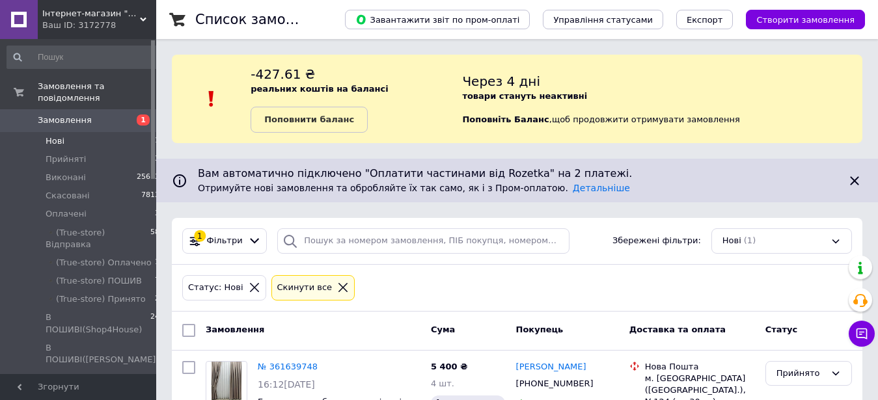
click at [98, 132] on li "Нові 1" at bounding box center [83, 141] width 167 height 18
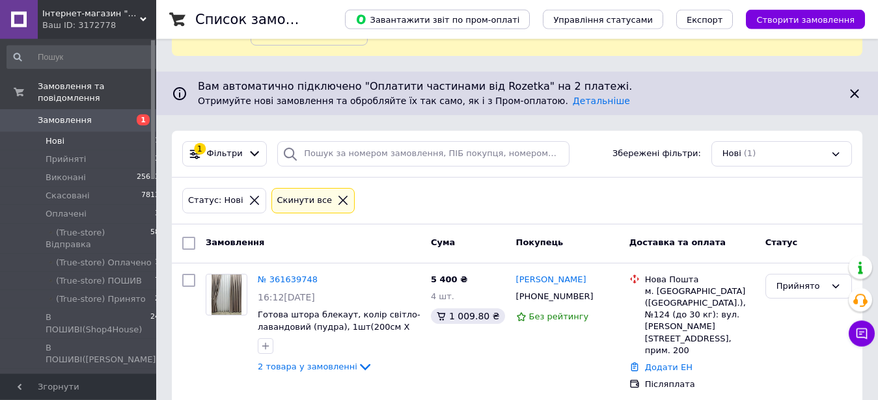
scroll to position [88, 0]
click at [135, 154] on li "Прийняті 3" at bounding box center [83, 159] width 167 height 18
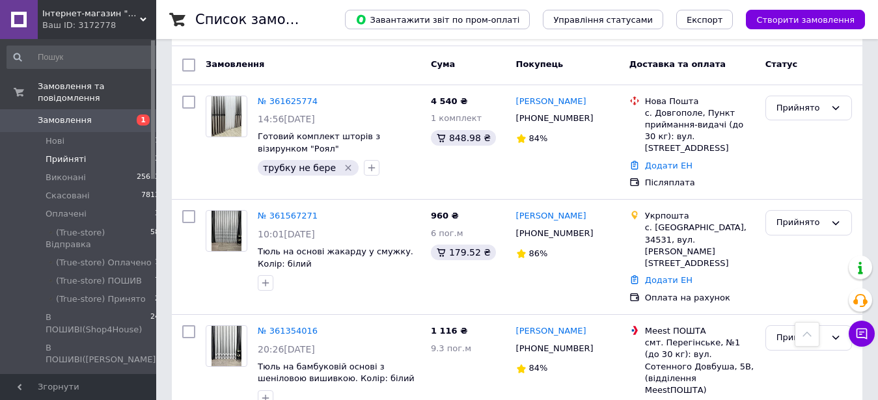
scroll to position [293, 0]
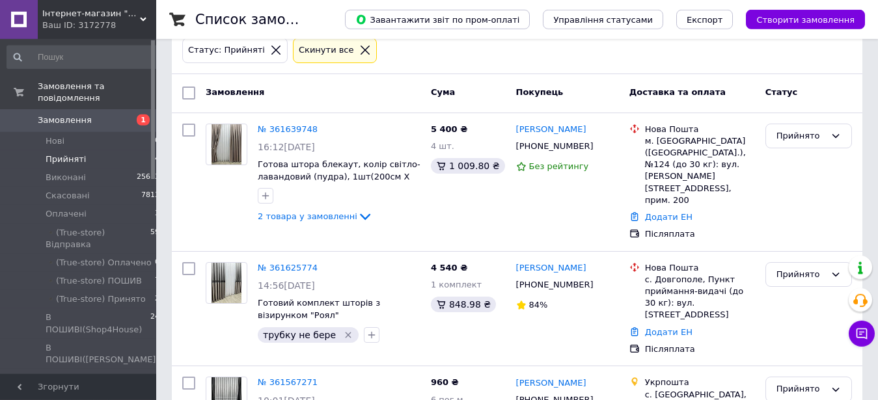
scroll to position [266, 0]
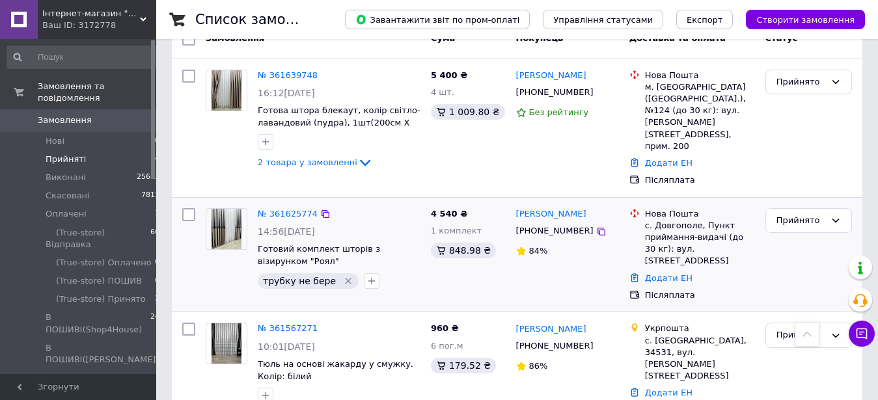
scroll to position [266, 0]
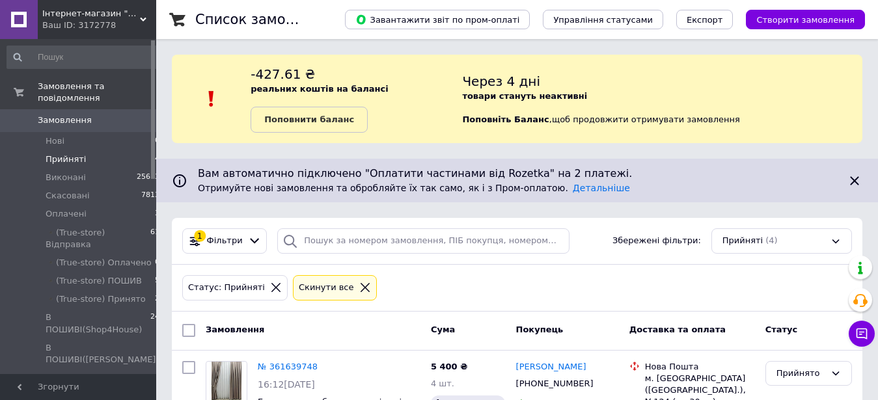
click at [65, 154] on span "Прийняті" at bounding box center [66, 160] width 40 height 12
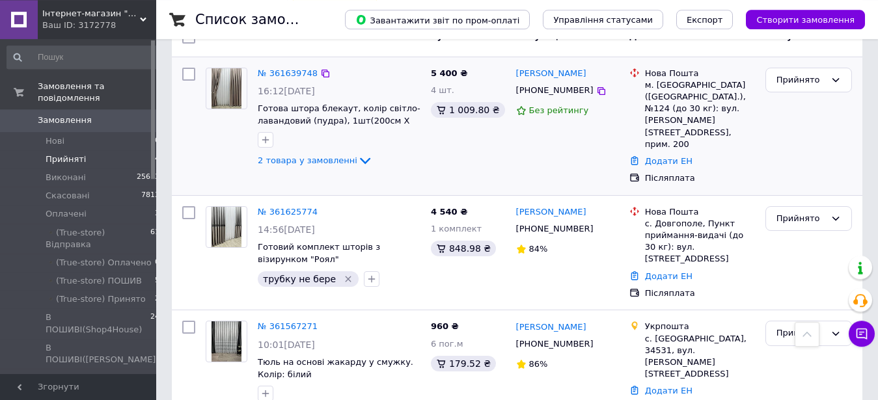
scroll to position [266, 0]
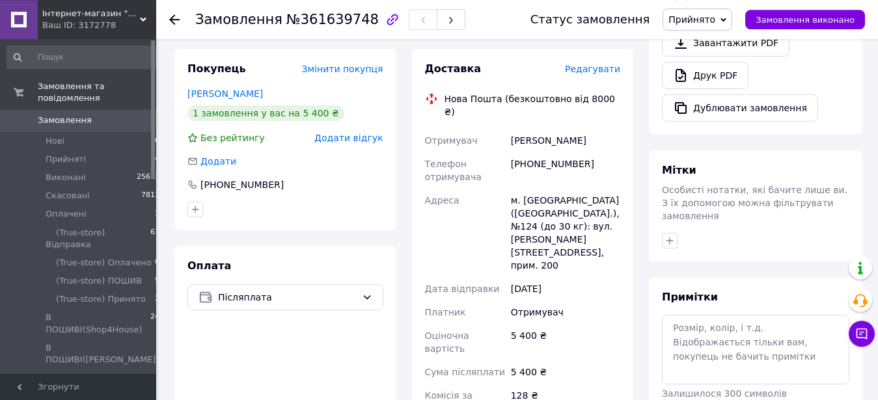
scroll to position [531, 0]
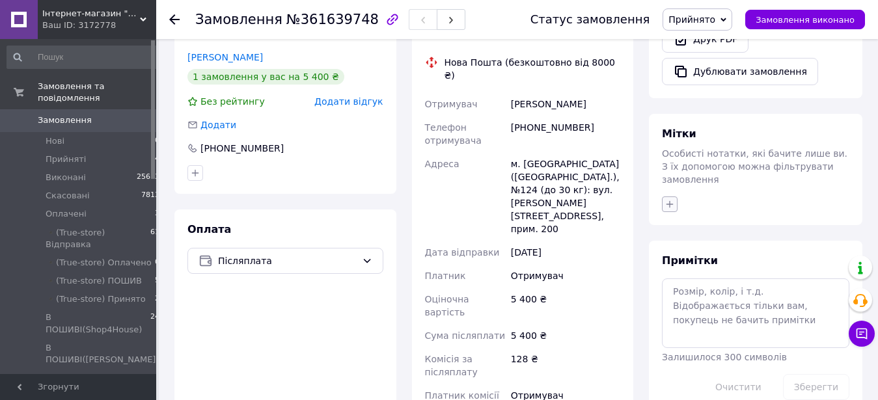
click at [671, 199] on icon "button" at bounding box center [670, 204] width 10 height 10
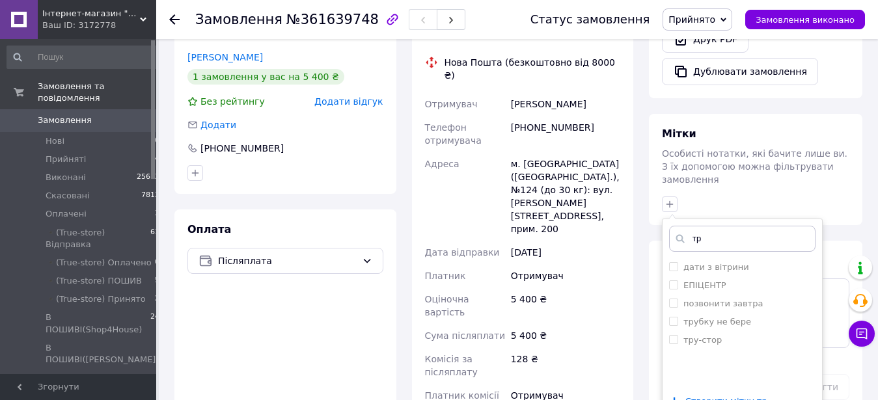
scroll to position [598, 0]
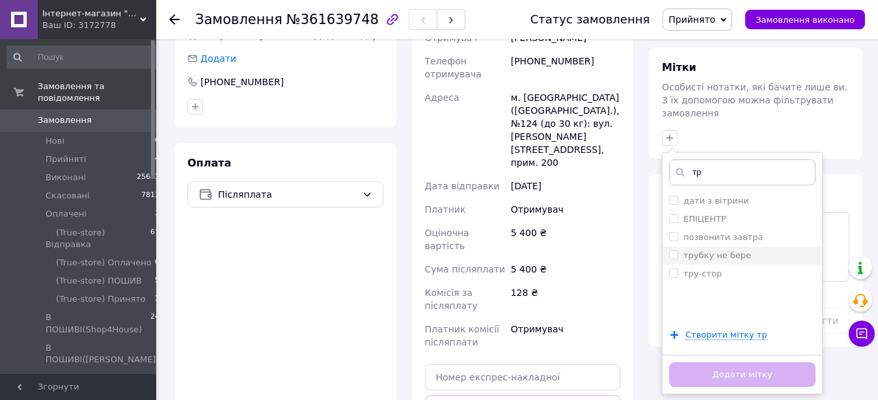
type input "тр"
click at [743, 247] on li "трубку не бере" at bounding box center [743, 256] width 160 height 18
checkbox input "true"
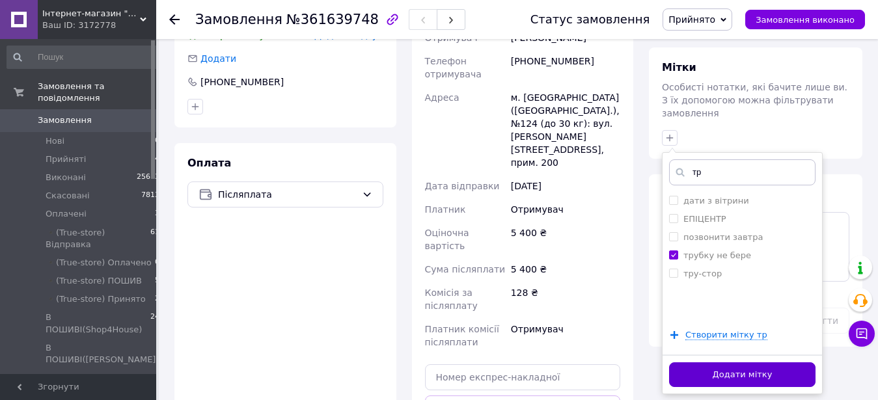
click at [773, 363] on button "Додати мітку" at bounding box center [742, 375] width 147 height 25
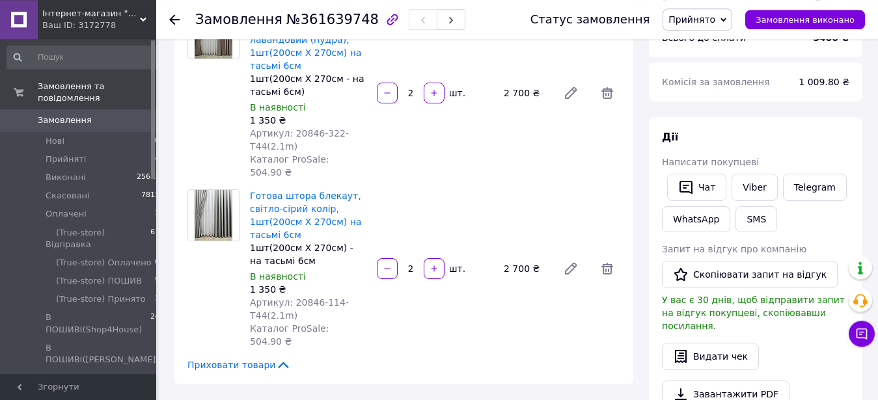
scroll to position [66, 0]
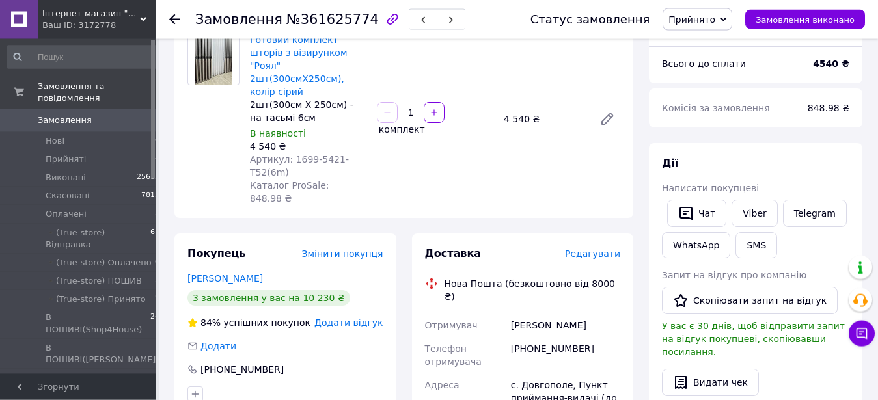
scroll to position [199, 0]
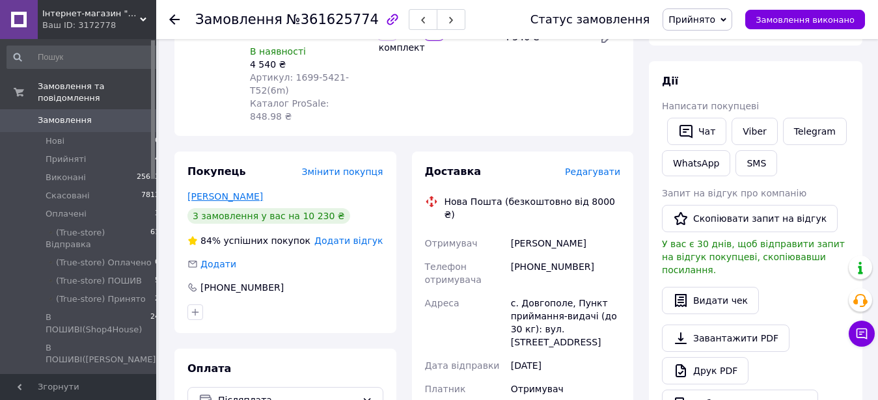
click at [257, 191] on link "Самовиндюк Марія" at bounding box center [226, 196] width 76 height 10
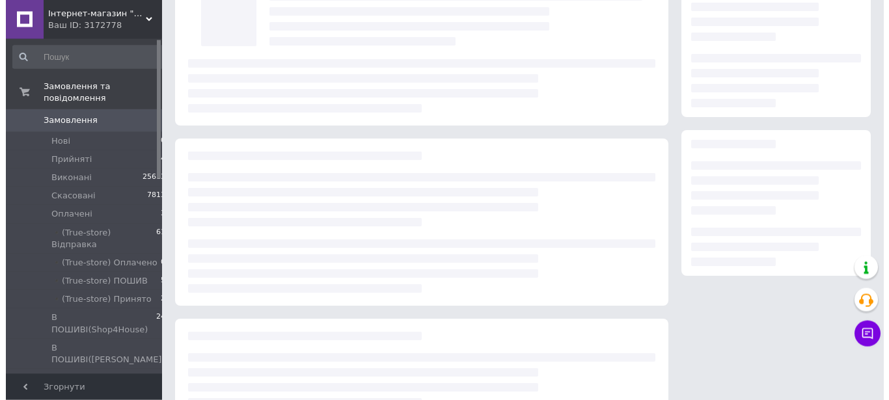
scroll to position [62, 0]
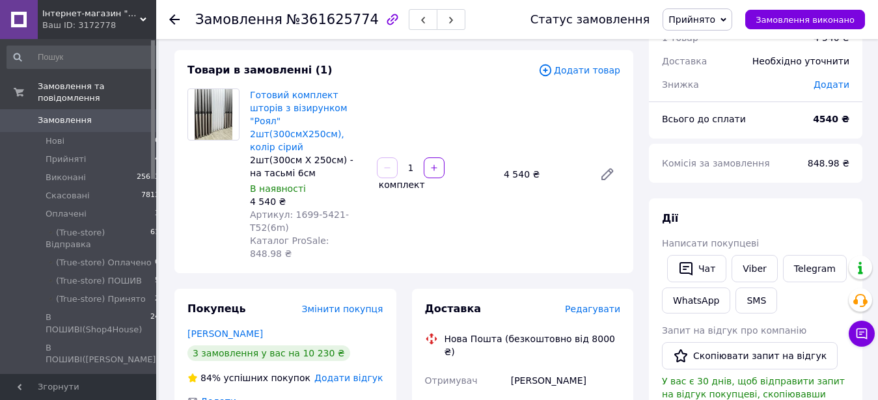
click at [713, 27] on span "Прийнято" at bounding box center [698, 19] width 70 height 22
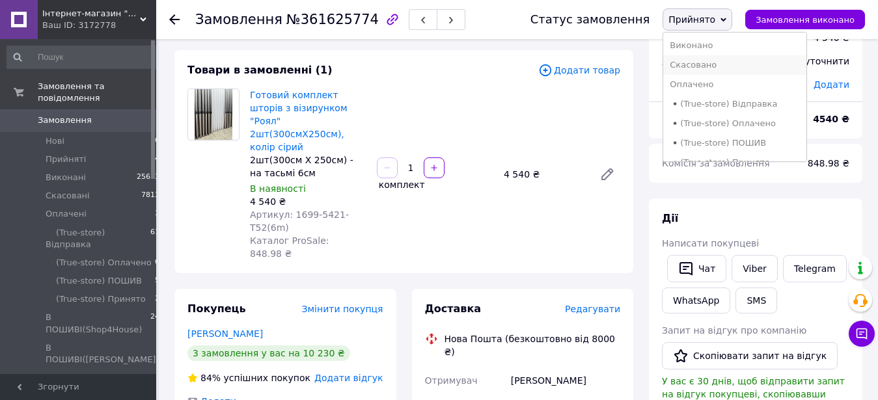
click at [717, 70] on li "Скасовано" at bounding box center [734, 65] width 143 height 20
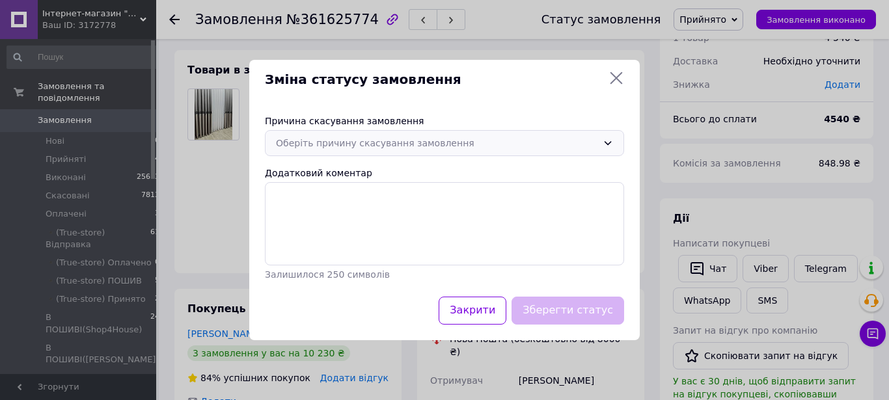
click at [440, 142] on div "Оберіть причину скасування замовлення" at bounding box center [437, 143] width 322 height 14
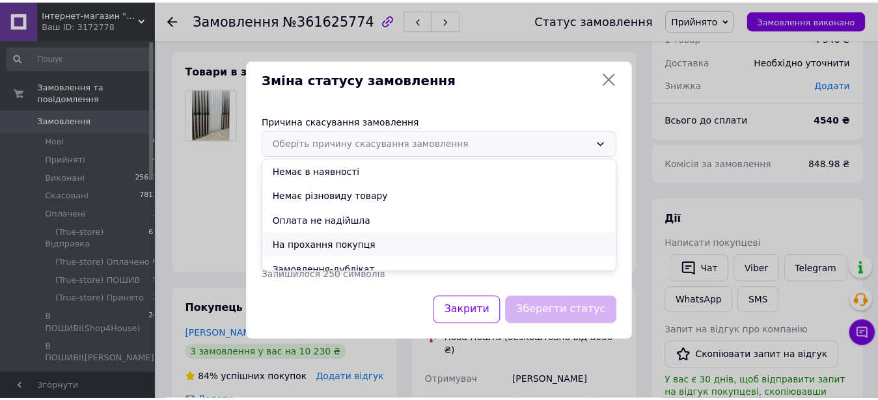
scroll to position [61, 0]
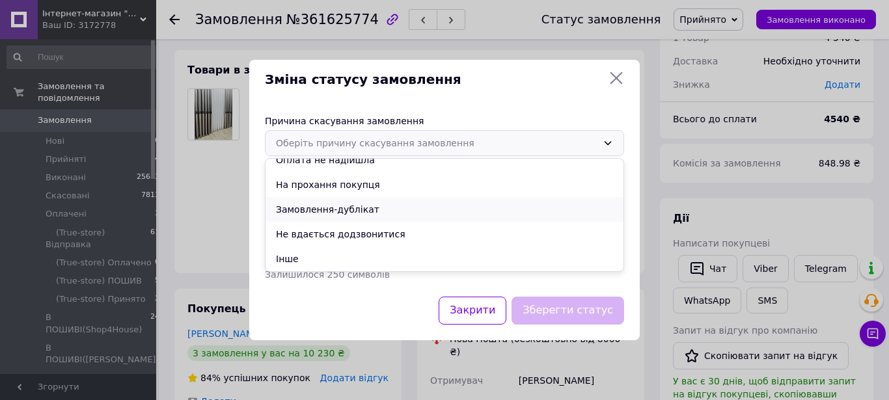
click at [451, 210] on li "Замовлення-дублікат" at bounding box center [445, 209] width 358 height 25
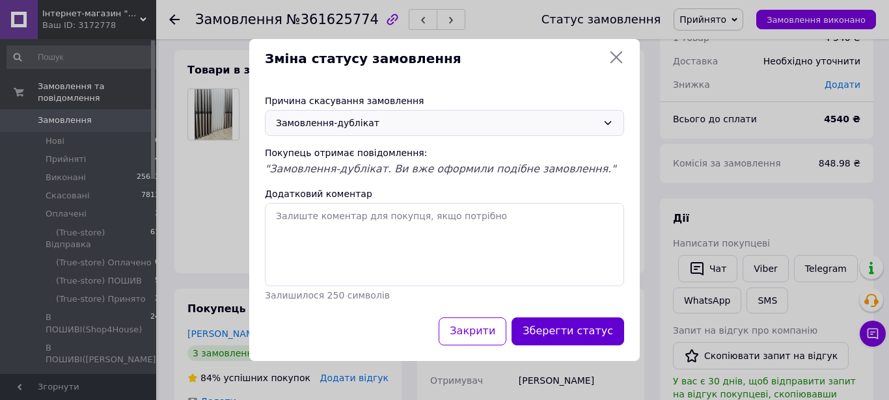
click at [585, 332] on button "Зберегти статус" at bounding box center [568, 332] width 113 height 28
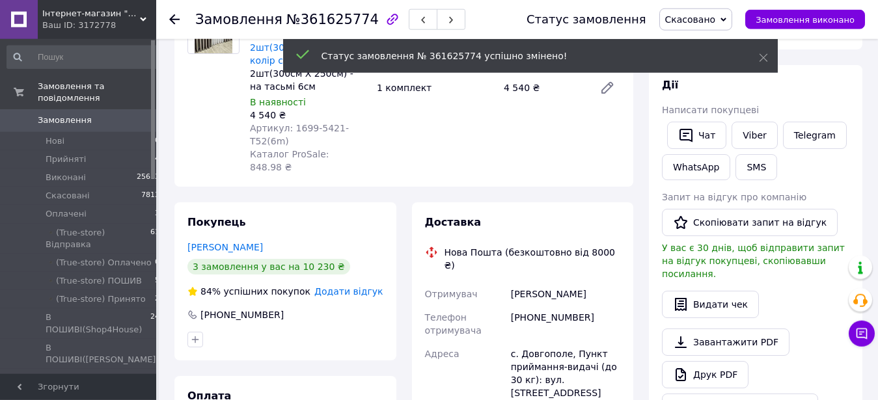
scroll to position [195, 0]
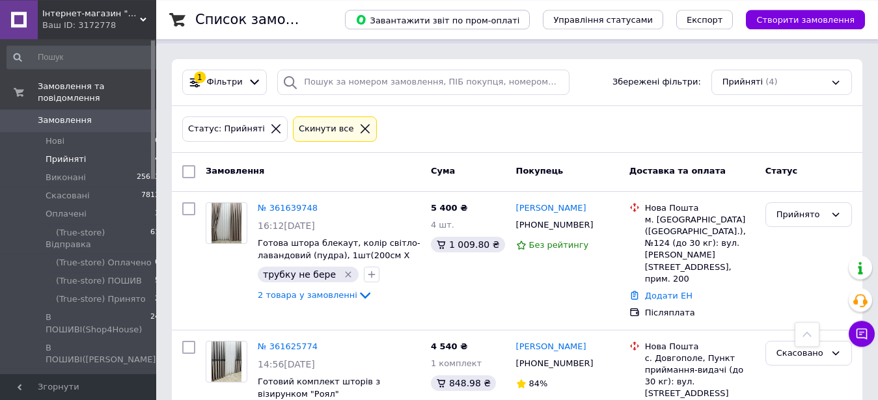
scroll to position [149, 0]
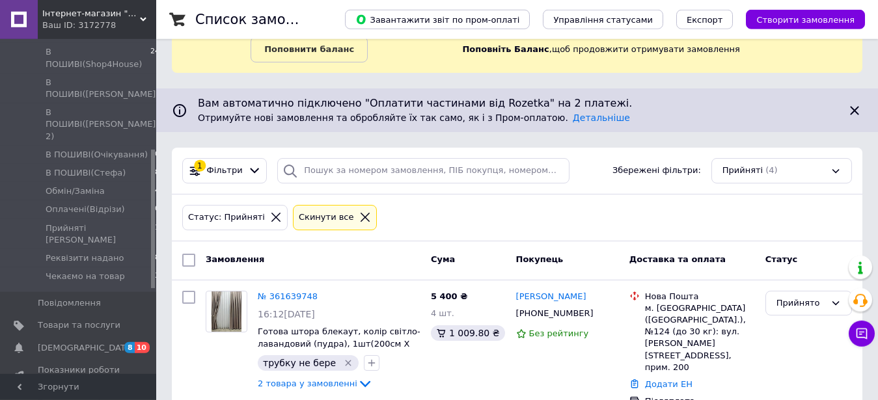
scroll to position [133, 0]
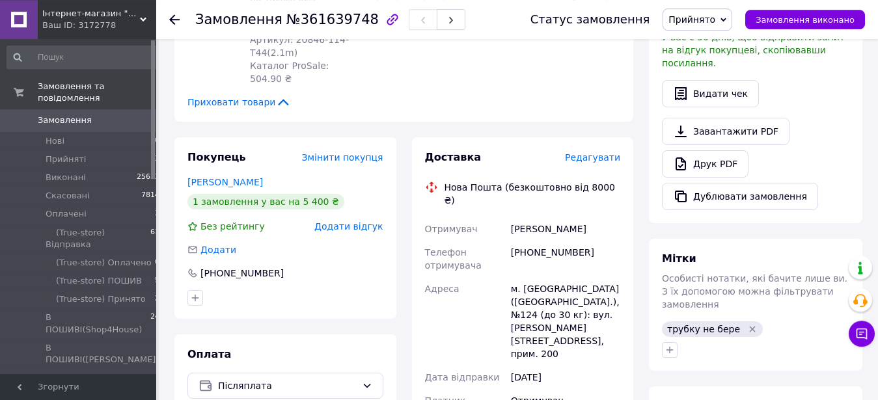
scroll to position [465, 0]
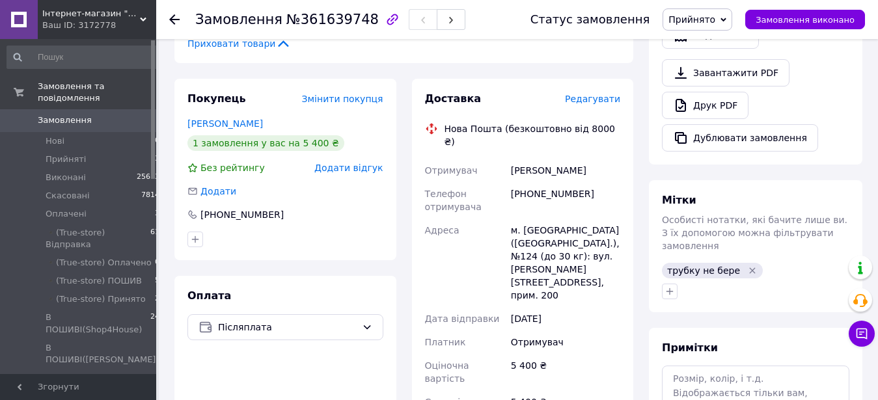
click at [747, 266] on icon "Видалити мітку" at bounding box center [752, 271] width 10 height 10
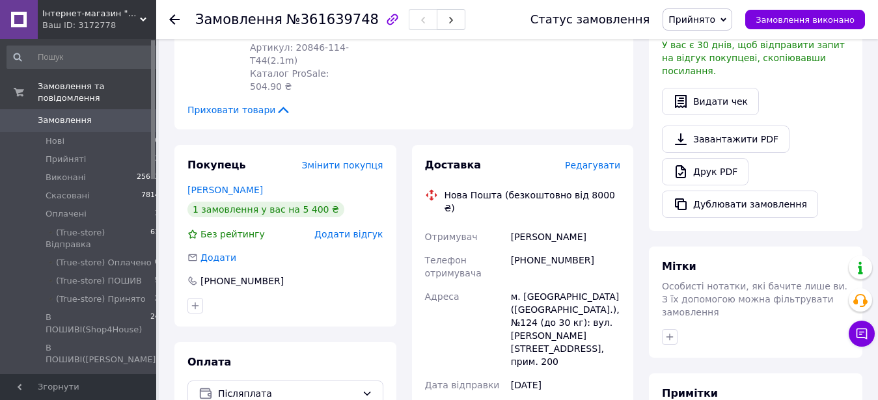
scroll to position [731, 0]
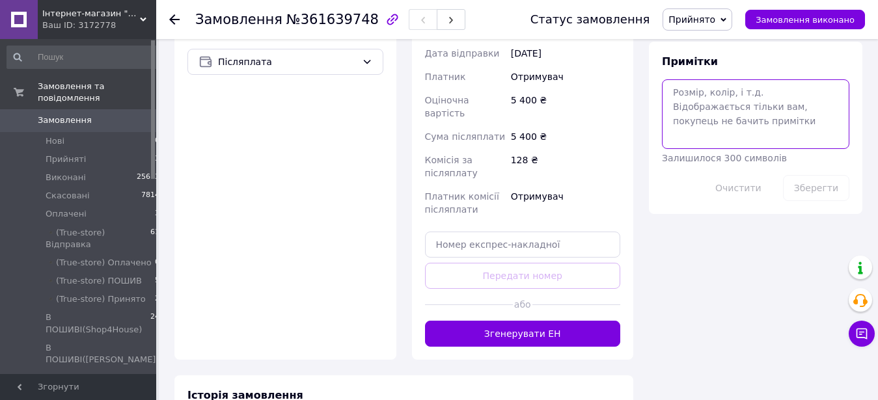
click at [718, 79] on textarea at bounding box center [756, 113] width 188 height 69
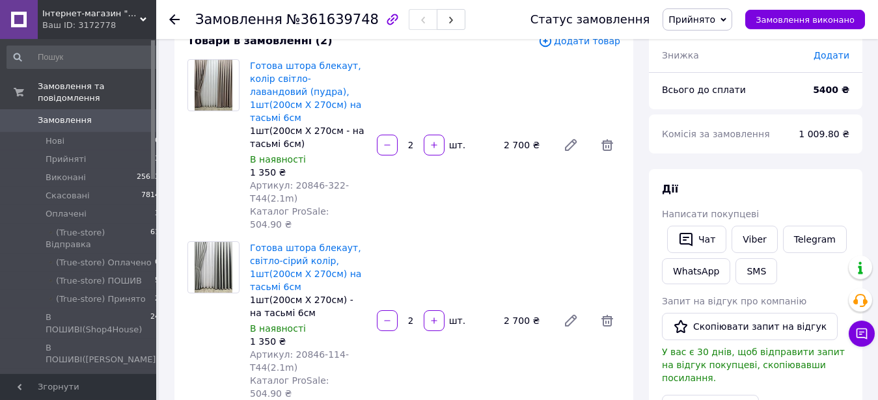
scroll to position [66, 0]
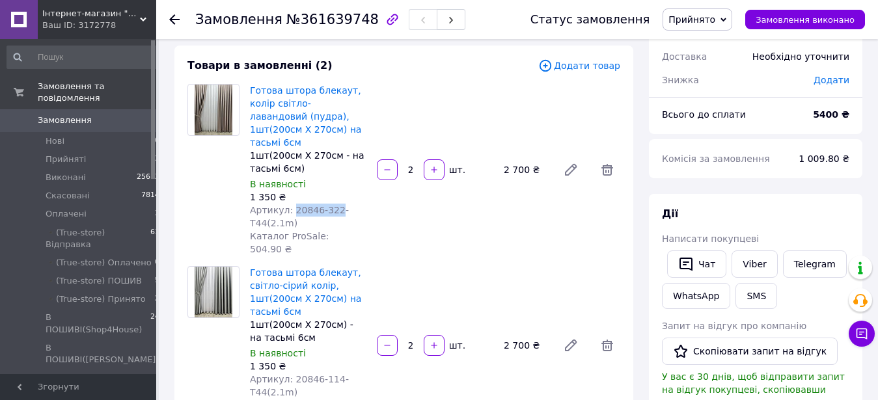
drag, startPoint x: 288, startPoint y: 198, endPoint x: 331, endPoint y: 200, distance: 43.0
click at [331, 205] on span "Артикул: 20846-322-T44(2.1m)" at bounding box center [299, 216] width 99 height 23
copy span "20846-322"
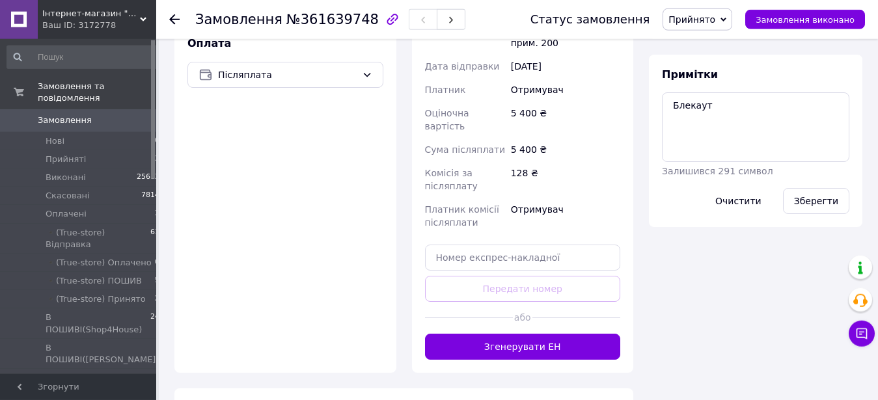
scroll to position [731, 0]
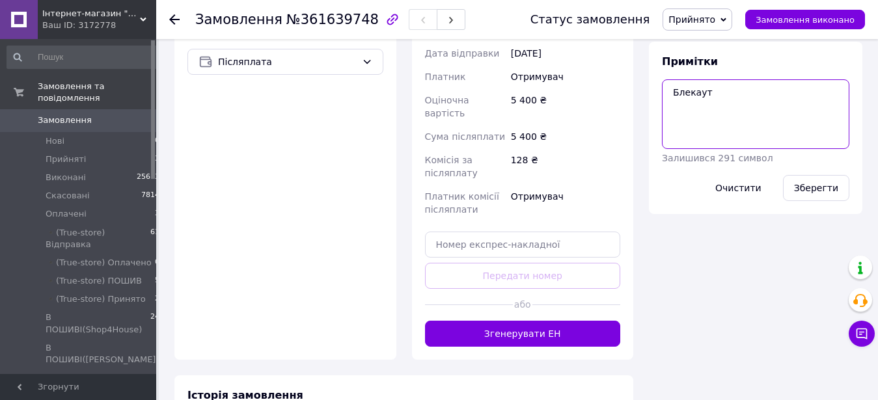
click at [717, 89] on textarea "Блекаут" at bounding box center [756, 113] width 188 height 69
paste textarea "20846-322"
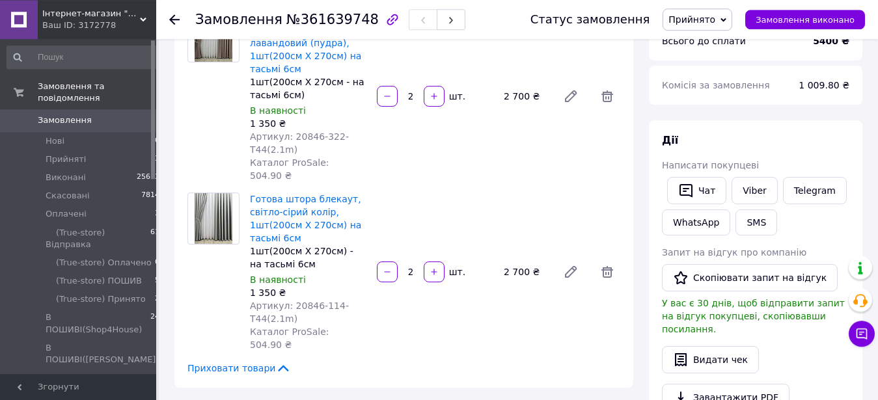
scroll to position [199, 0]
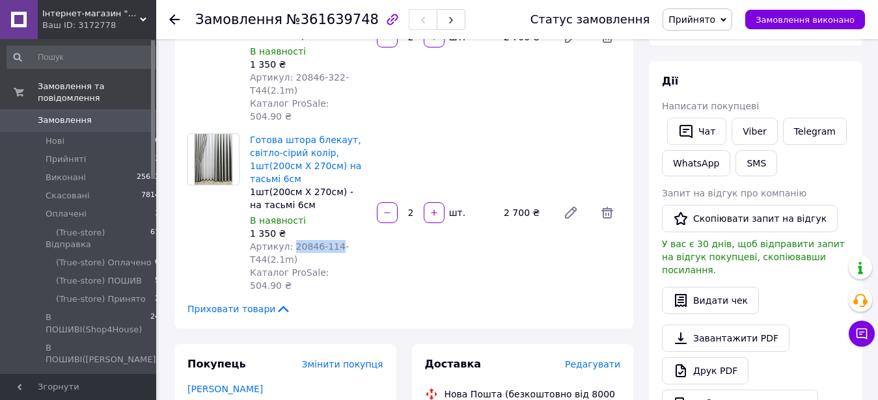
drag, startPoint x: 289, startPoint y: 223, endPoint x: 331, endPoint y: 223, distance: 42.3
click at [331, 242] on span "Артикул: 20846-114-T44(2.1m)" at bounding box center [299, 253] width 99 height 23
copy span "20846-114"
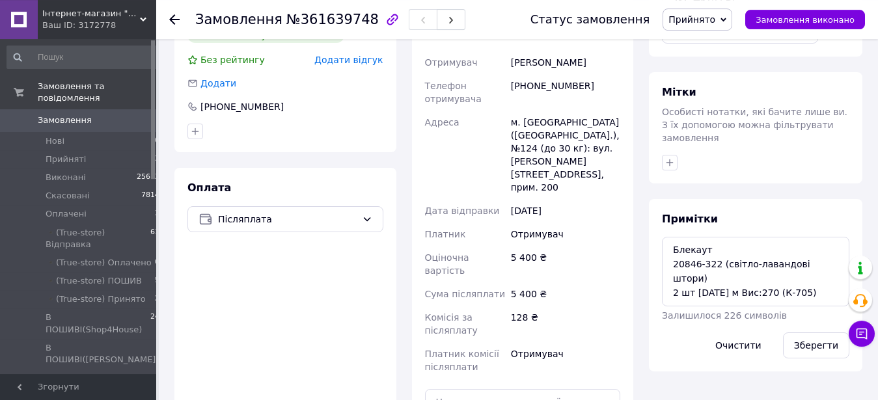
scroll to position [664, 0]
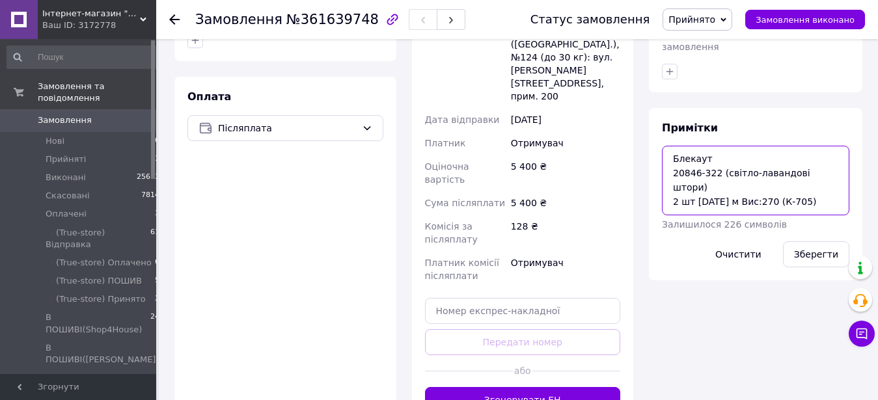
click at [693, 166] on textarea "Блекаут 20846-322 (світло-лавандові штори) 2 шт по 2.1 м Вис:270 (К-705)" at bounding box center [756, 180] width 188 height 69
click at [695, 174] on textarea "Блекаут 20846-322 (світло-лавандові штори) 2 шт по 2.1 м Вис:270 (К-705)" at bounding box center [756, 180] width 188 height 69
paste textarea "20846-114"
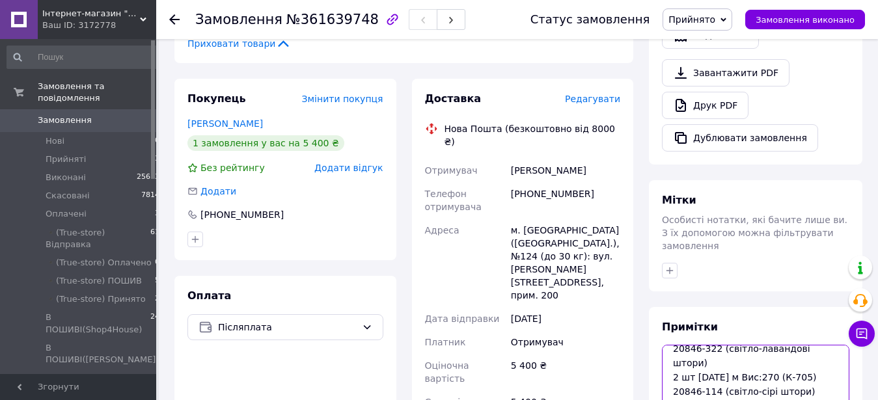
scroll to position [731, 0]
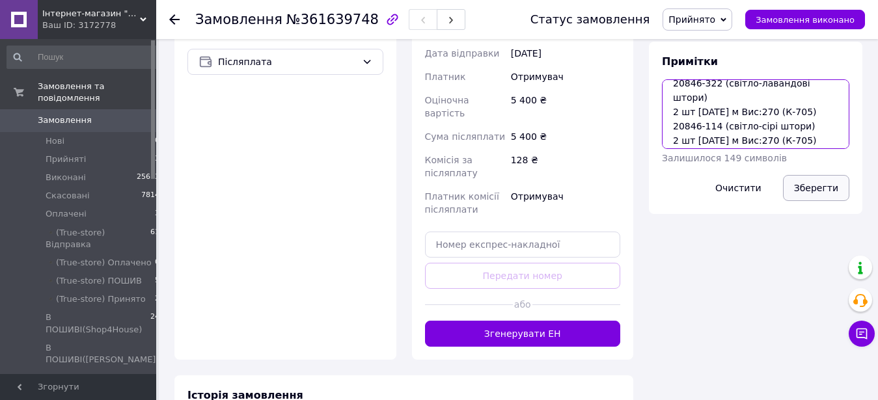
type textarea "Блекаут 20846-322 (світло-лавандові штори) 2 шт по 2.1 м Вис:270 (К-705) 20846-…"
click at [822, 175] on button "Зберегти" at bounding box center [816, 188] width 66 height 26
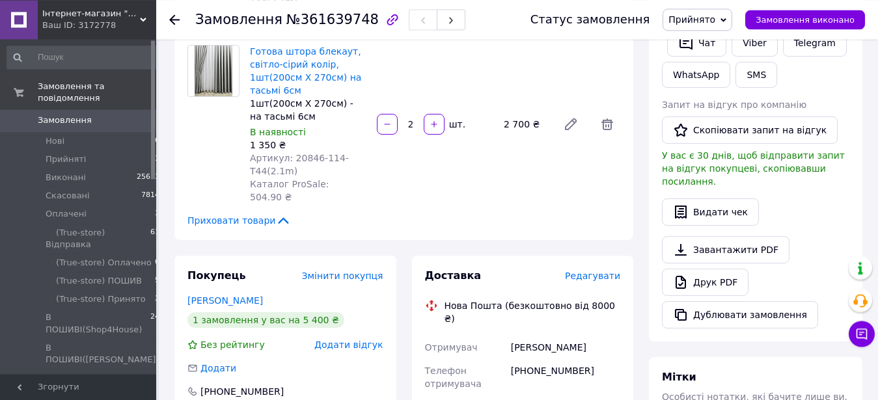
scroll to position [0, 0]
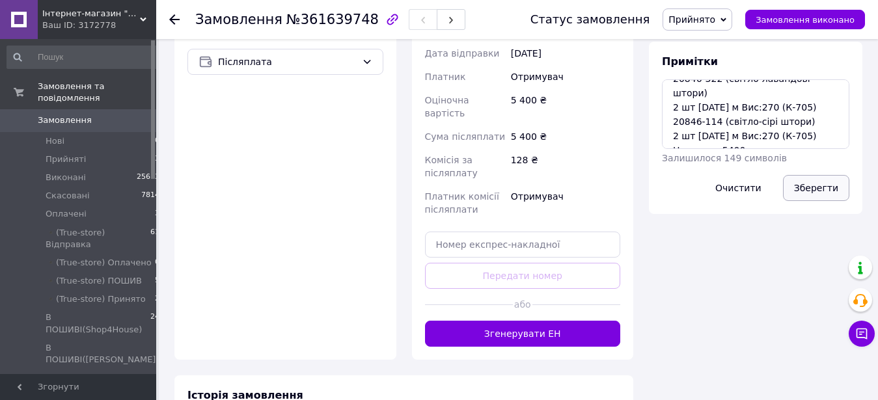
click at [794, 175] on button "Зберегти" at bounding box center [816, 188] width 66 height 26
click at [728, 17] on span "Прийнято" at bounding box center [698, 19] width 70 height 22
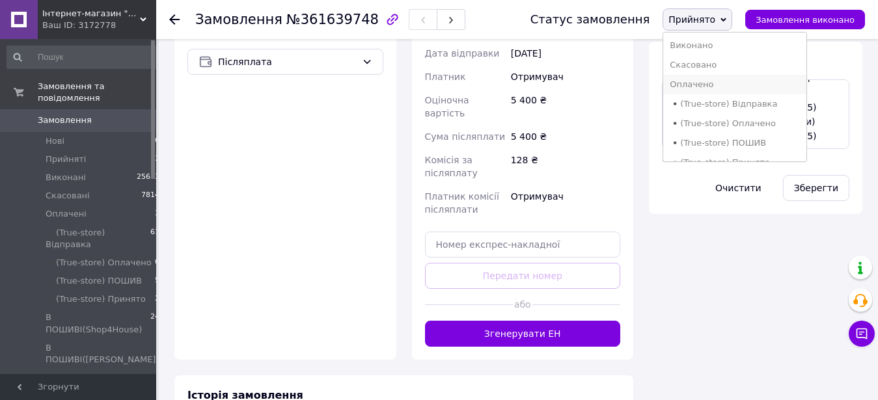
click at [731, 85] on li "Оплачено" at bounding box center [734, 85] width 143 height 20
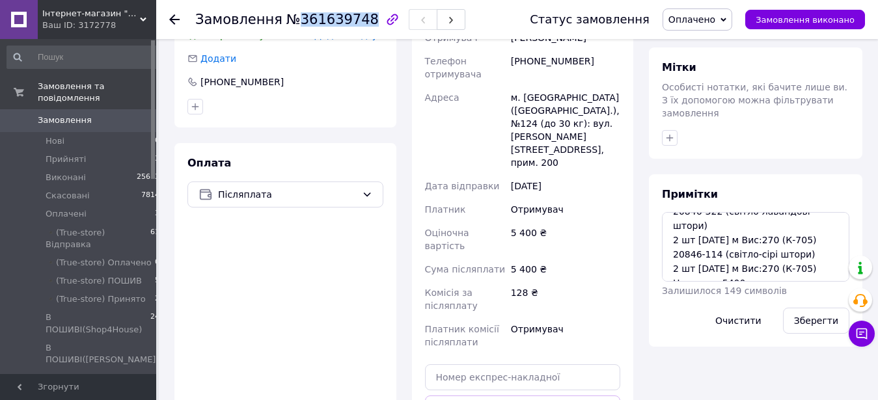
drag, startPoint x: 289, startPoint y: 20, endPoint x: 356, endPoint y: 22, distance: 67.1
click at [356, 22] on span "№361639748" at bounding box center [332, 20] width 92 height 16
copy span "361639748"
click at [836, 212] on textarea "Блекаут 20846-322 (світло-лавандові штори) 2 шт по 2.1 м Вис:270 (К-705) 20846-…" at bounding box center [756, 246] width 188 height 69
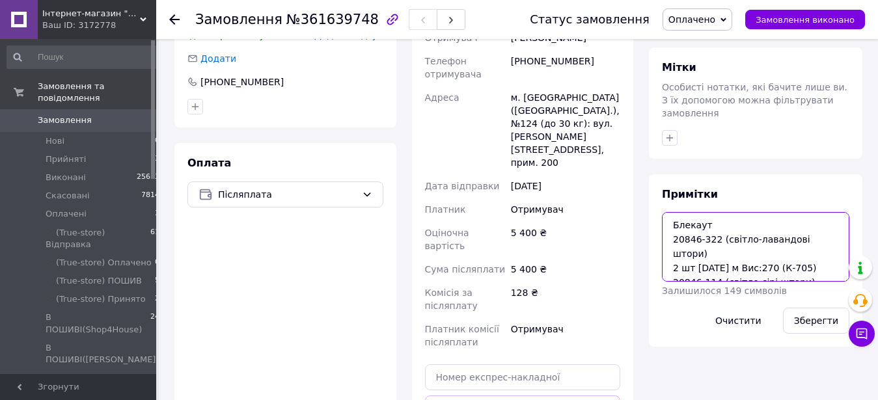
drag, startPoint x: 803, startPoint y: 223, endPoint x: 673, endPoint y: 195, distance: 133.8
click at [673, 212] on textarea "Блекаут 20846-322 (світло-лавандові штори) 2 шт по 2.1 м Вис:270 (К-705) 20846-…" at bounding box center [756, 246] width 188 height 69
click at [800, 308] on button "Зберегти" at bounding box center [816, 321] width 66 height 26
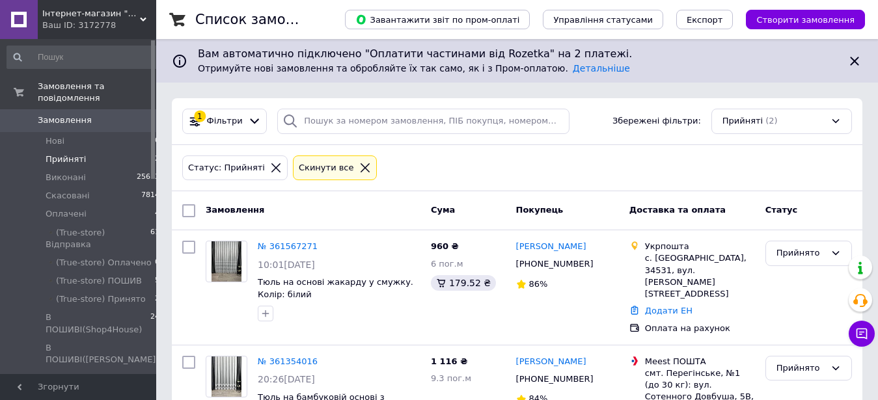
scroll to position [66, 0]
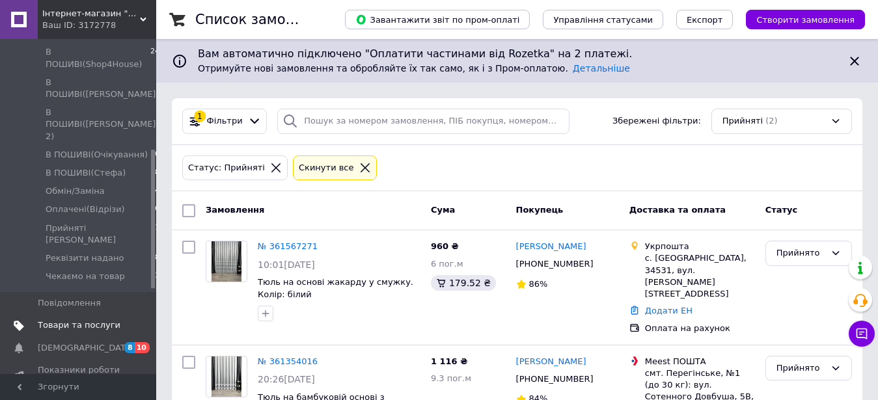
click at [68, 320] on span "Товари та послуги" at bounding box center [79, 326] width 83 height 12
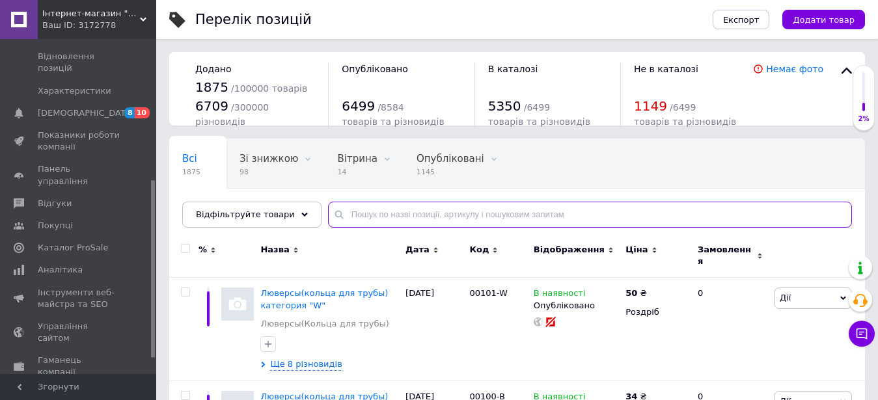
click at [363, 221] on input "text" at bounding box center [590, 215] width 524 height 26
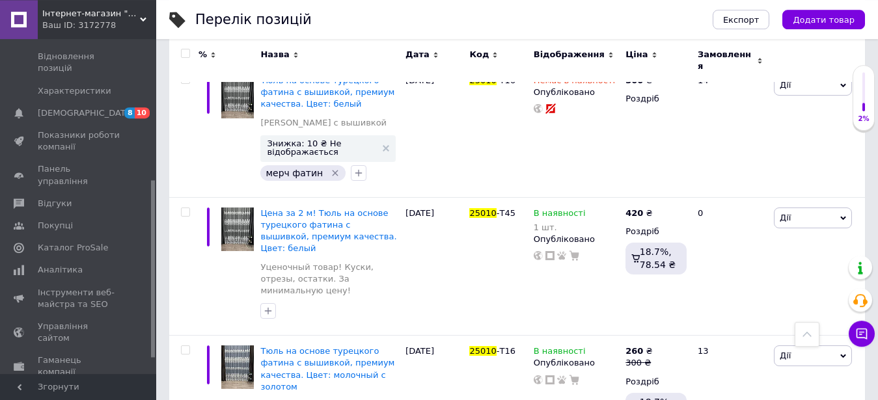
scroll to position [658, 0]
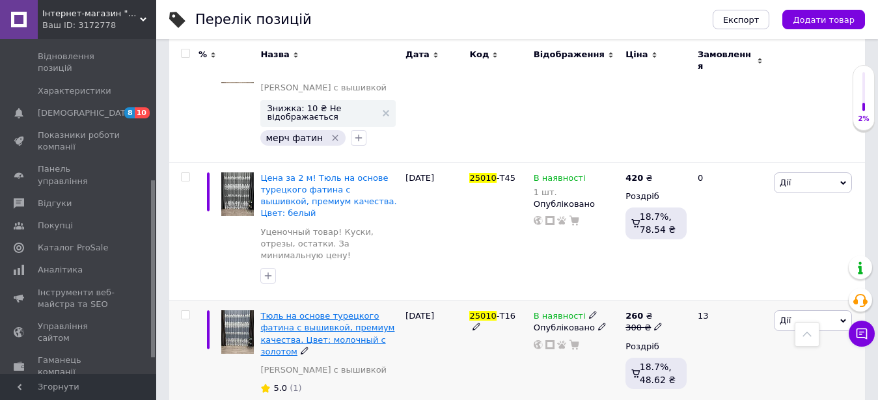
type input "25010"
click at [300, 311] on span "Тюль на основе турецкого фатина с вышивкой, премиум качества. Цвет: молочный с …" at bounding box center [327, 334] width 134 height 46
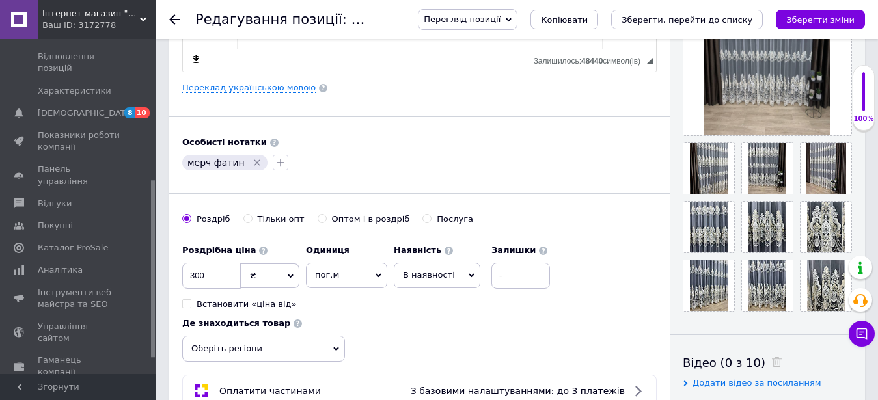
scroll to position [531, 0]
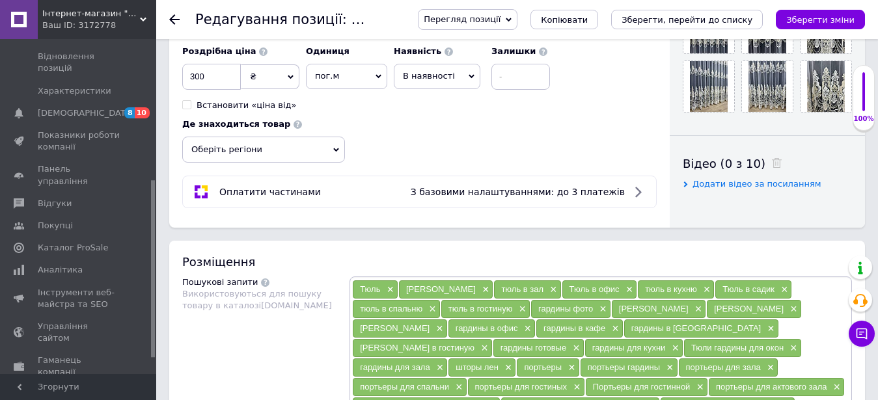
click at [421, 69] on span "В наявності" at bounding box center [437, 76] width 87 height 25
click at [443, 111] on li "Немає в наявності" at bounding box center [437, 109] width 85 height 30
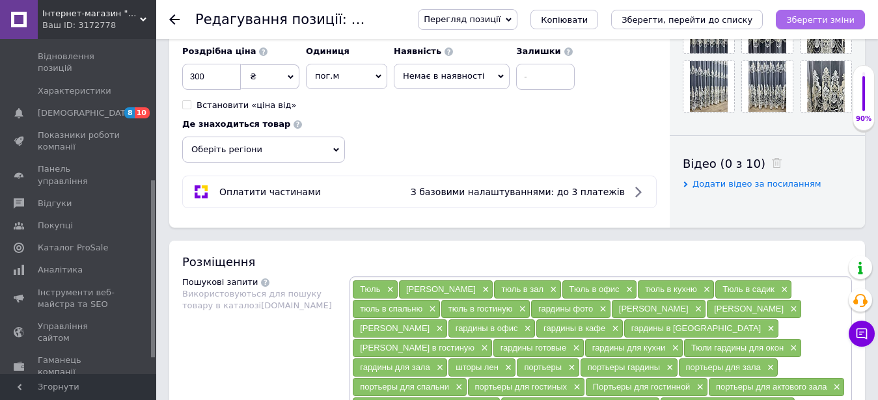
click at [847, 12] on button "Зберегти зміни" at bounding box center [820, 20] width 89 height 20
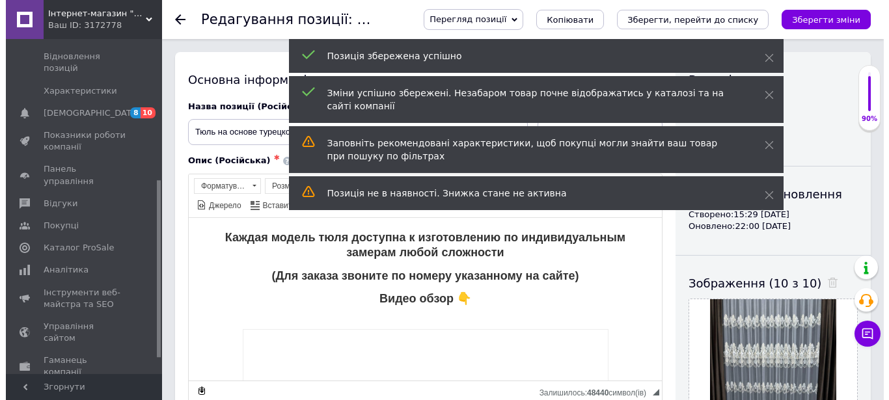
scroll to position [0, 0]
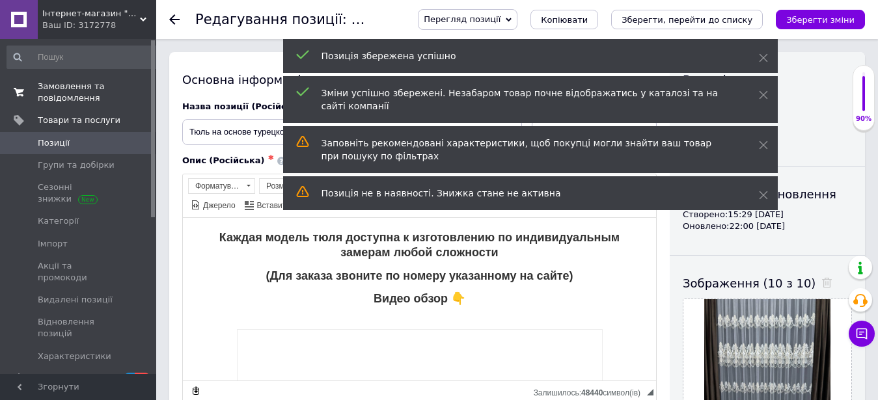
click at [36, 85] on span at bounding box center [19, 92] width 38 height 23
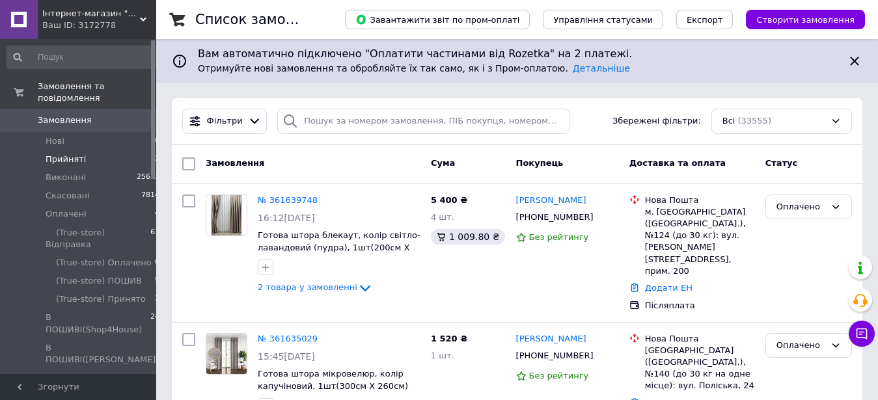
click at [42, 150] on li "Прийняті 2" at bounding box center [83, 159] width 167 height 18
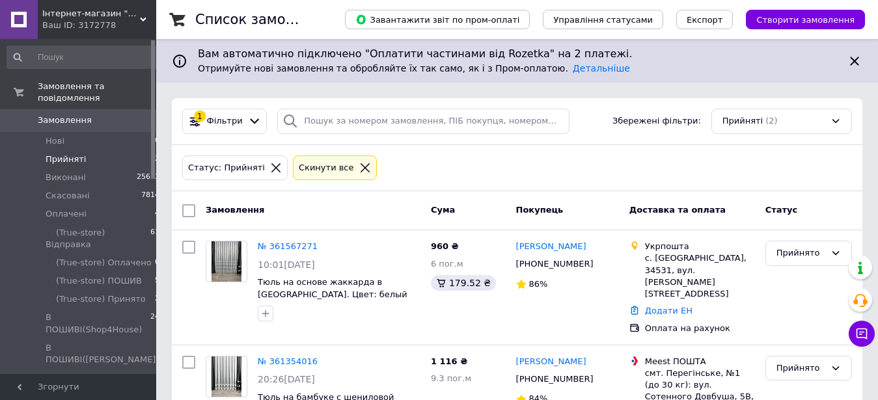
click at [348, 161] on div "Cкинути все" at bounding box center [335, 168] width 84 height 25
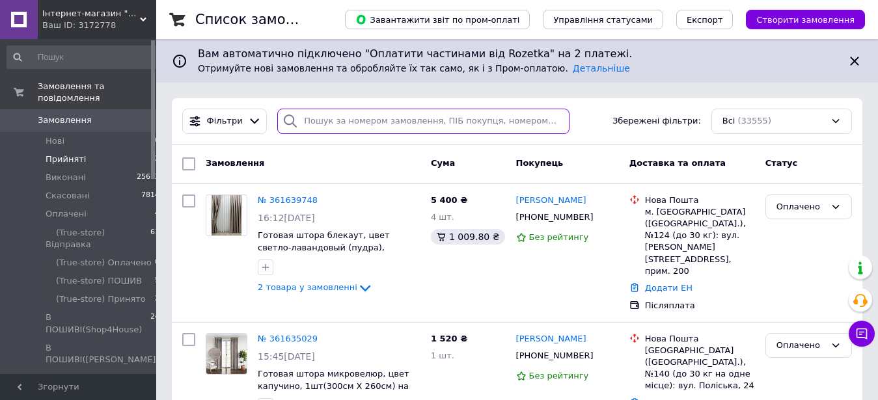
paste input "[PHONE_NUMBER]"
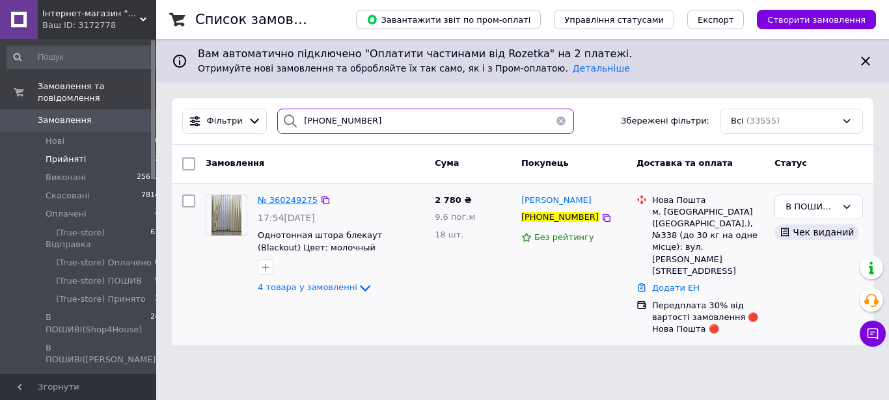
type input "[PHONE_NUMBER]"
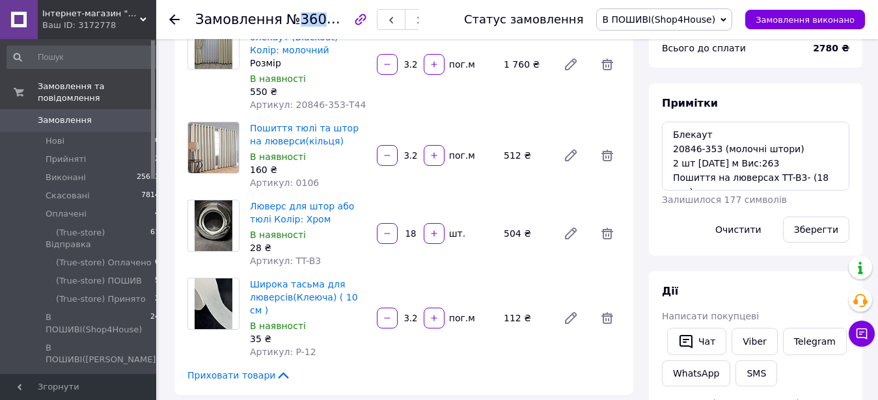
drag, startPoint x: 290, startPoint y: 22, endPoint x: 355, endPoint y: 20, distance: 65.1
click at [355, 20] on span "№360249275" at bounding box center [332, 19] width 92 height 16
copy span "360249275"
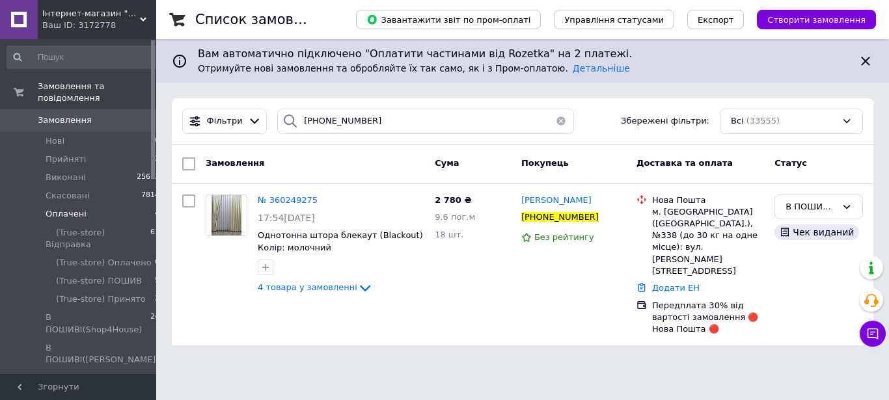
click at [93, 205] on li "Оплачені 4" at bounding box center [83, 214] width 167 height 18
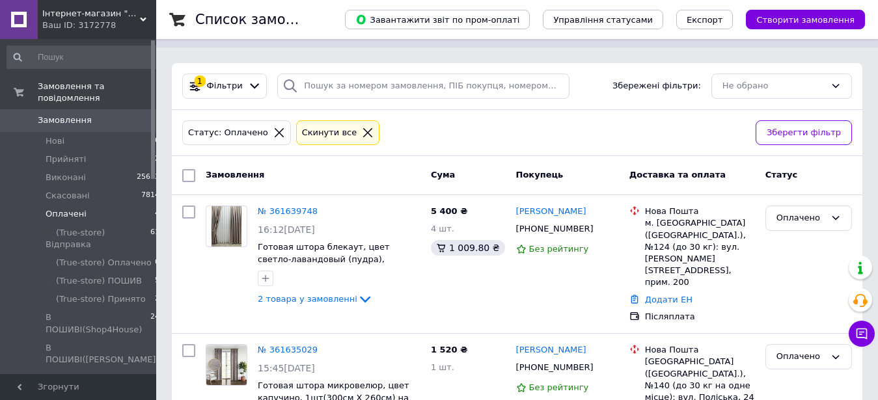
scroll to position [66, 0]
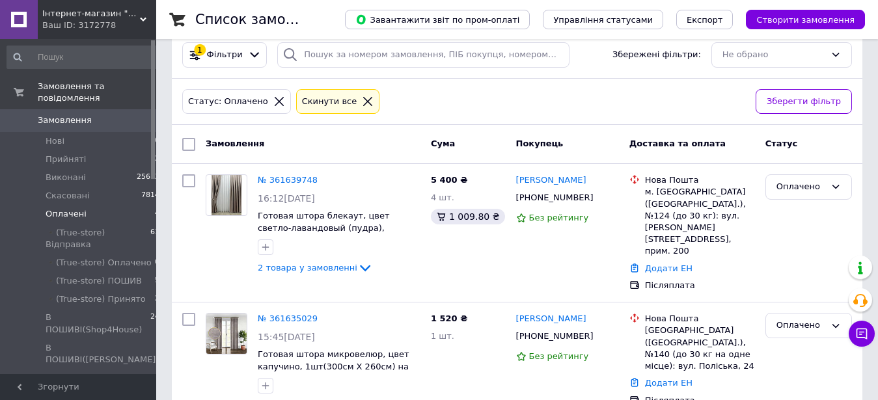
click at [89, 205] on li "Оплачені 4" at bounding box center [83, 214] width 167 height 18
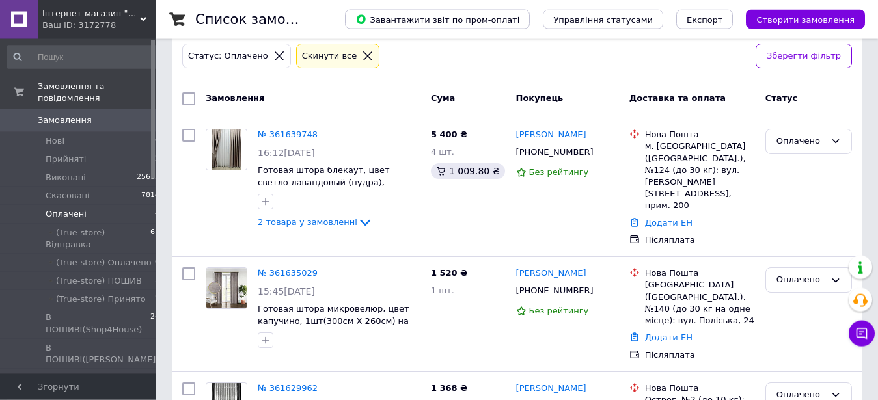
scroll to position [97, 0]
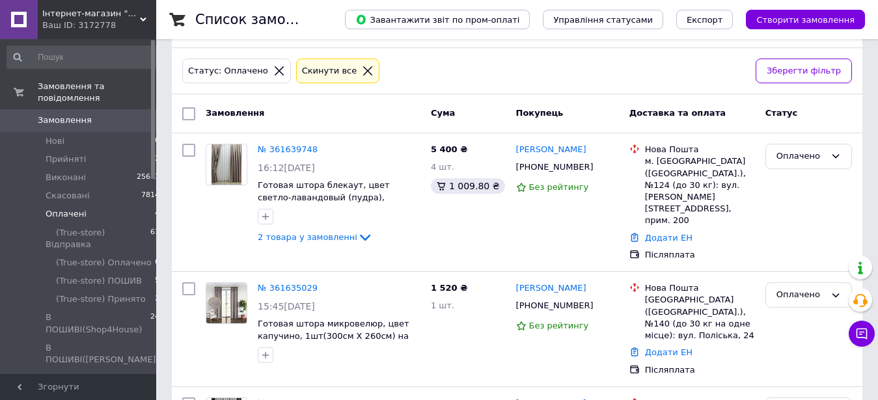
click at [362, 66] on icon at bounding box center [368, 71] width 12 height 12
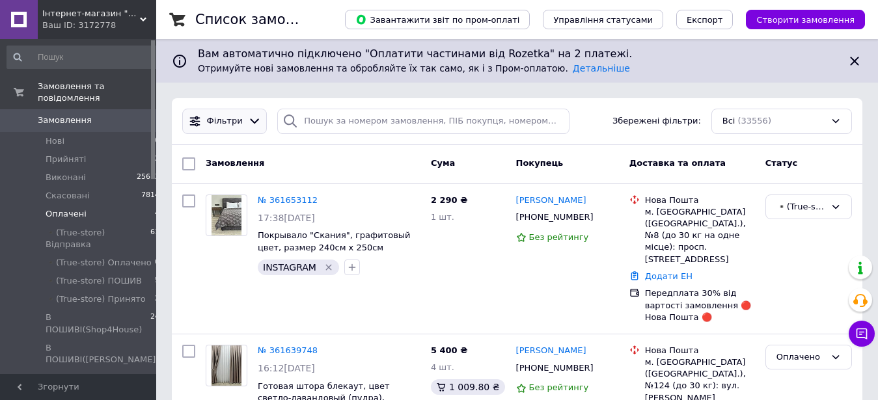
click at [232, 114] on div "Фільтри" at bounding box center [224, 121] width 85 height 25
click at [238, 117] on div "Фільтри" at bounding box center [224, 121] width 41 height 12
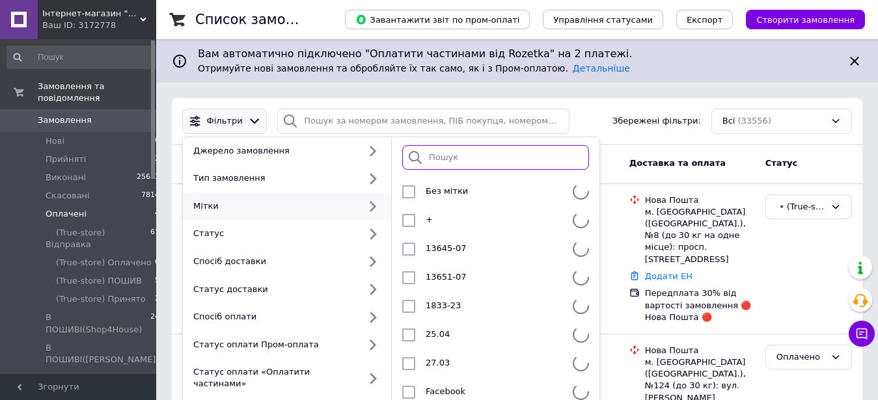
click at [440, 156] on input "search" at bounding box center [495, 157] width 187 height 25
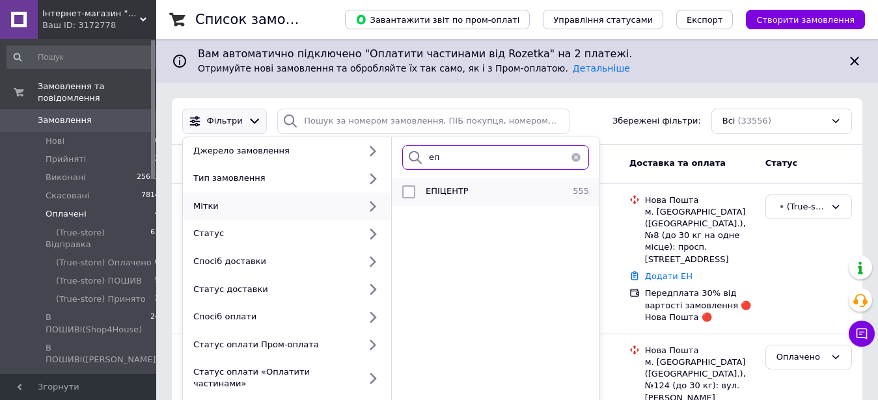
type input "еп"
click at [512, 182] on li "ЕПІЦЕНТР 555" at bounding box center [496, 192] width 208 height 29
checkbox input "true"
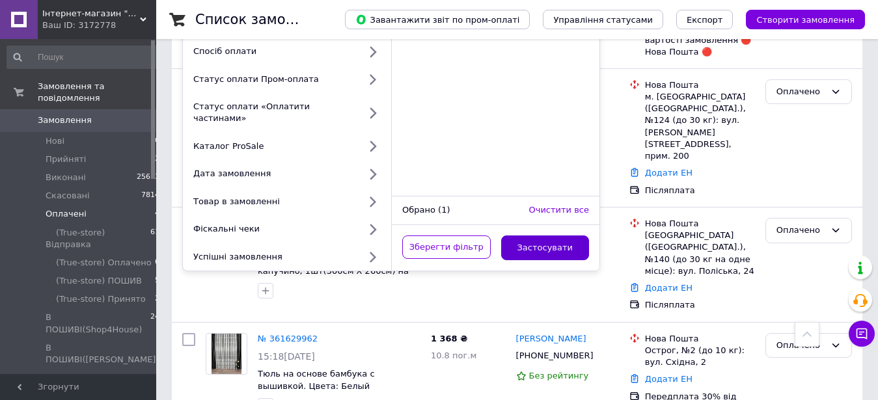
click at [561, 236] on button "Застосувати" at bounding box center [545, 248] width 89 height 25
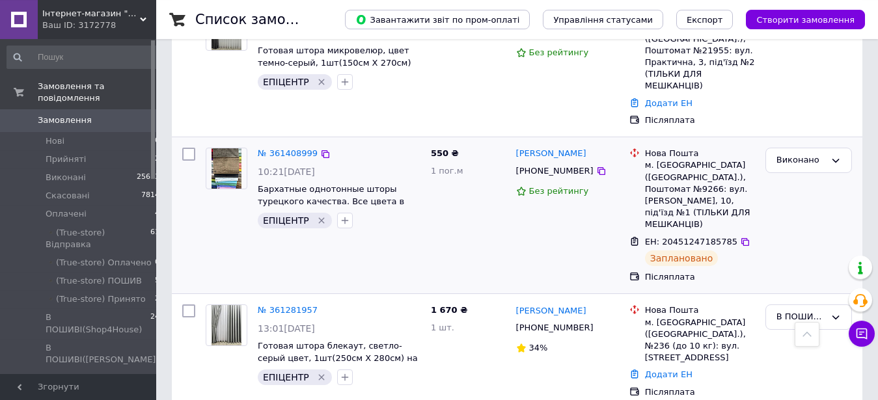
scroll to position [199, 0]
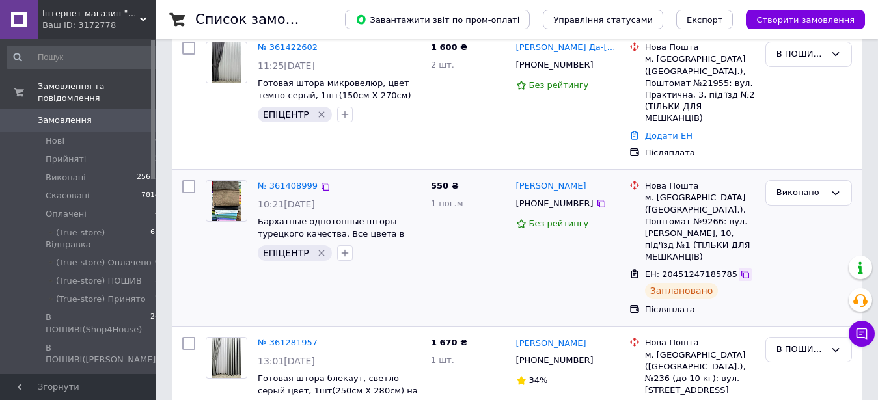
click at [740, 270] on icon at bounding box center [745, 275] width 10 height 10
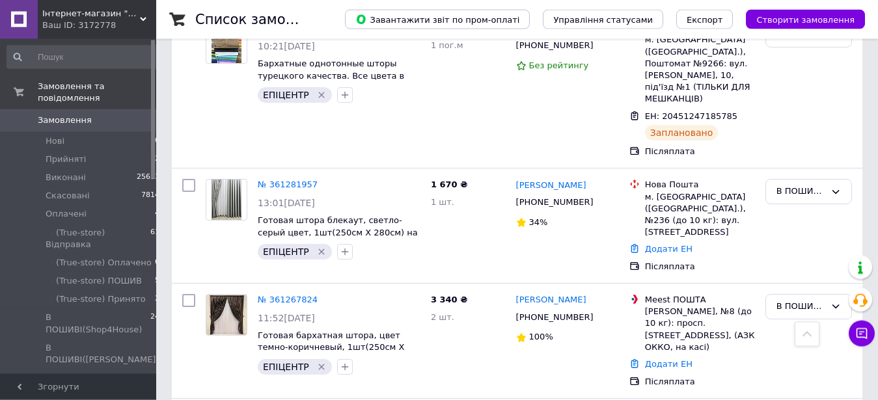
scroll to position [332, 0]
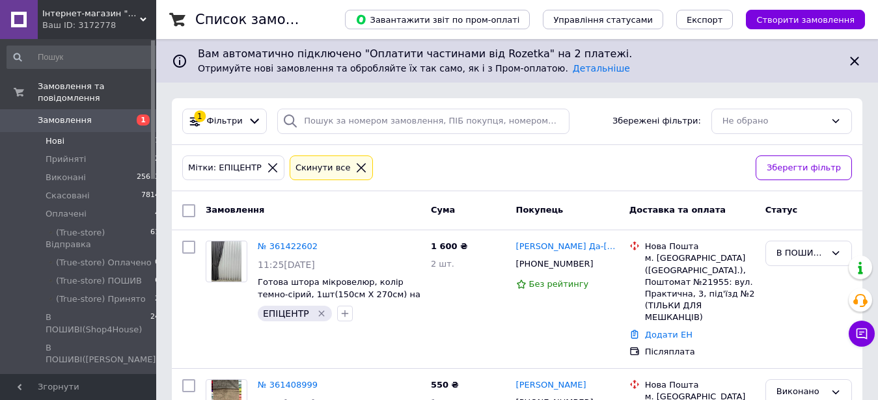
click at [83, 132] on li "Нові 1" at bounding box center [83, 141] width 167 height 18
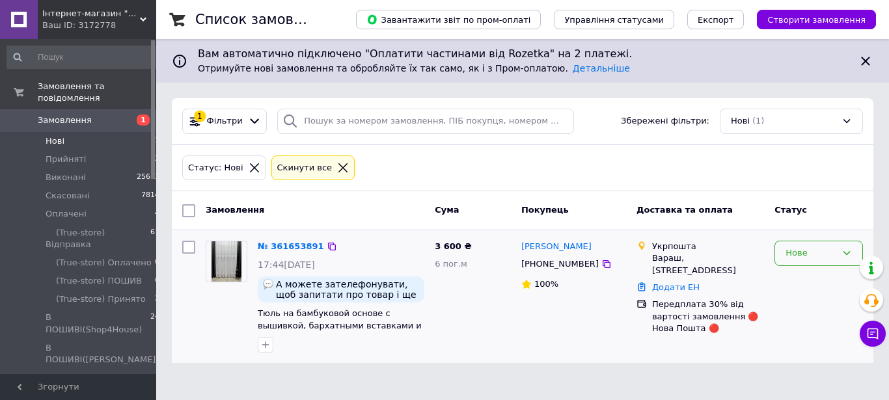
click at [802, 254] on div "Нове" at bounding box center [811, 254] width 51 height 14
click at [801, 275] on li "Прийнято" at bounding box center [818, 281] width 87 height 24
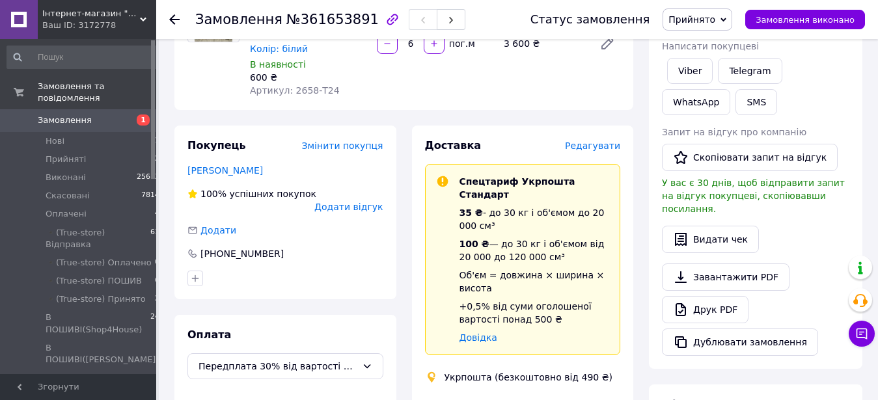
scroll to position [59, 0]
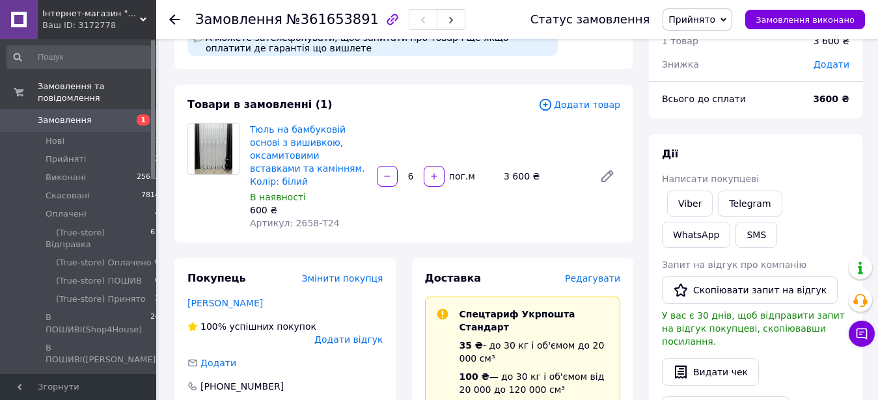
click at [249, 135] on div "Тюль на бамбуковій основі з вишивкою, оксамитовими вставками та камінням. Колір…" at bounding box center [308, 176] width 127 height 112
click at [266, 137] on link "Тюль на бамбуковій основі з вишивкою, оксамитовими вставками та камінням. Колір…" at bounding box center [307, 155] width 115 height 63
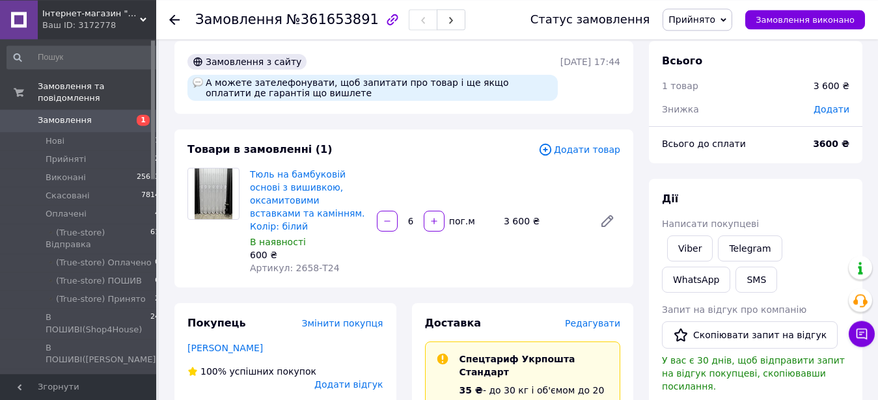
scroll to position [0, 0]
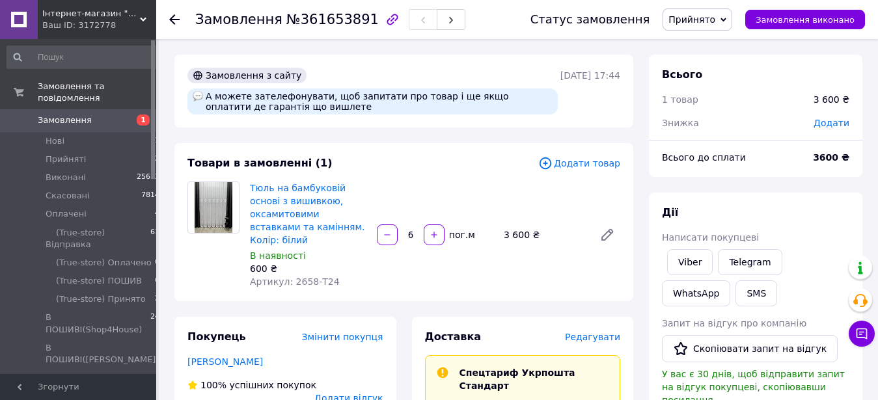
click at [306, 197] on span "Тюль на бамбуковій основі з вишивкою, оксамитовими вставками та камінням. Колір…" at bounding box center [308, 214] width 117 height 65
click at [308, 189] on link "Тюль на бамбуковій основі з вишивкою, оксамитовими вставками та камінням. Колір…" at bounding box center [307, 214] width 115 height 63
click at [598, 165] on span "Додати товар" at bounding box center [579, 163] width 82 height 14
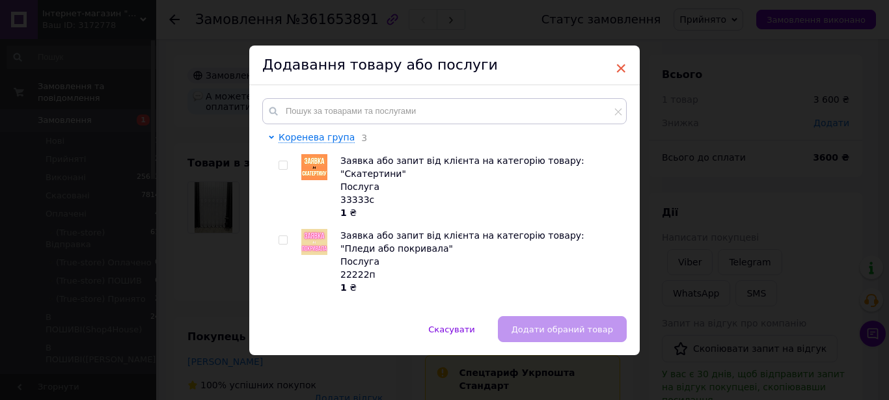
click at [617, 67] on span "×" at bounding box center [621, 68] width 12 height 22
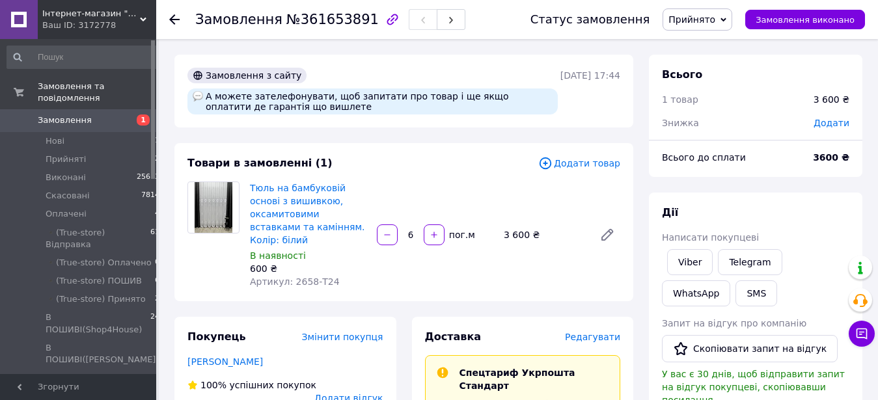
click at [415, 230] on input "6" at bounding box center [410, 235] width 21 height 10
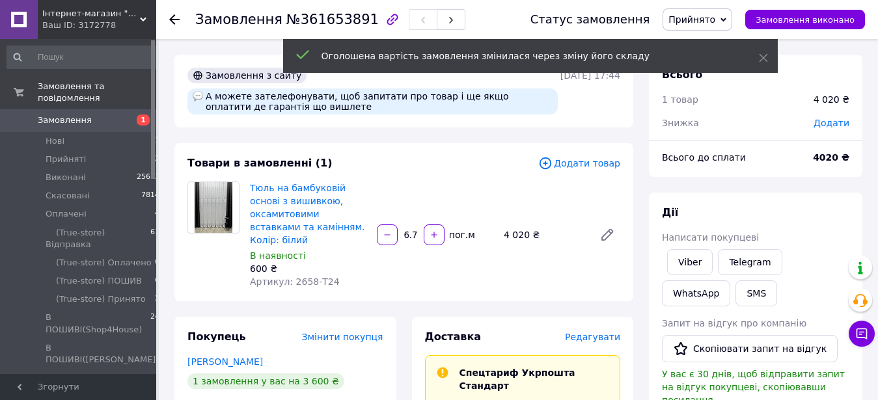
type input "6.7"
click at [821, 128] on span "Додати" at bounding box center [832, 123] width 36 height 10
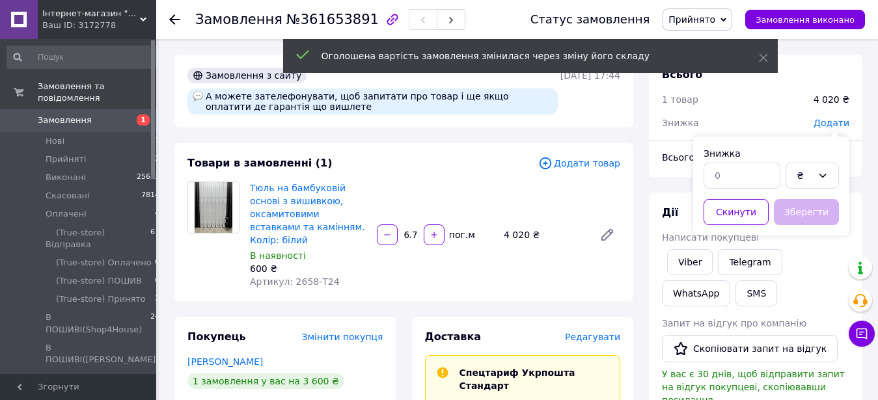
drag, startPoint x: 729, startPoint y: 195, endPoint x: 728, endPoint y: 176, distance: 18.9
click at [729, 193] on div "₴ Скинути Зберегти" at bounding box center [771, 194] width 135 height 73
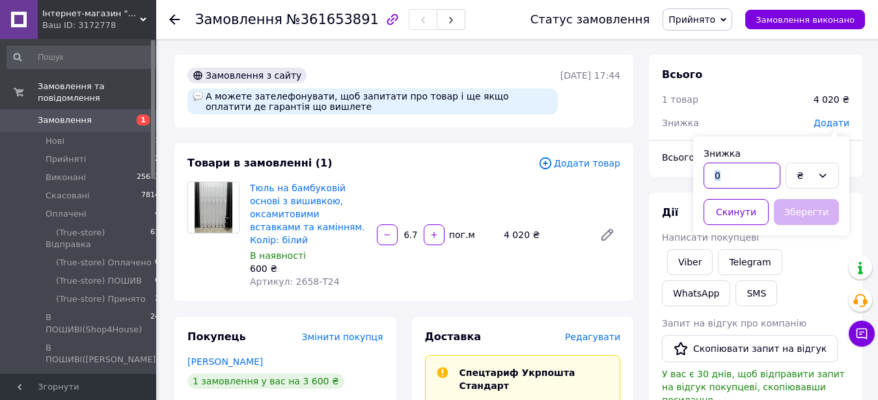
click at [728, 176] on input "text" at bounding box center [742, 176] width 77 height 26
type input "5"
click at [825, 180] on icon at bounding box center [823, 176] width 10 height 10
click at [813, 230] on li "%" at bounding box center [813, 228] width 52 height 25
click at [813, 217] on button "Зберегти" at bounding box center [806, 212] width 65 height 26
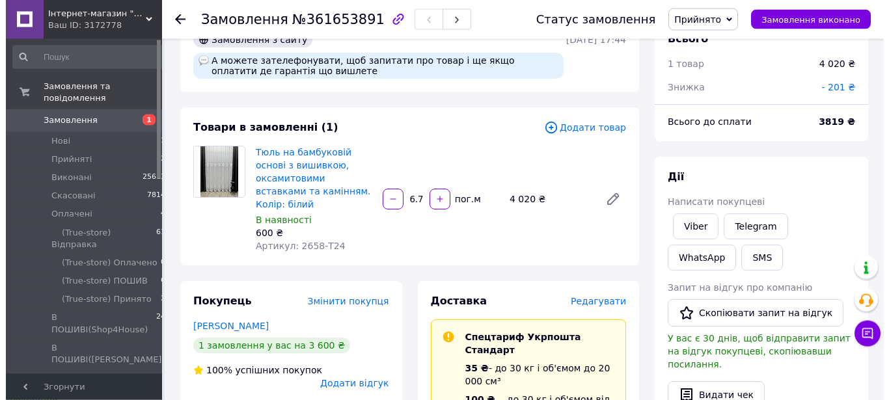
scroll to position [66, 0]
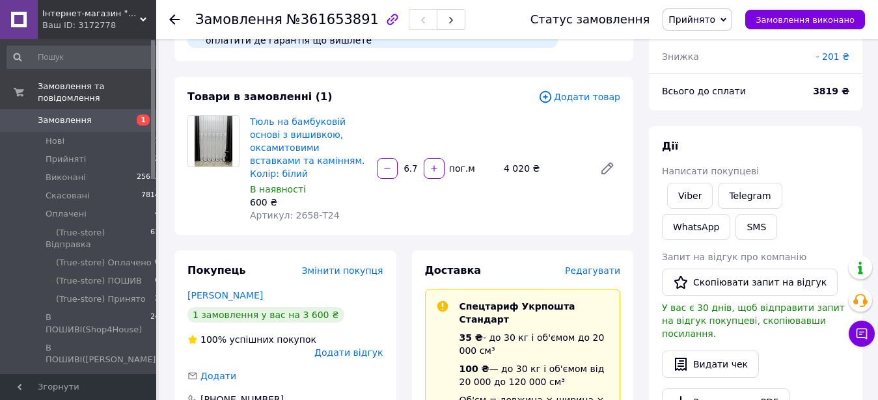
click at [579, 95] on span "Додати товар" at bounding box center [579, 97] width 82 height 14
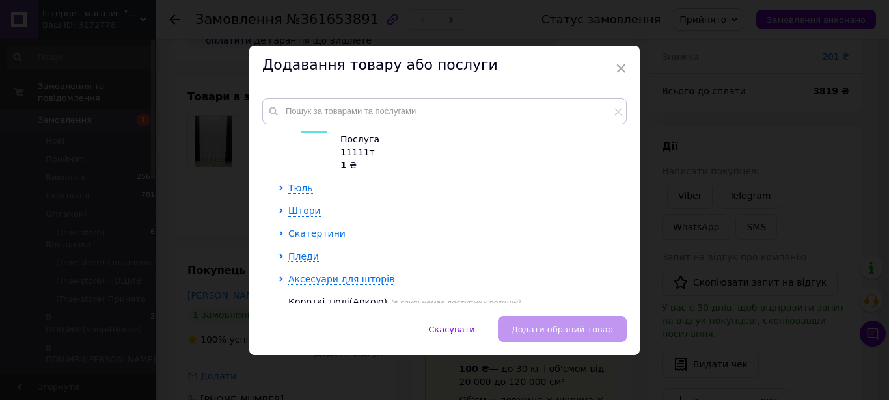
scroll to position [214, 0]
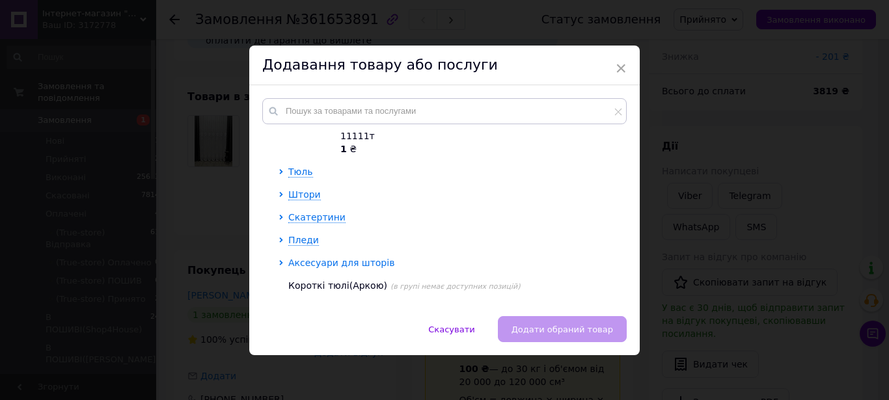
click at [297, 258] on span "Аксесуари для шторів" at bounding box center [341, 263] width 106 height 10
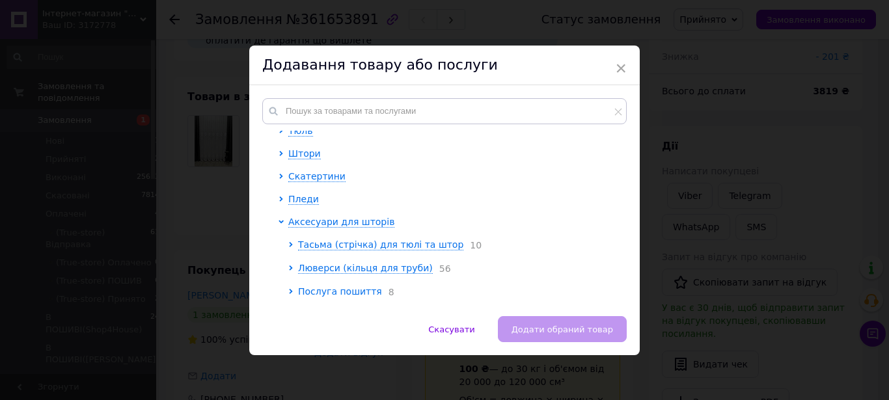
scroll to position [288, 0]
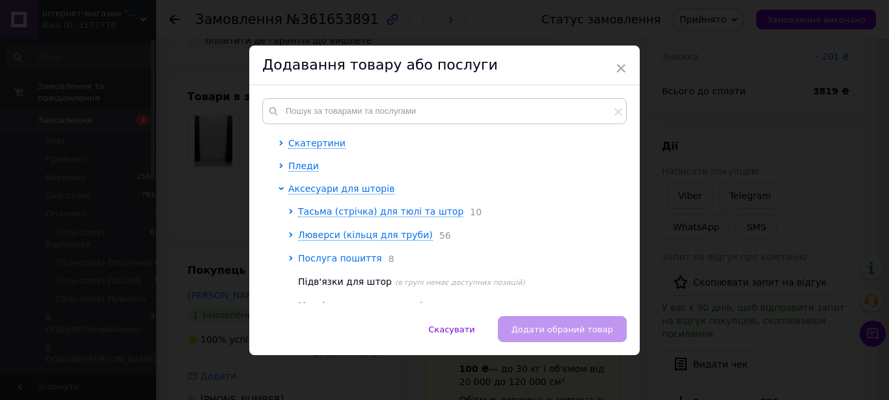
click at [313, 253] on span "Послуга пошиття" at bounding box center [340, 258] width 84 height 10
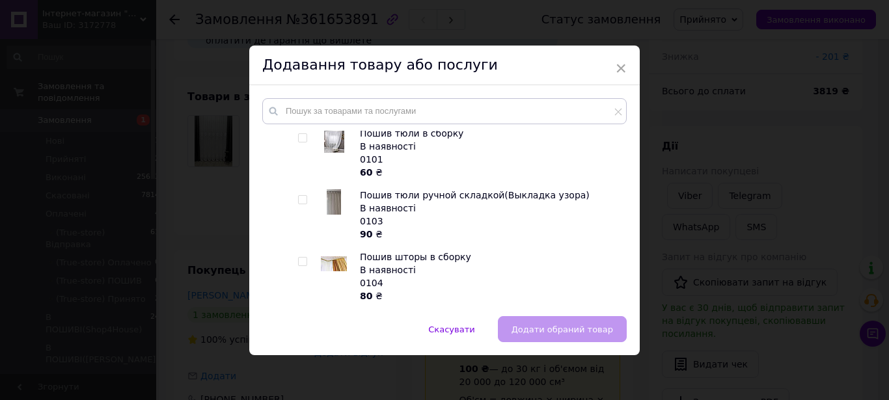
scroll to position [362, 0]
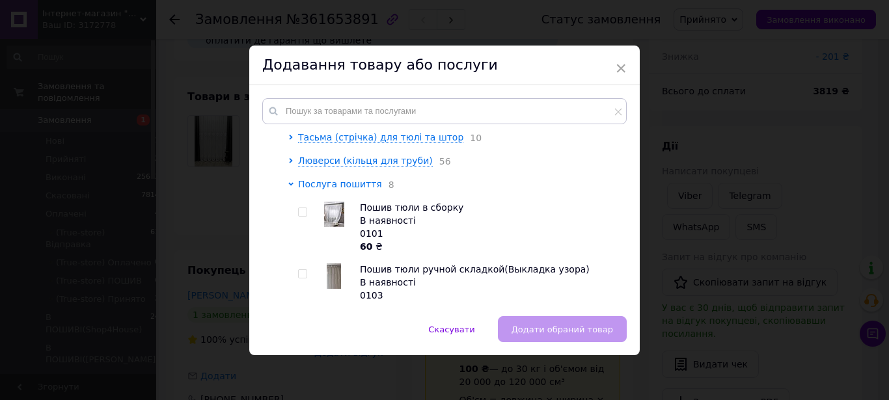
click at [331, 179] on span "Послуга пошиття" at bounding box center [340, 184] width 84 height 10
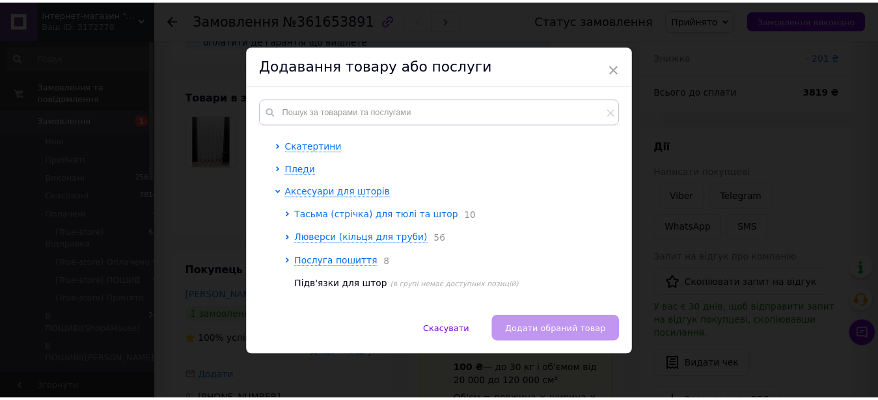
scroll to position [285, 0]
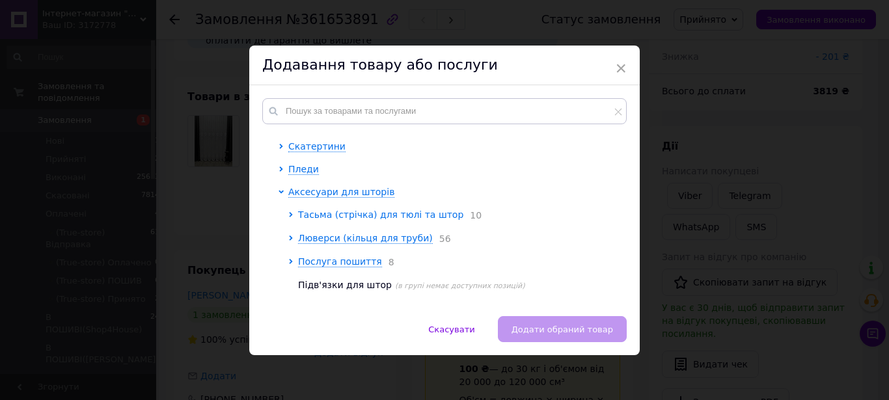
click at [393, 210] on span "Тасьма (стрічка) для тюлі та штор" at bounding box center [380, 215] width 165 height 10
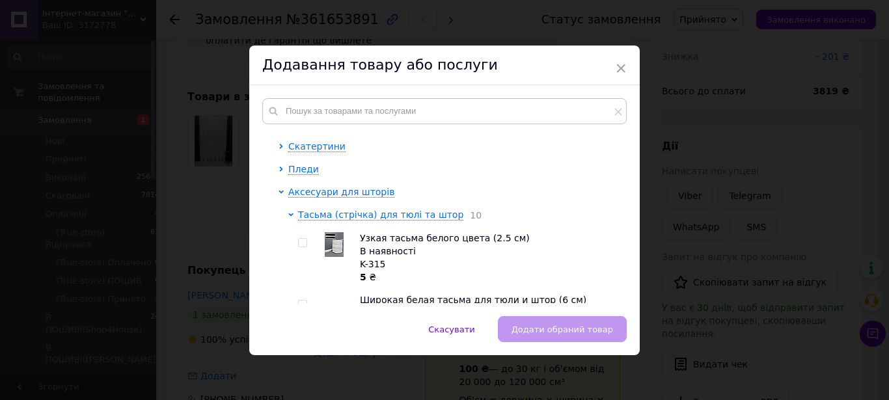
click at [298, 301] on input "checkbox" at bounding box center [302, 305] width 8 height 8
checkbox input "true"
click at [608, 335] on button "Додати обраний товар" at bounding box center [562, 329] width 129 height 26
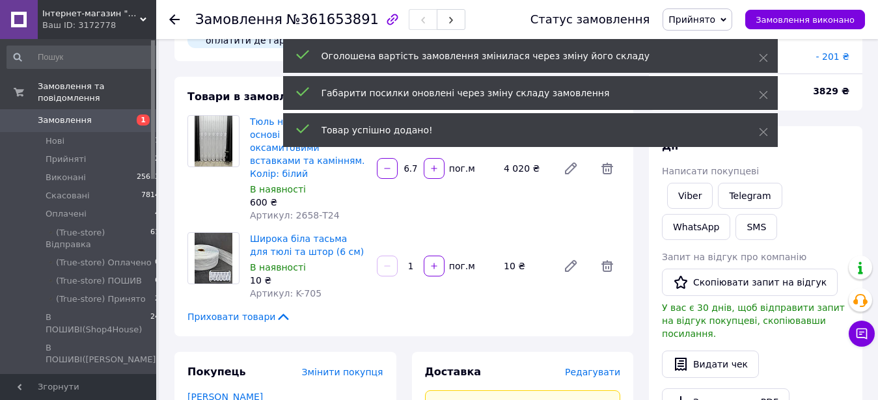
click at [413, 262] on input "1" at bounding box center [410, 267] width 21 height 10
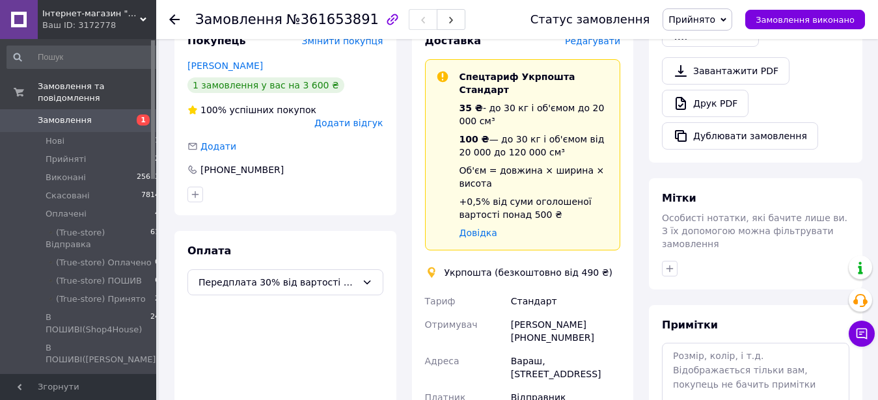
scroll to position [398, 0]
type input "6.7"
click at [244, 275] on span "Передплата 30% від вартості замовлення 🔴 Нова Пошта 🔴" at bounding box center [278, 282] width 158 height 14
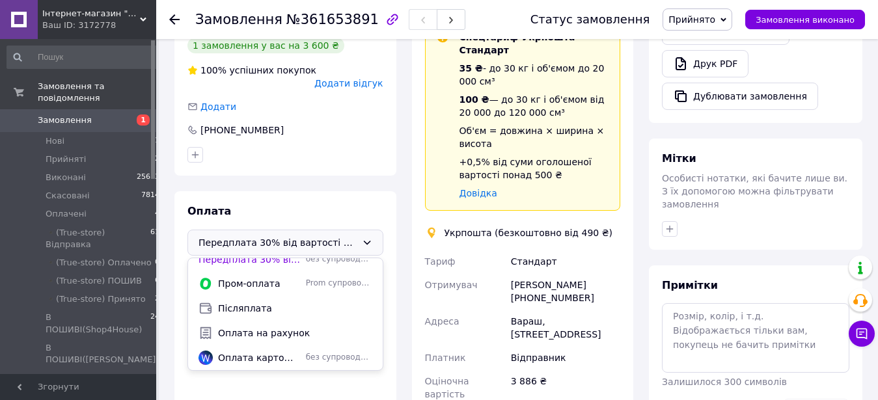
scroll to position [465, 0]
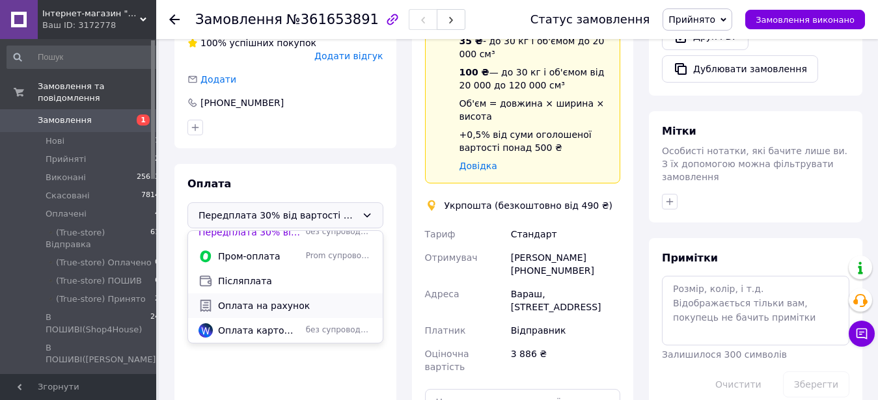
click at [322, 300] on span "Оплата на рахунок" at bounding box center [295, 306] width 154 height 13
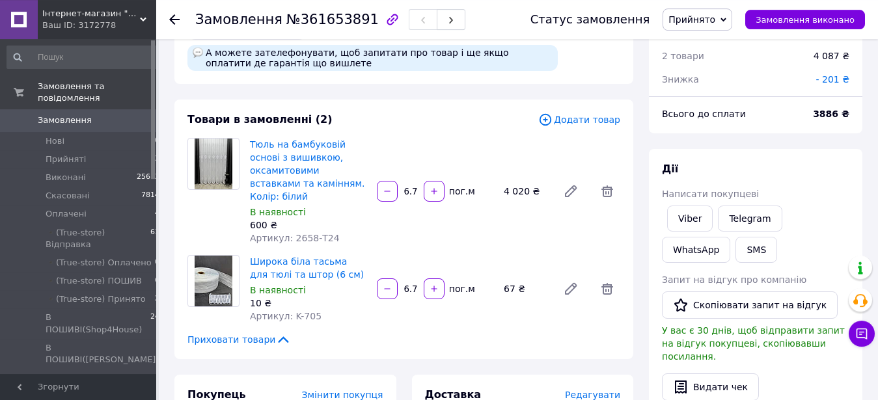
scroll to position [133, 0]
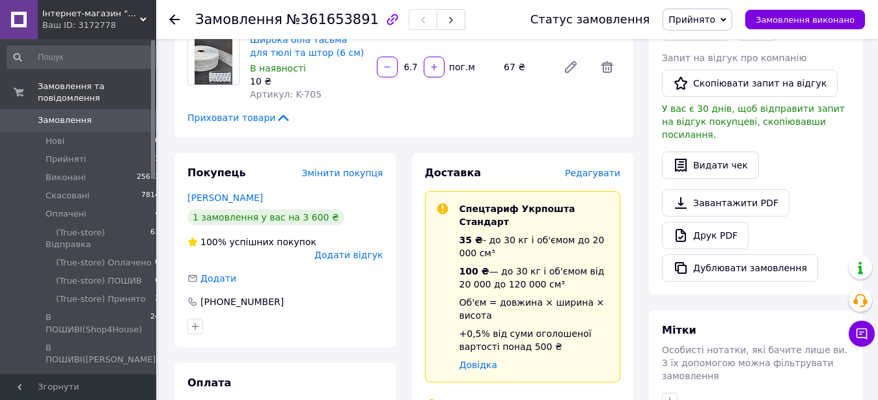
scroll to position [0, 0]
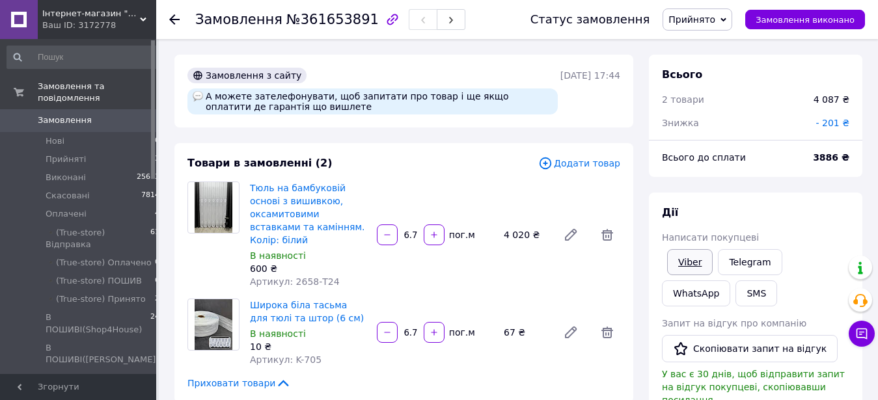
click at [698, 261] on link "Viber" at bounding box center [690, 262] width 46 height 26
click at [746, 18] on div "Статус замовлення Прийнято Виконано Скасовано Оплачено ▪️(True-store) Відправка…" at bounding box center [692, 19] width 348 height 22
click at [725, 27] on span "Прийнято" at bounding box center [698, 19] width 70 height 22
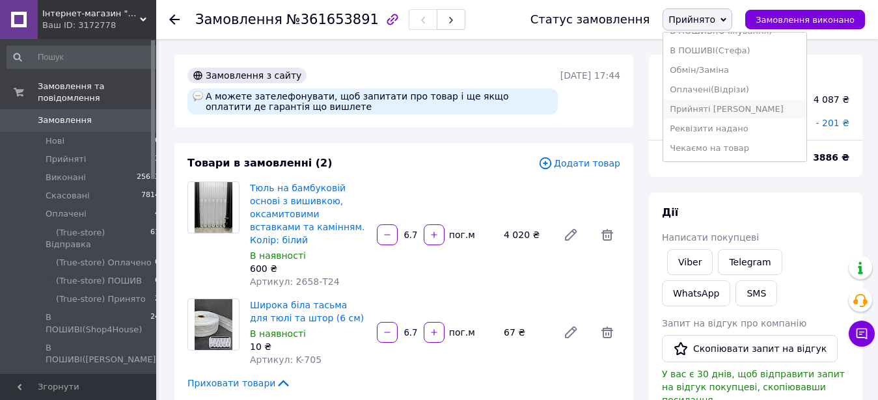
scroll to position [221, 0]
click at [742, 119] on li "Реквізити надано" at bounding box center [734, 129] width 143 height 20
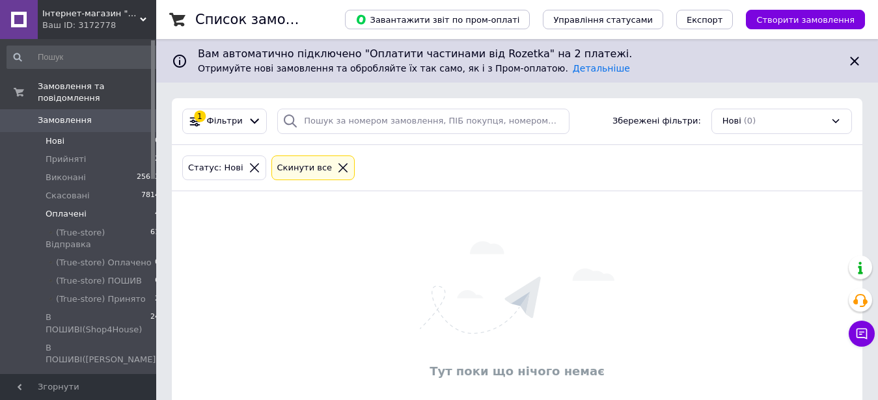
click at [80, 208] on span "Оплачені" at bounding box center [66, 214] width 41 height 12
